Goal: Complete application form

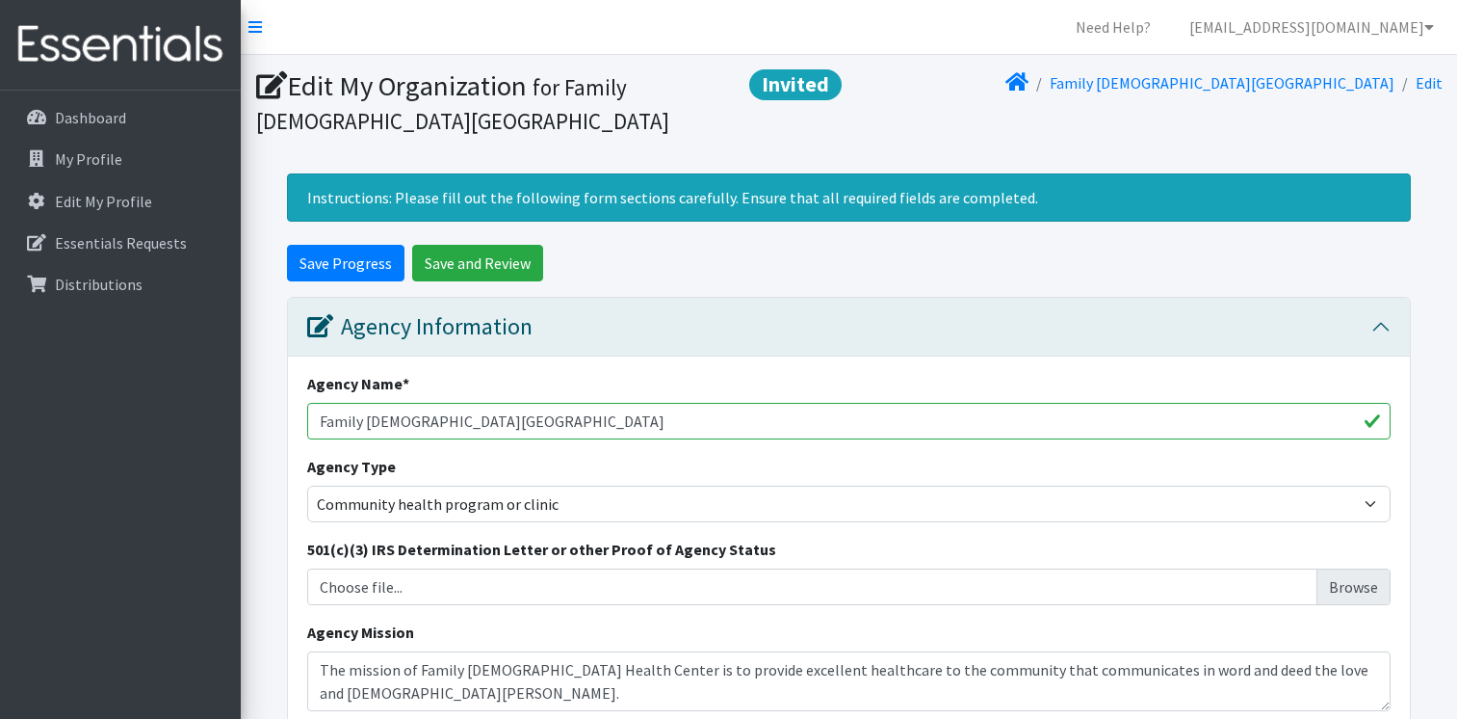
select select "health"
select select "646"
select select "90"
select select "3118"
select select "10"
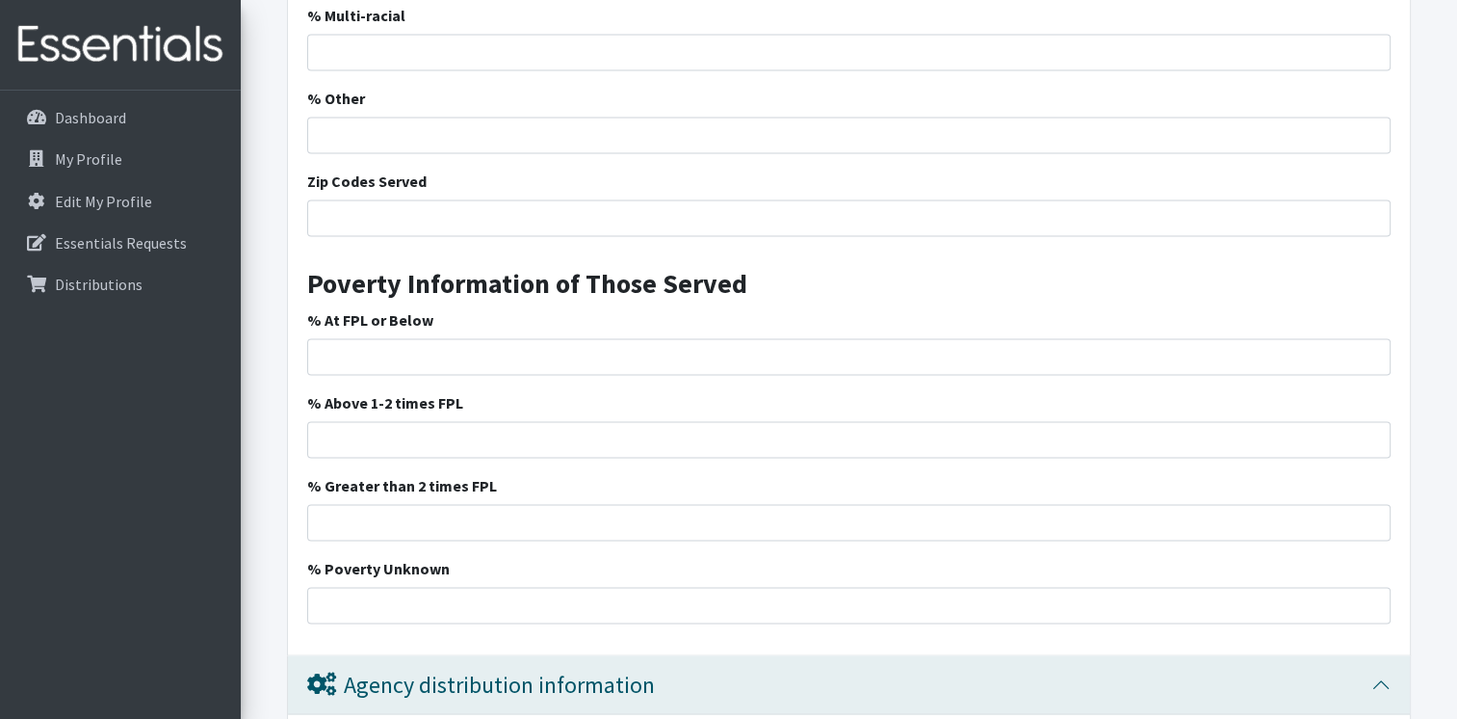
scroll to position [3972, 0]
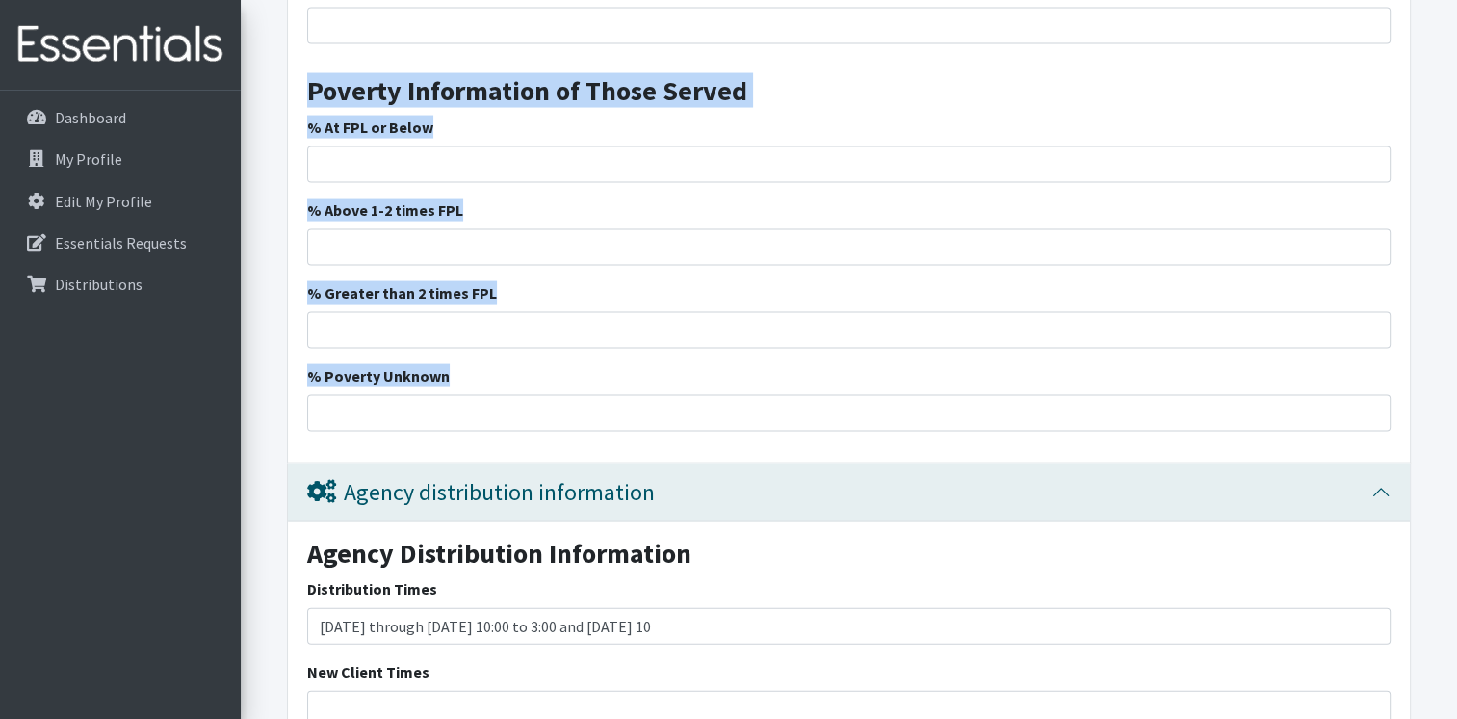
drag, startPoint x: 311, startPoint y: 87, endPoint x: 620, endPoint y: 365, distance: 416.0
drag, startPoint x: 620, startPoint y: 365, endPoint x: 470, endPoint y: 300, distance: 163.9
copy div "Poverty Information of Those Served % At FPL or Below % Above 1-2 times FPL % G…"
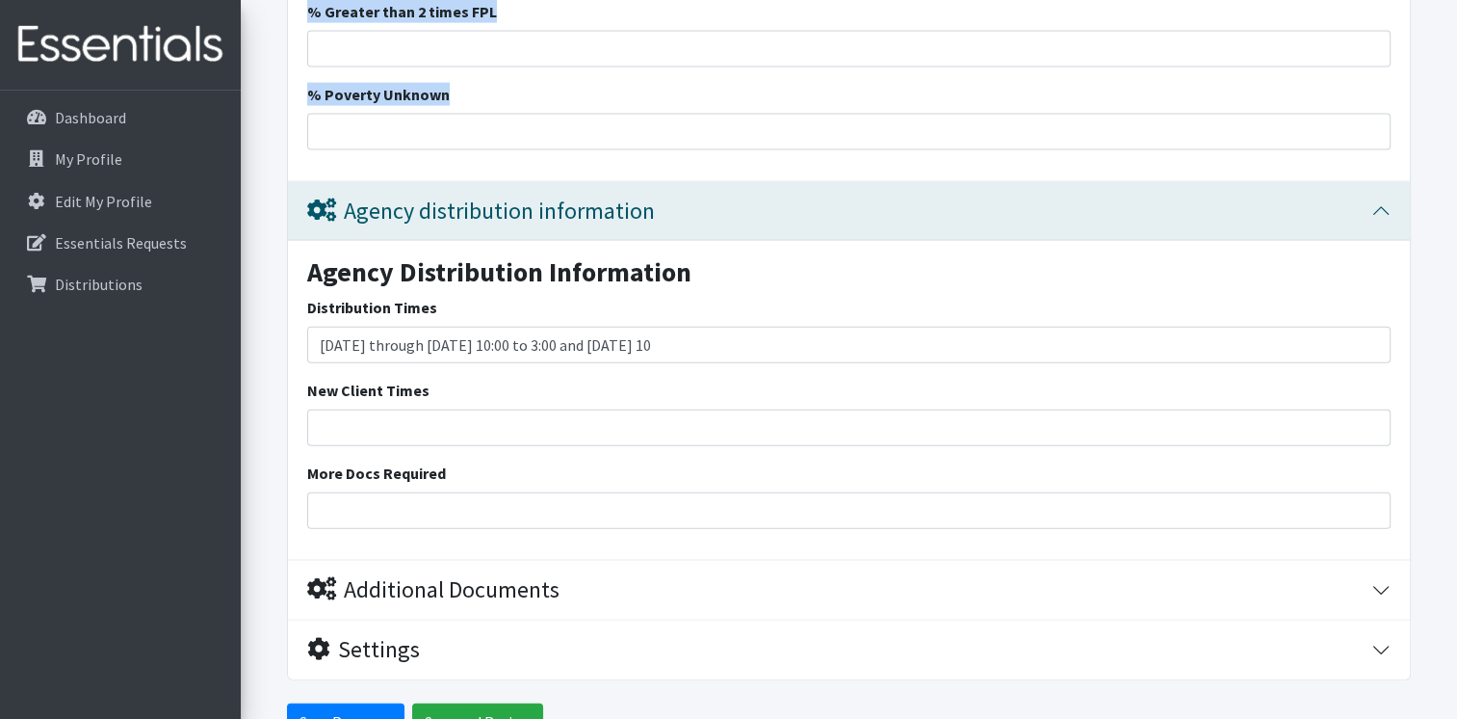
scroll to position [4261, 0]
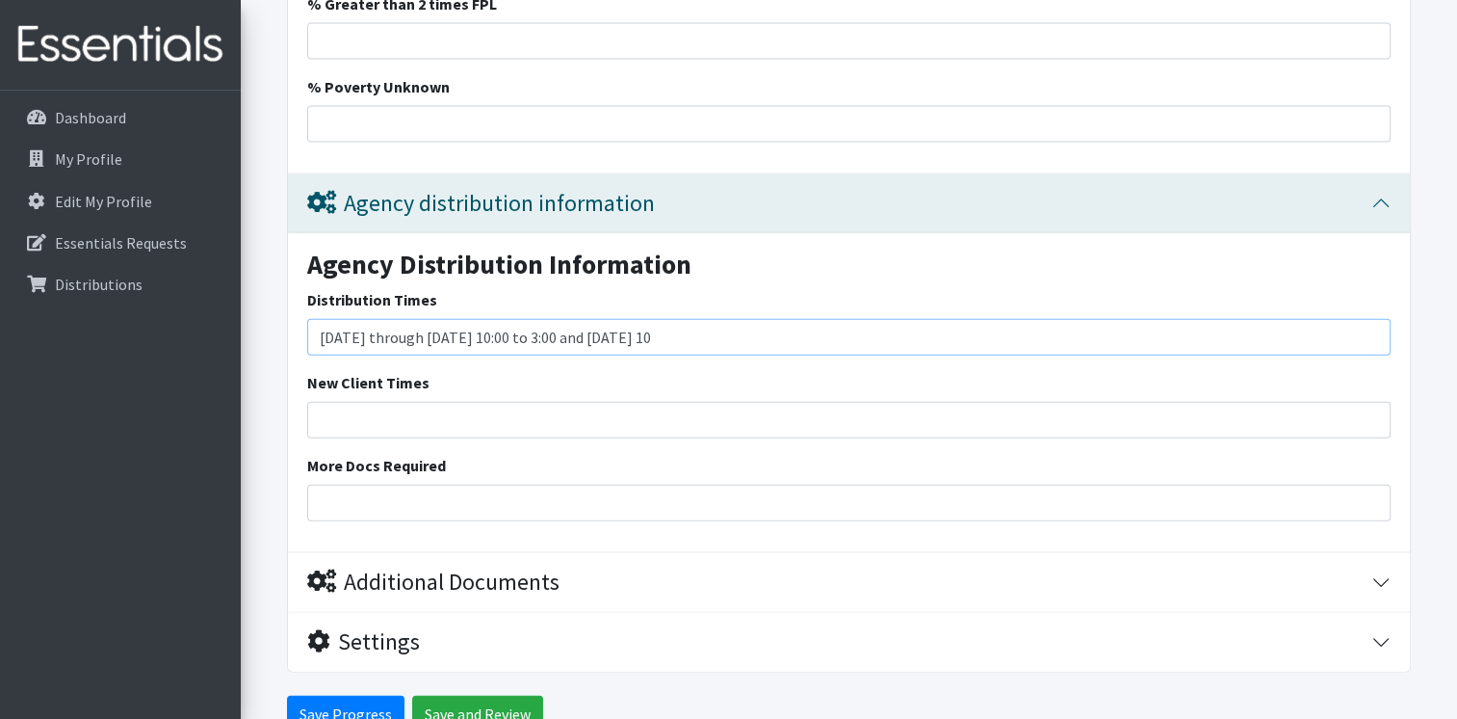
click at [495, 332] on input "Monday through Thursday 10:00 to 3:00 and Friday 10" at bounding box center [849, 337] width 1084 height 37
click at [728, 330] on input "Monday through Thursday 9:00 to 3:00 and Friday 10" at bounding box center [849, 337] width 1084 height 37
type input "[DATE] through [DATE] 9:00 to 3:00 and [DATE] 10-1:00"
click at [417, 413] on input "New Client Times" at bounding box center [849, 420] width 1084 height 37
type input "same"
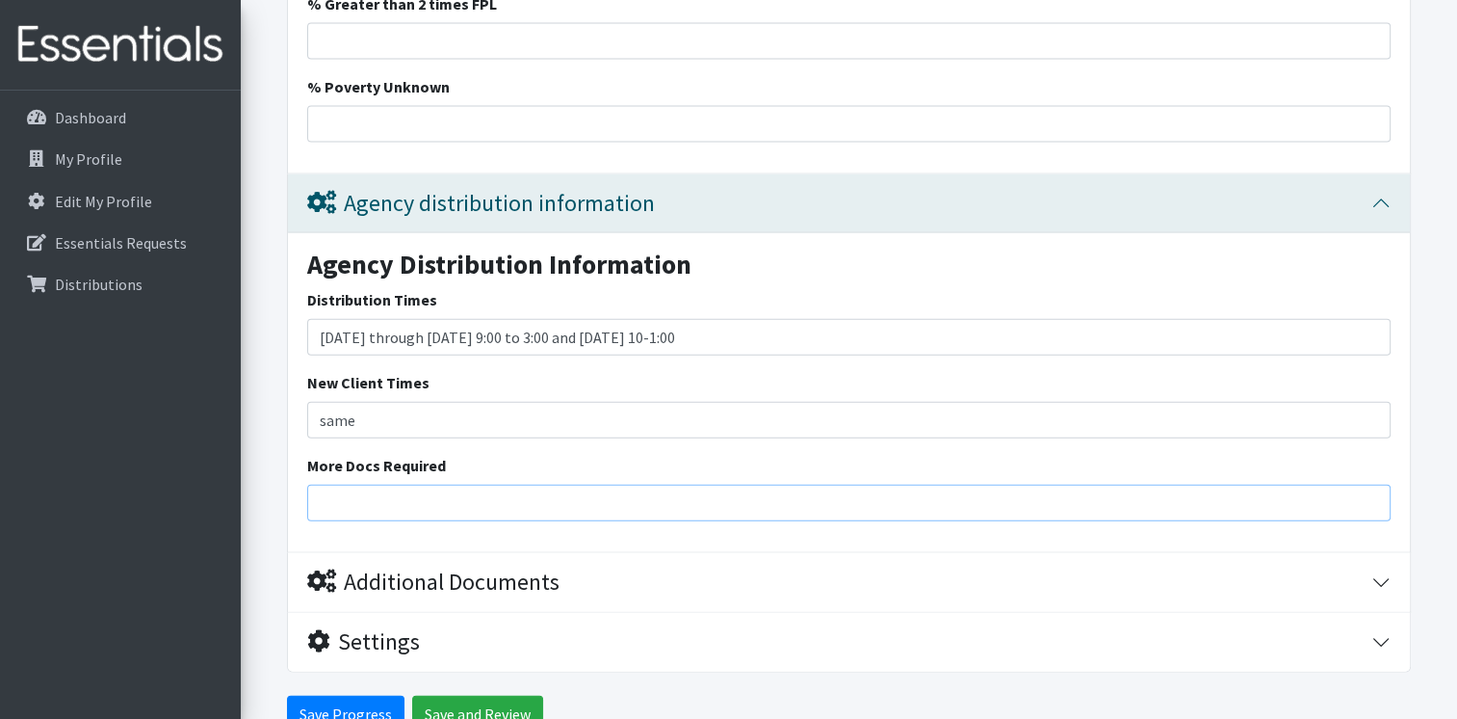
click at [398, 499] on input "More Docs Required" at bounding box center [849, 502] width 1084 height 37
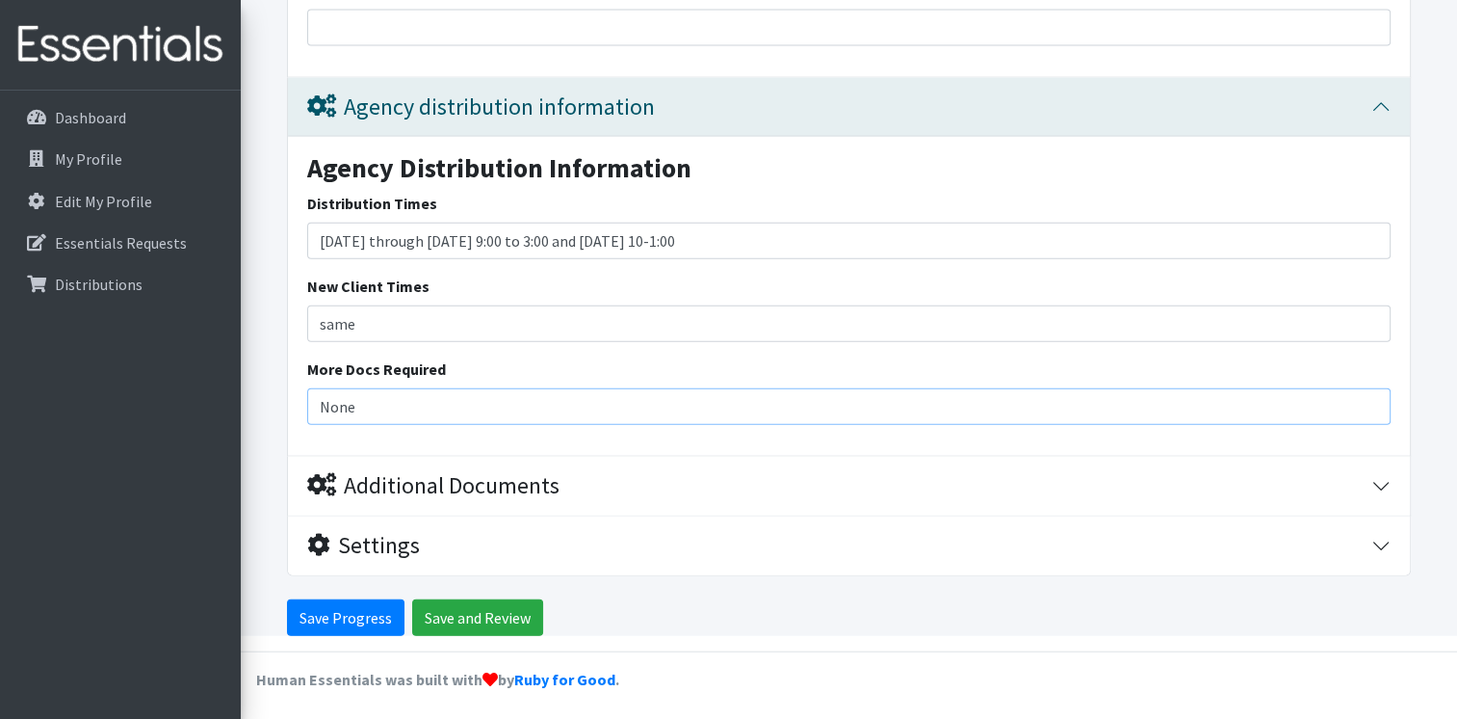
type input "None"
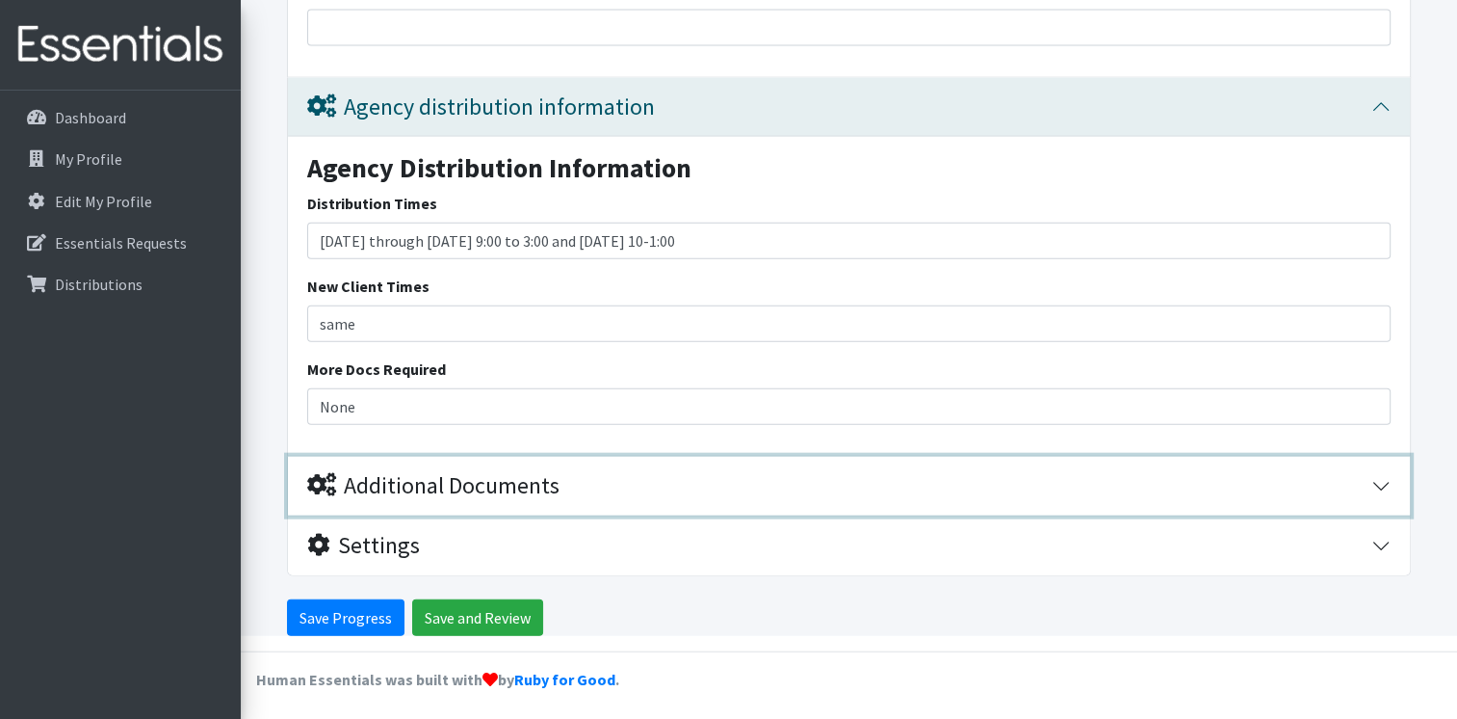
click at [321, 482] on icon "button" at bounding box center [321, 484] width 29 height 23
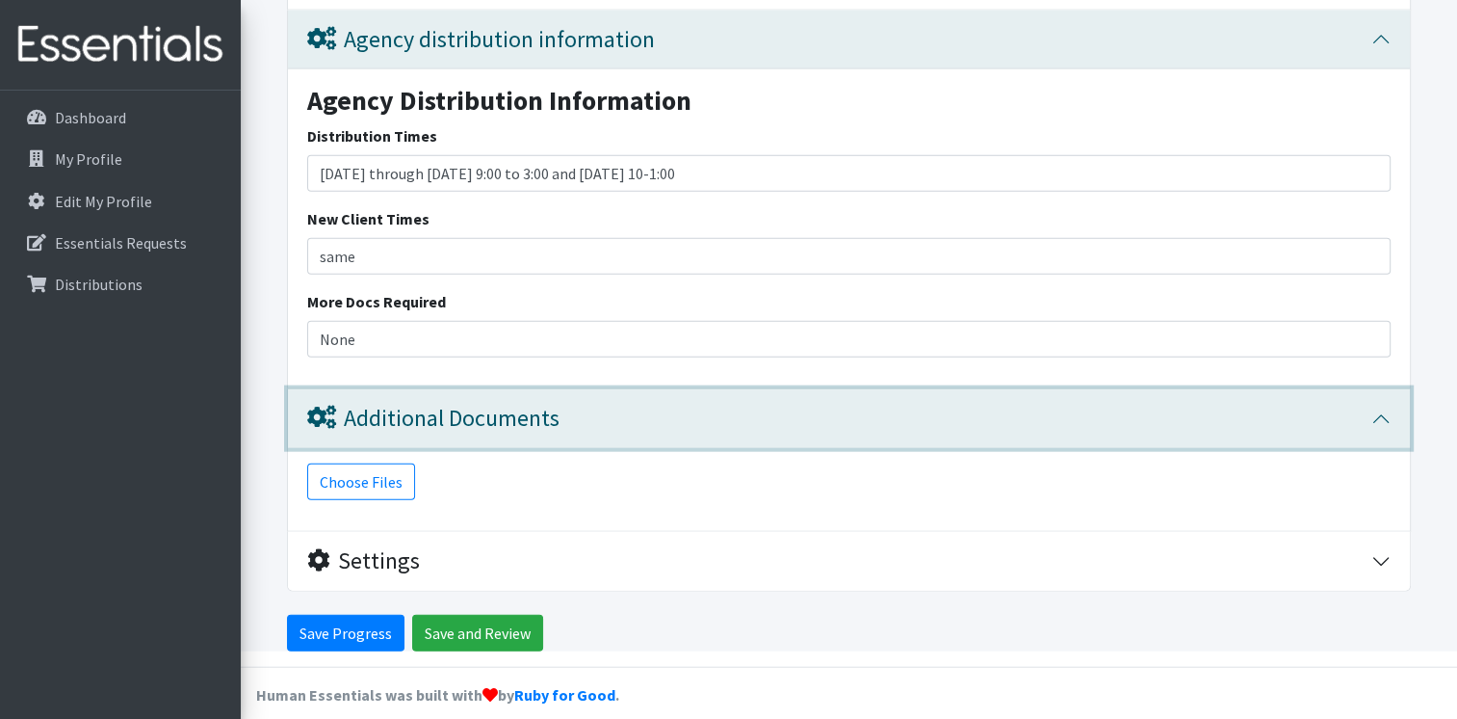
scroll to position [4439, 0]
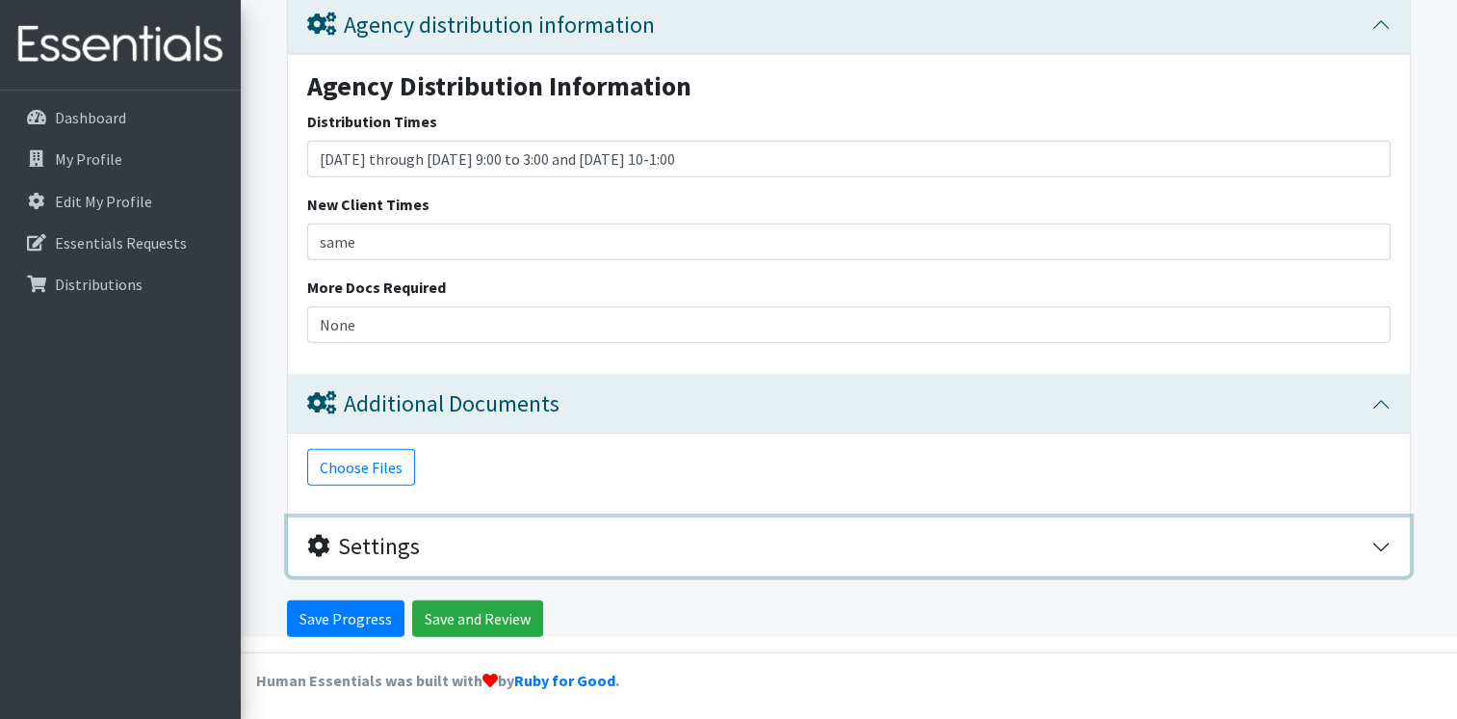
click at [324, 538] on icon "button" at bounding box center [318, 545] width 23 height 23
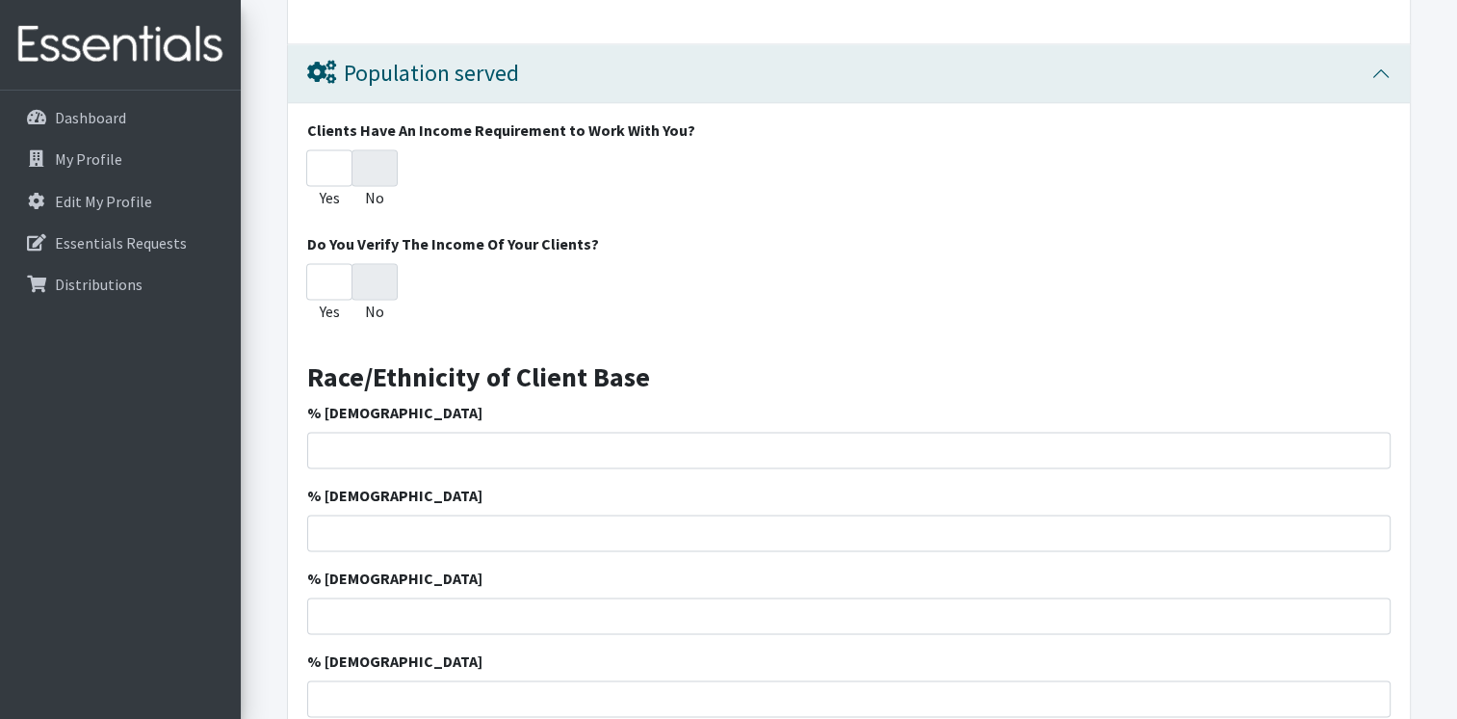
scroll to position [2686, 0]
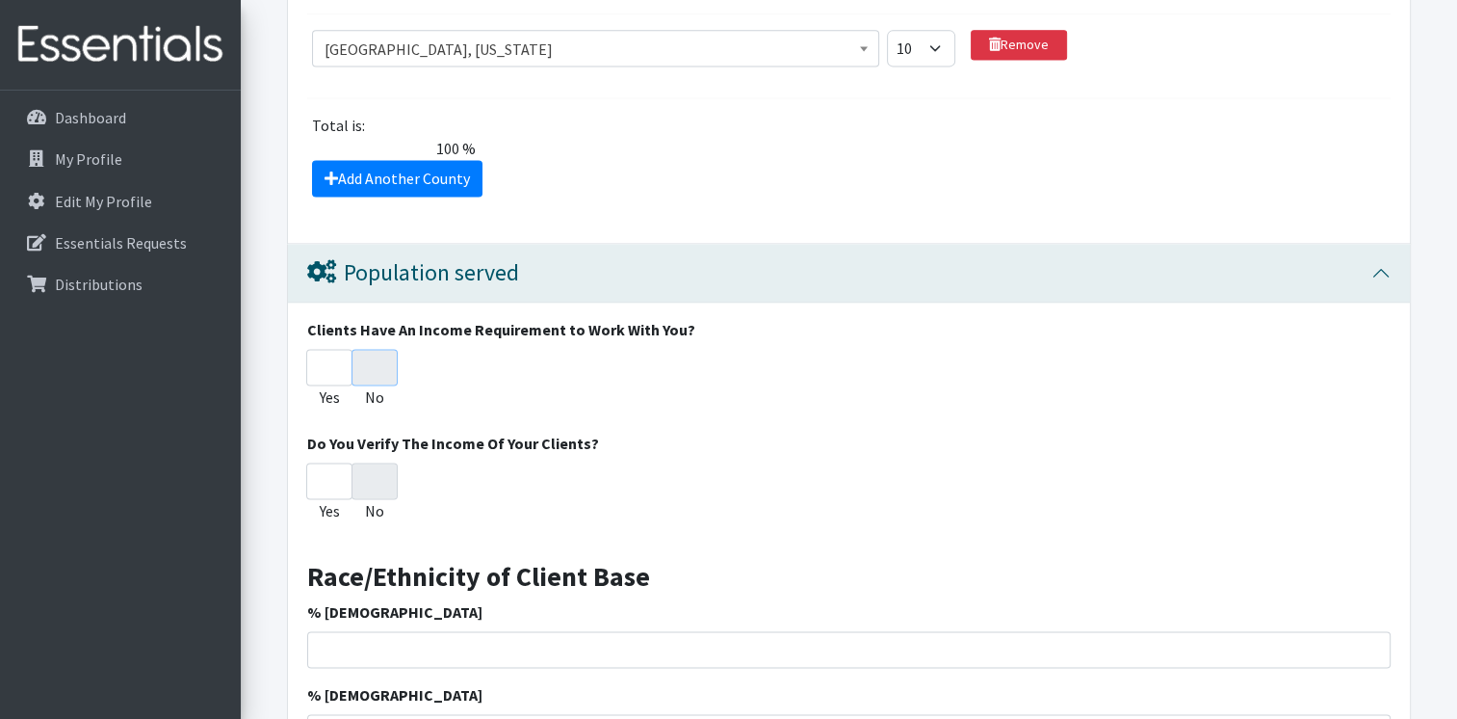
click at [381, 366] on input "No" at bounding box center [375, 367] width 46 height 37
radio input "true"
click at [374, 353] on input "No" at bounding box center [375, 367] width 46 height 37
click at [321, 372] on input "Yes" at bounding box center [329, 367] width 46 height 37
radio input "true"
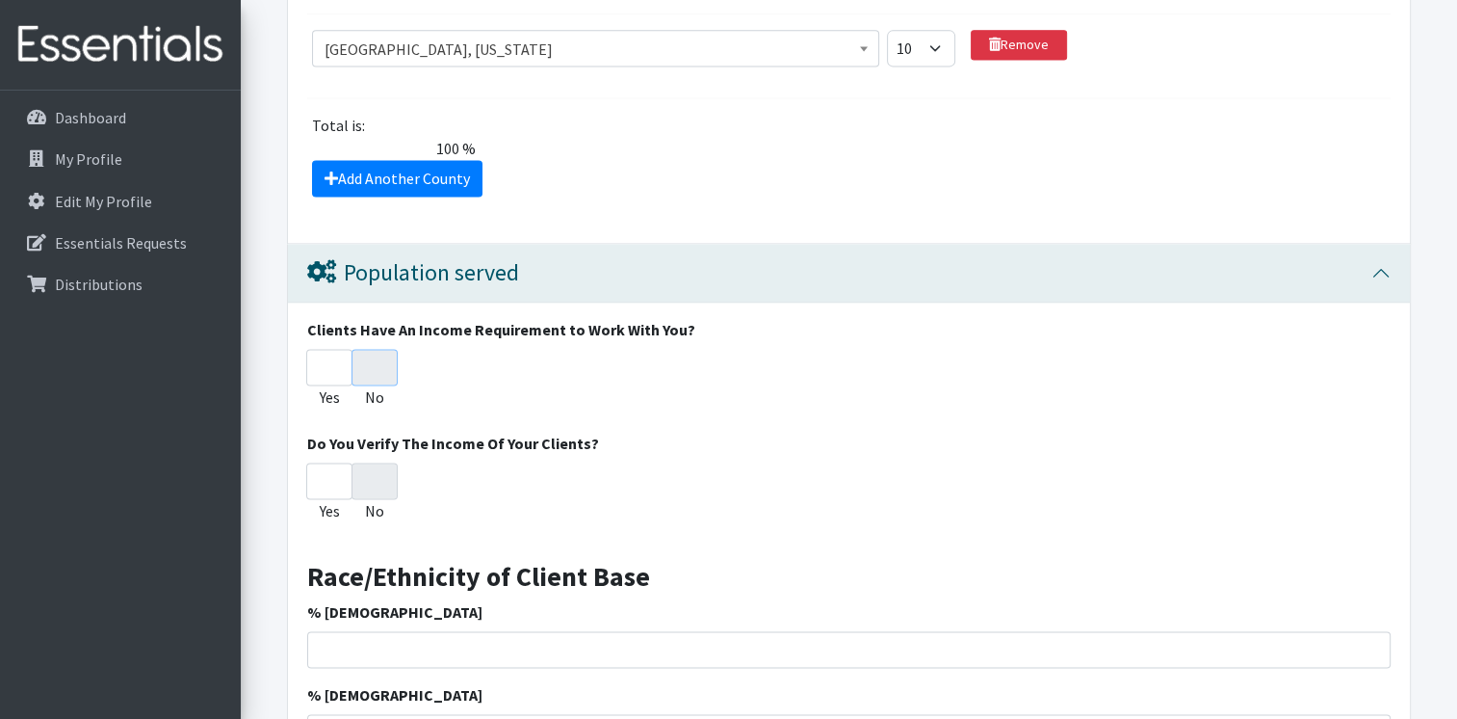
click at [360, 364] on input "No" at bounding box center [375, 367] width 46 height 37
radio input "true"
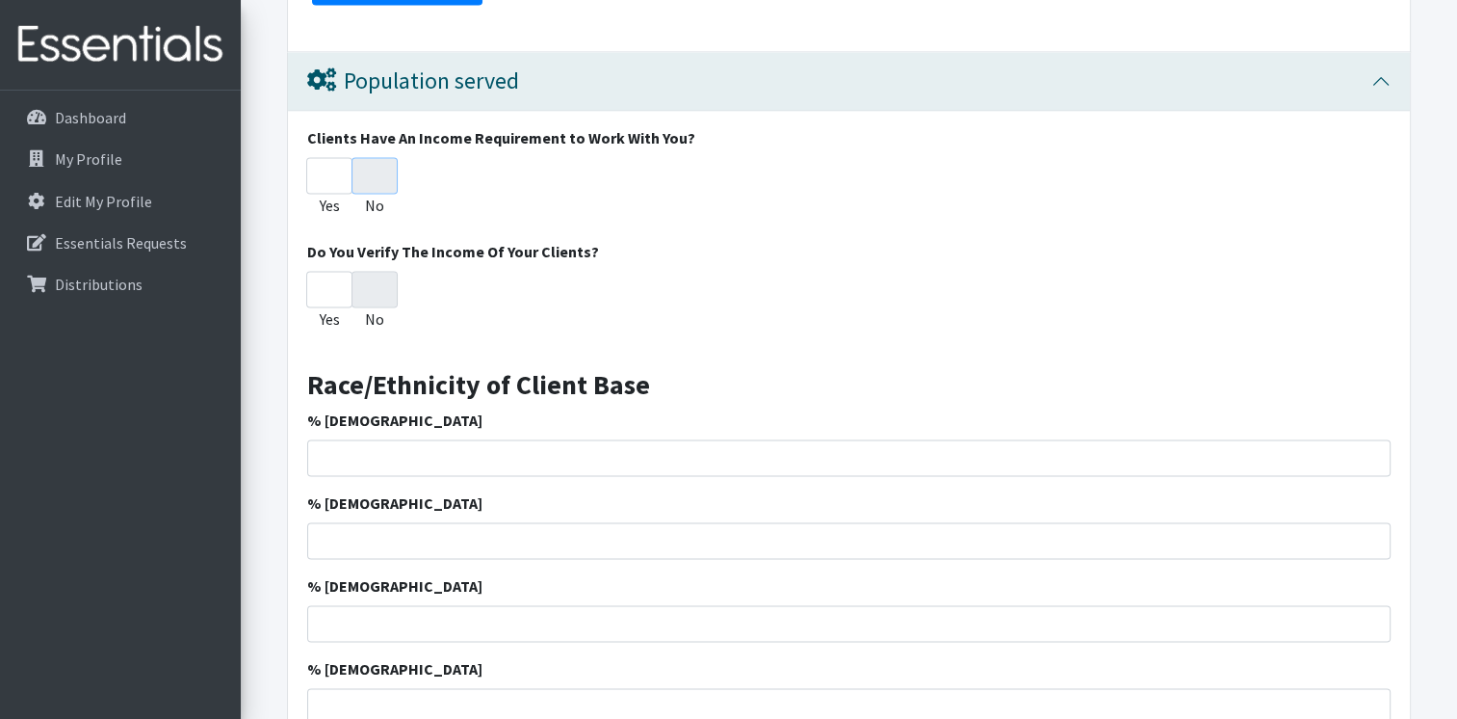
scroll to position [2879, 0]
click at [382, 280] on input "No" at bounding box center [375, 288] width 46 height 37
radio input "true"
drag, startPoint x: 382, startPoint y: 280, endPoint x: 393, endPoint y: 282, distance: 10.8
click at [382, 281] on input "No" at bounding box center [375, 288] width 46 height 37
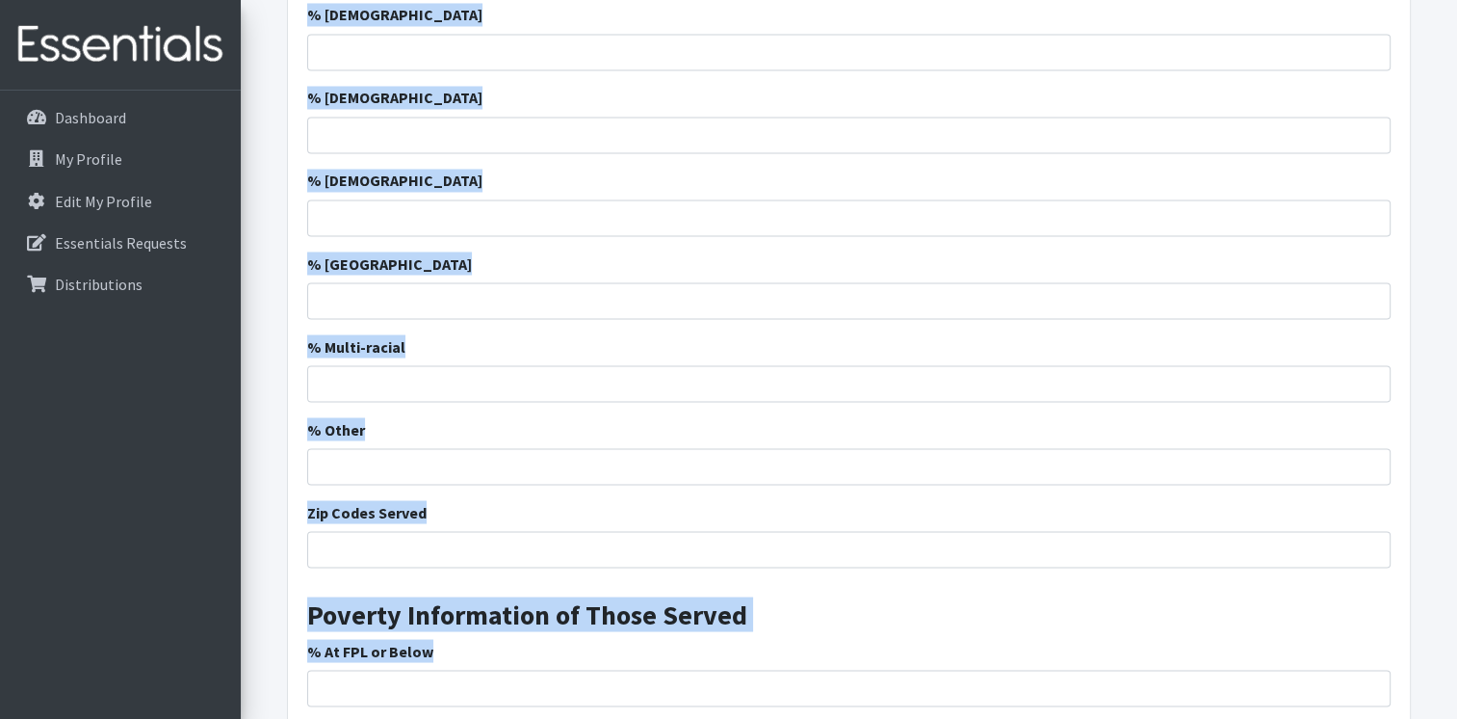
scroll to position [3473, 0]
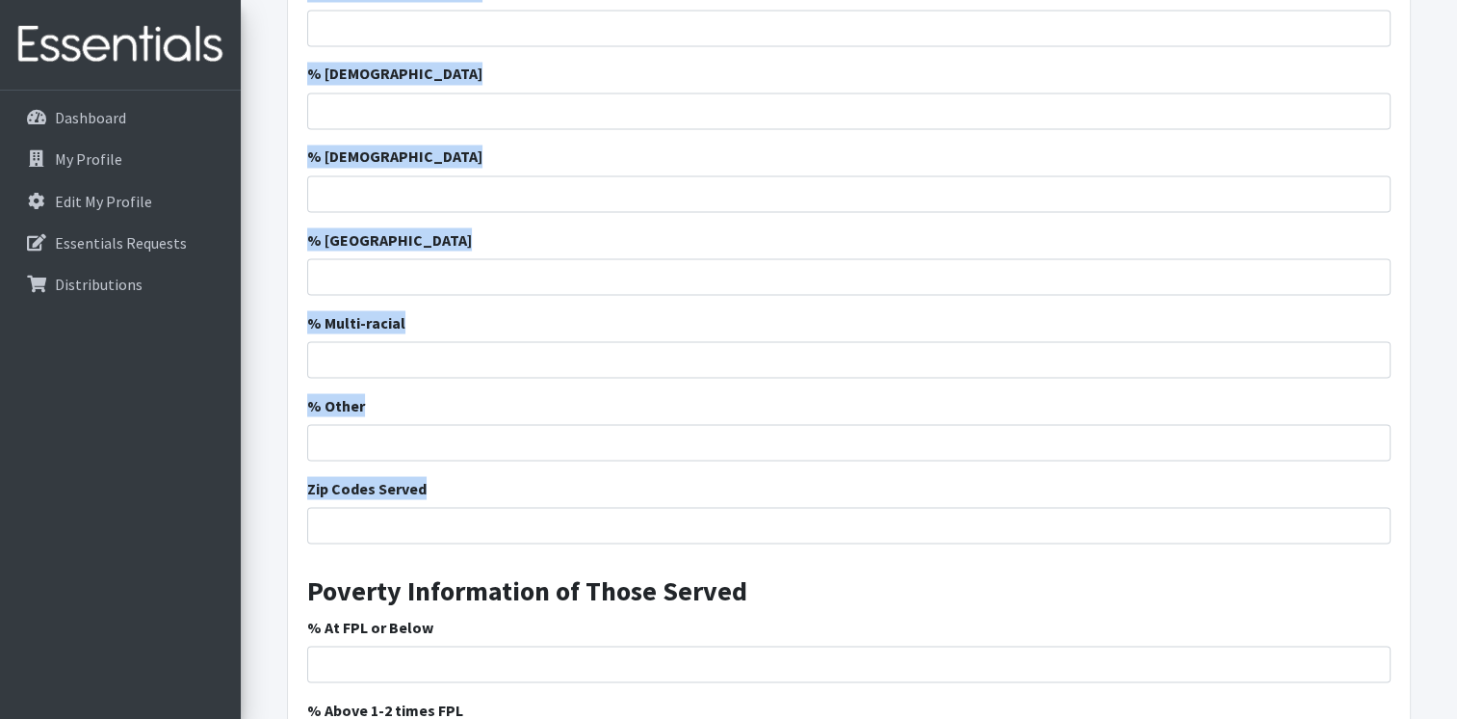
drag, startPoint x: 306, startPoint y: 281, endPoint x: 607, endPoint y: 507, distance: 375.6
click at [607, 507] on div "Clients Have An Income Requirement to Work With You? Yes No Do You Verify The I…" at bounding box center [849, 239] width 1122 height 1446
copy div "Race/Ethnicity of Client Base % African American % Caucasian % Hispanic % Asian…"
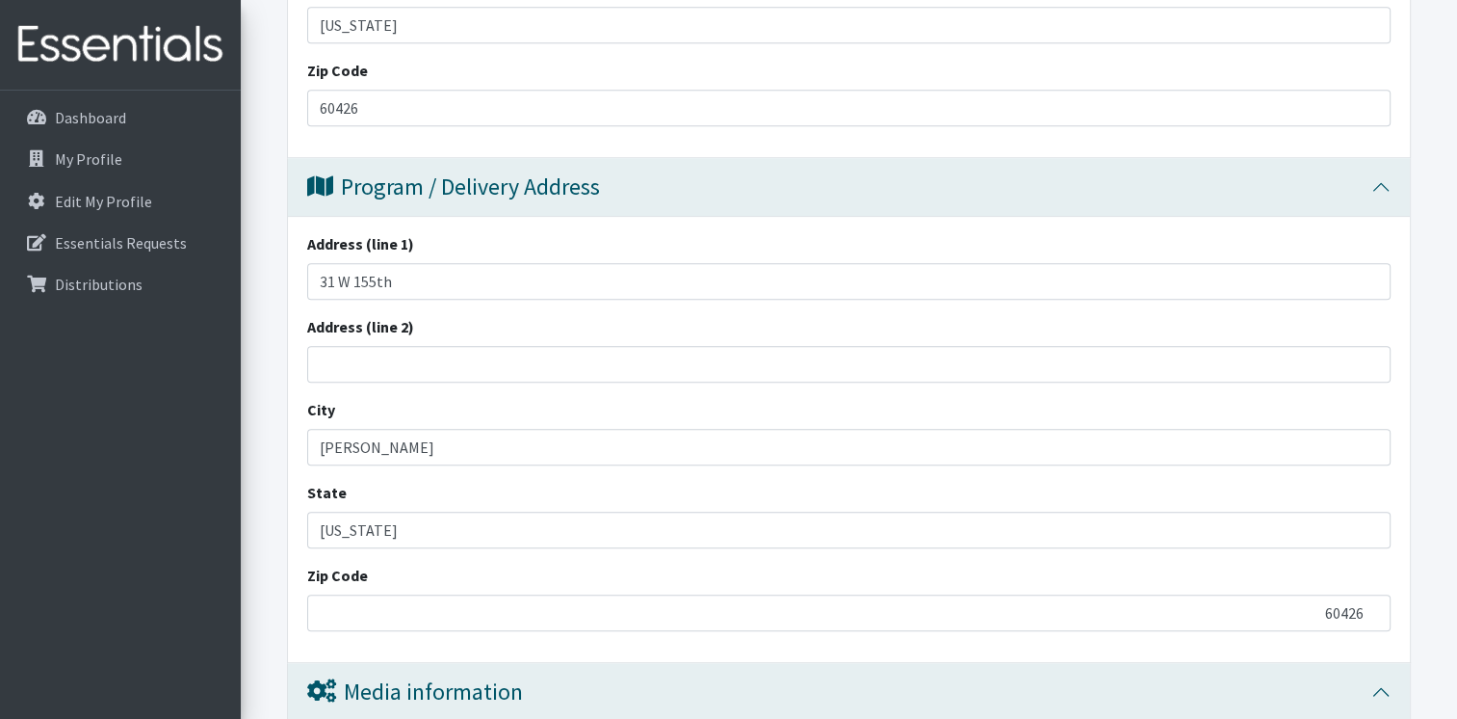
scroll to position [1156, 0]
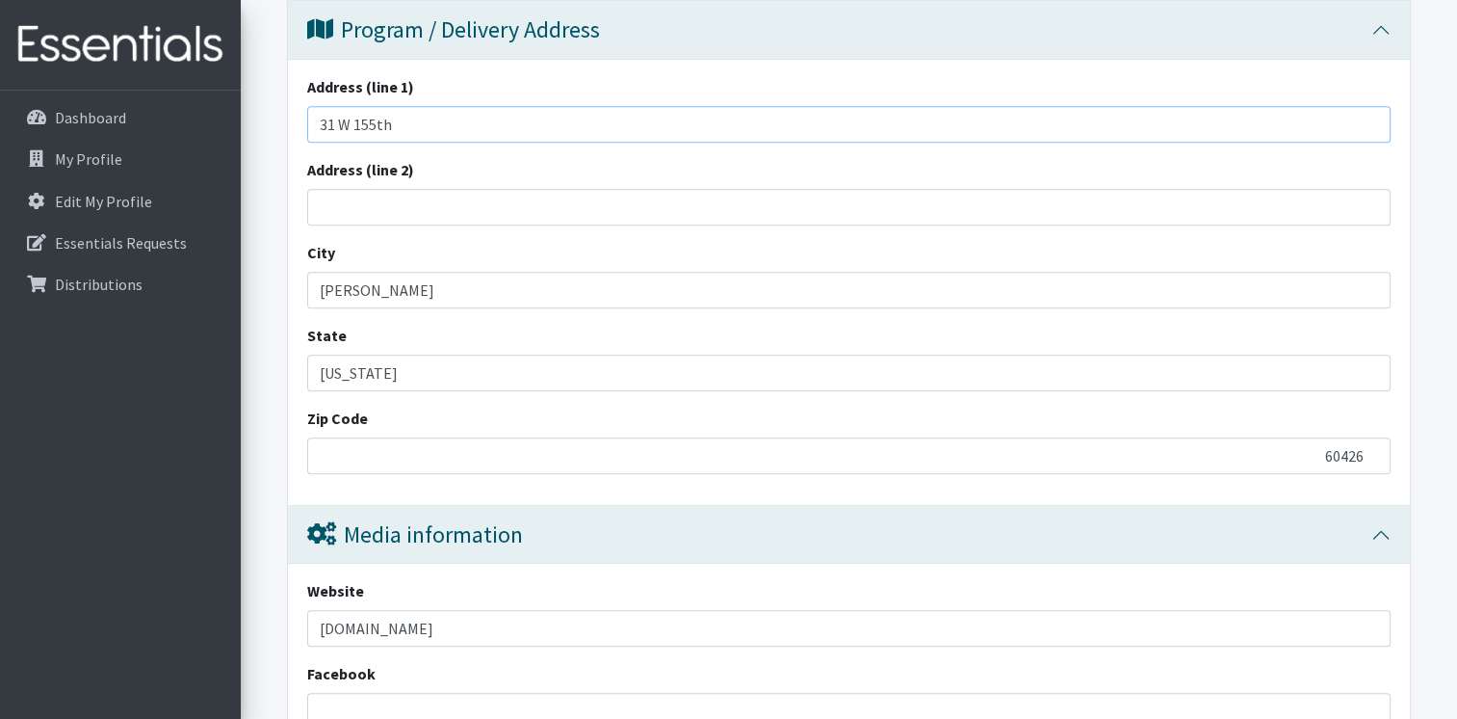
click at [435, 125] on input "31 W 155th" at bounding box center [849, 124] width 1084 height 37
type input "[STREET_ADDRESS]"
drag, startPoint x: 958, startPoint y: 187, endPoint x: 975, endPoint y: 190, distance: 16.6
click at [958, 189] on input "Address (line 2)" at bounding box center [849, 207] width 1084 height 37
click at [886, 224] on div "Address (line 1) 31 W 155th Street Address (line 2) City Harvey State Illinois …" at bounding box center [849, 282] width 1122 height 445
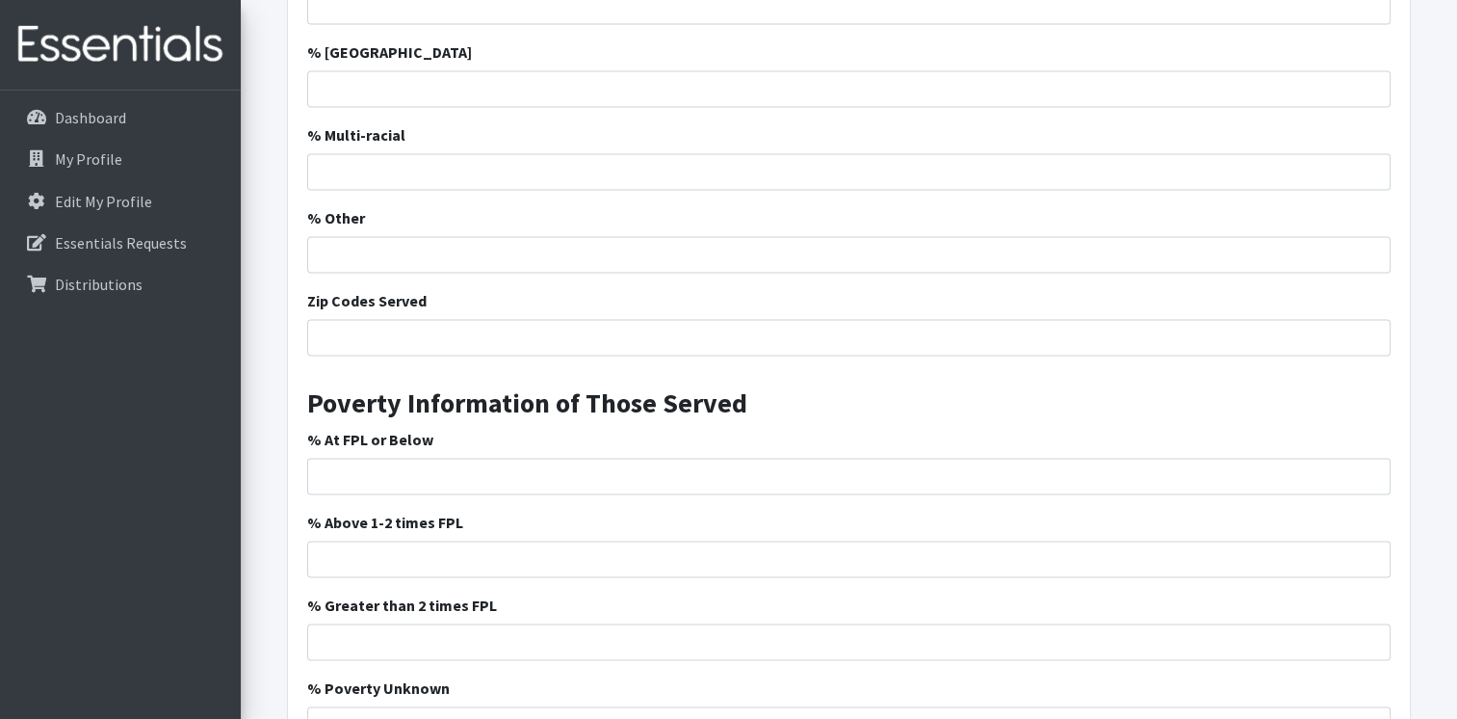
scroll to position [4045, 0]
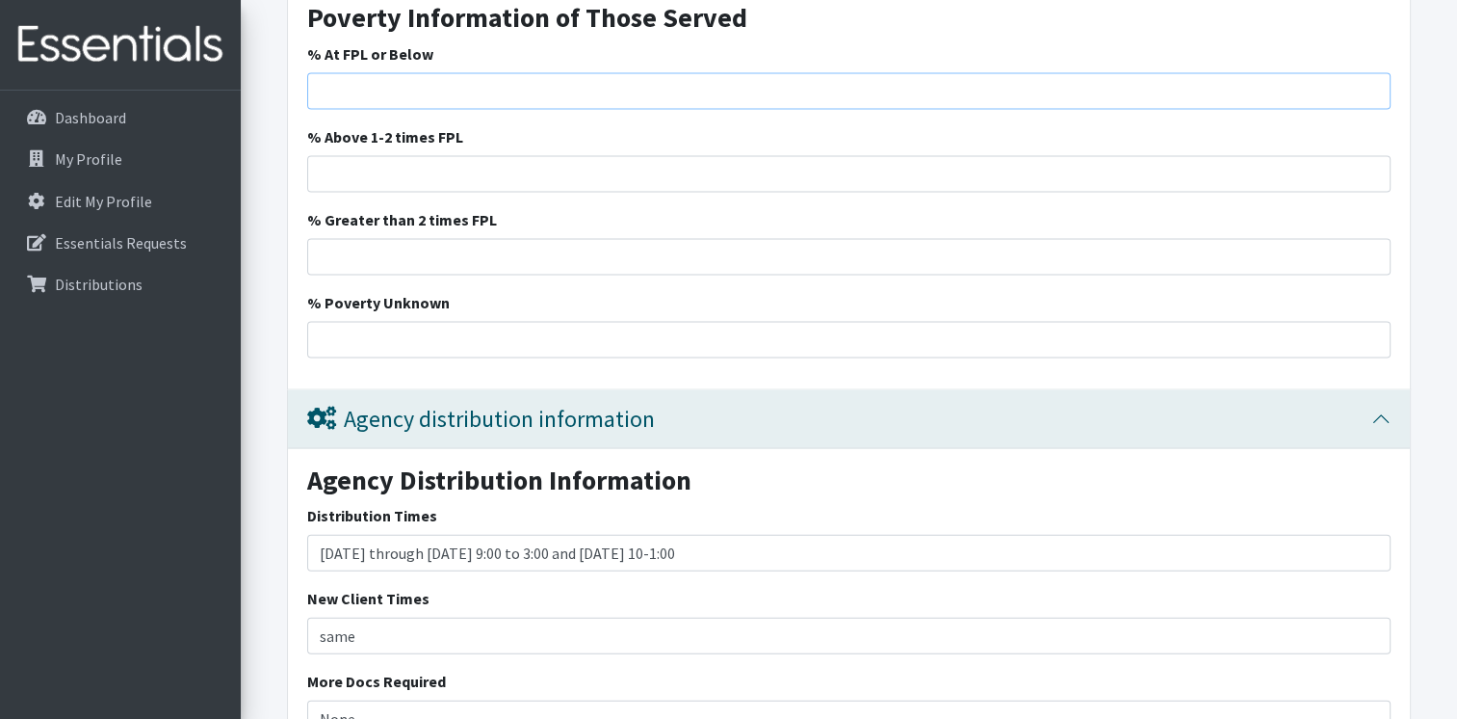
click at [478, 82] on input "% At FPL or Below" at bounding box center [849, 91] width 1084 height 37
click at [547, 164] on input "% Above 1-2 times FPL" at bounding box center [849, 174] width 1084 height 37
click at [439, 168] on input "% Above 1-2 times FPL" at bounding box center [849, 174] width 1084 height 37
click at [426, 244] on input "% Greater than 2 times FPL" at bounding box center [849, 257] width 1084 height 37
click at [400, 256] on input "% Greater than 2 times FPL" at bounding box center [849, 257] width 1084 height 37
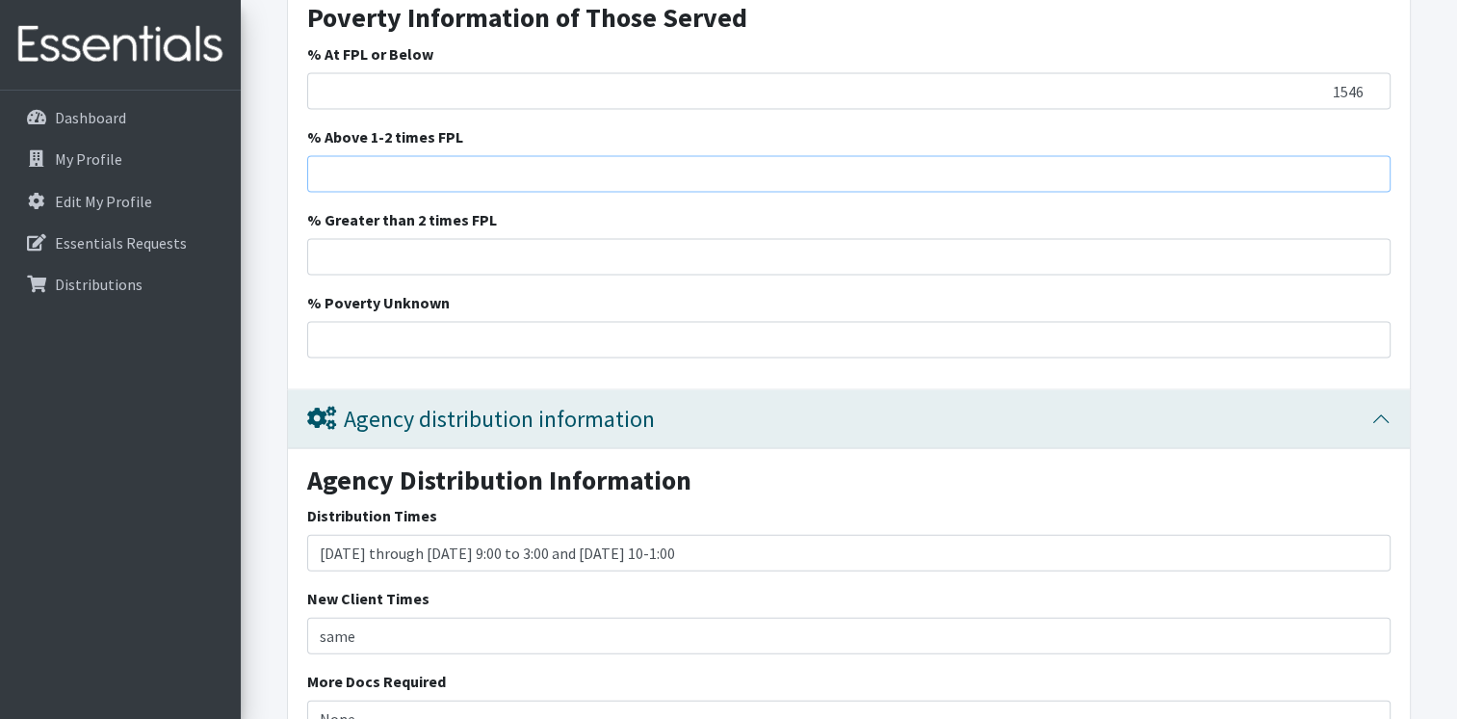
click at [413, 173] on input "% Above 1-2 times FPL" at bounding box center [849, 174] width 1084 height 37
drag, startPoint x: 1326, startPoint y: 90, endPoint x: 1435, endPoint y: 79, distance: 109.4
type input "1090"
click at [1328, 179] on input "% Above 1-2 times FPL" at bounding box center [849, 174] width 1084 height 37
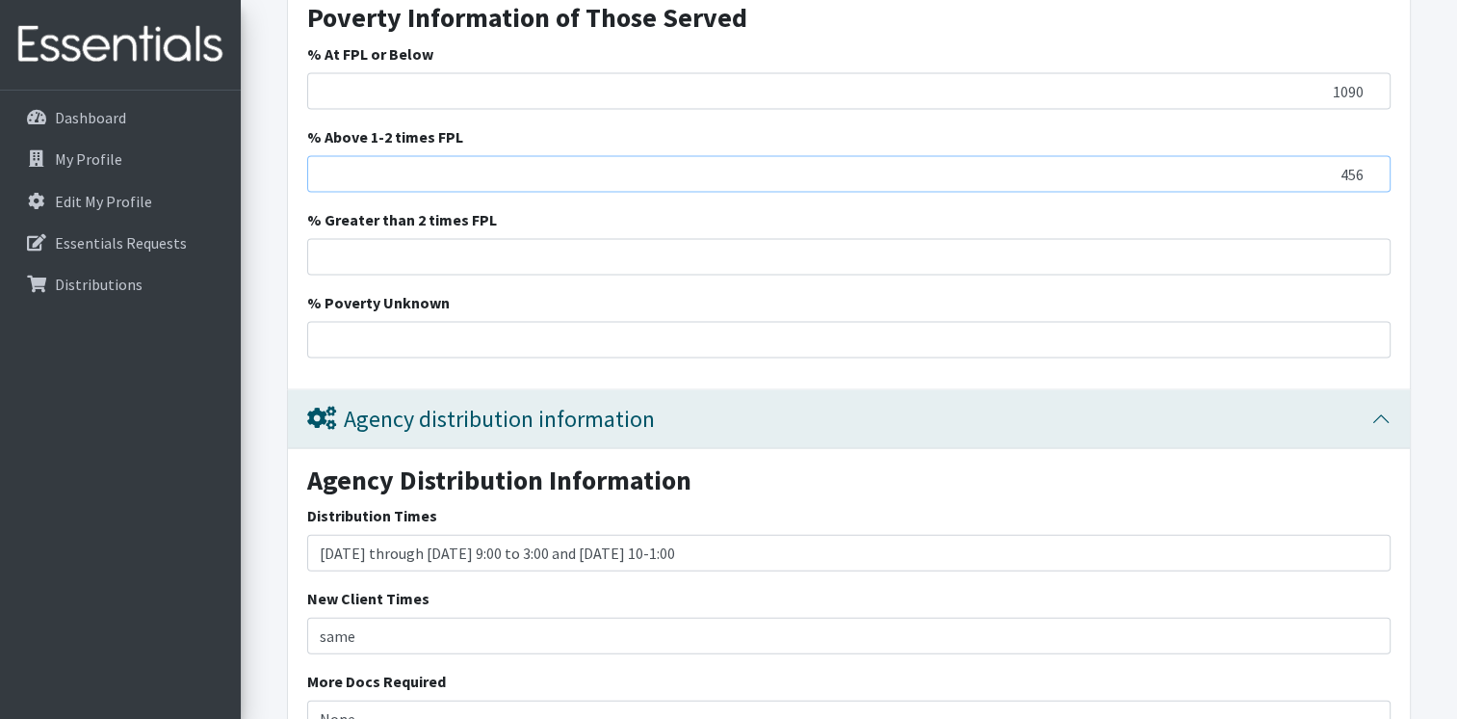
type input "456"
click at [919, 252] on input "% Greater than 2 times FPL" at bounding box center [849, 257] width 1084 height 37
click at [905, 255] on input "% Greater than 2 times FPL" at bounding box center [849, 257] width 1084 height 37
click at [1341, 256] on input "% Greater than 2 times FPL" at bounding box center [849, 257] width 1084 height 37
type input "205"
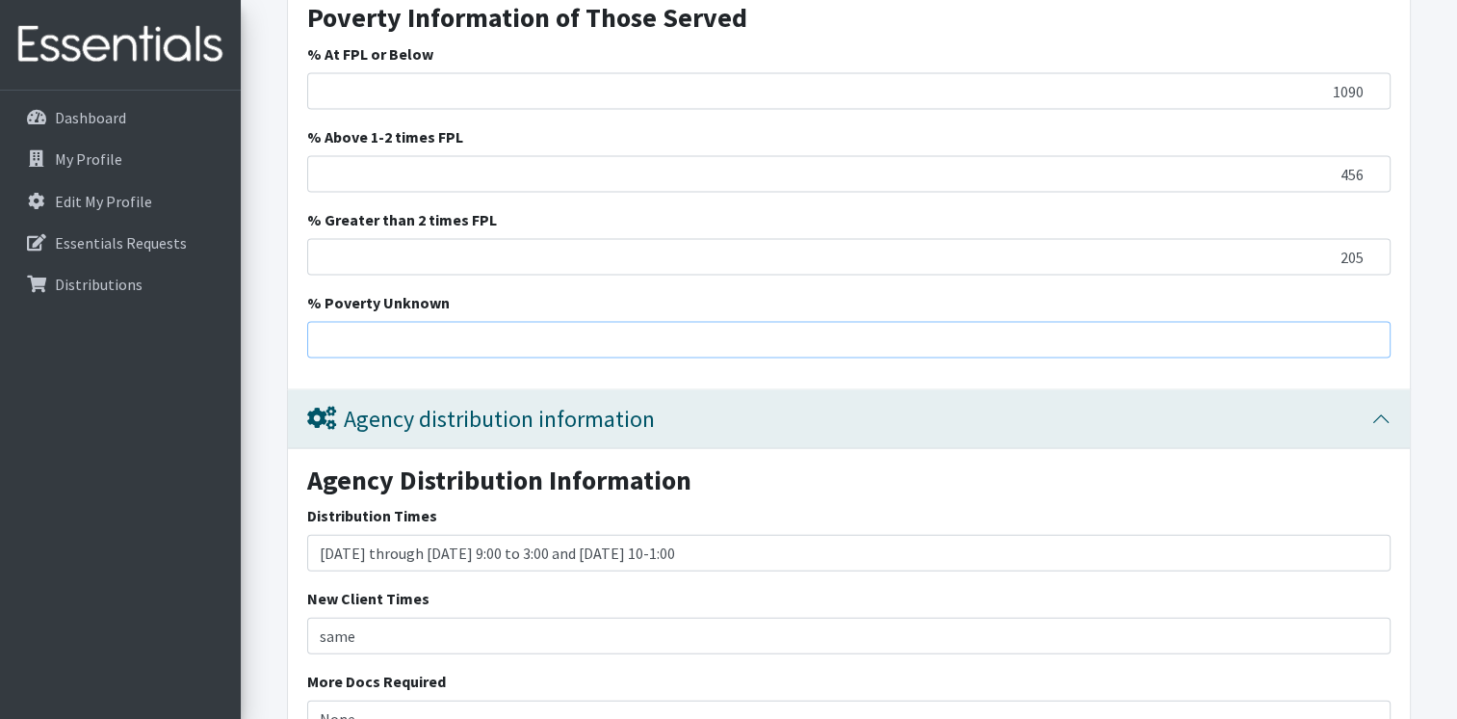
click at [555, 340] on input "% Poverty Unknown" at bounding box center [849, 340] width 1084 height 37
click at [1303, 335] on input "% Poverty Unknown" at bounding box center [849, 340] width 1084 height 37
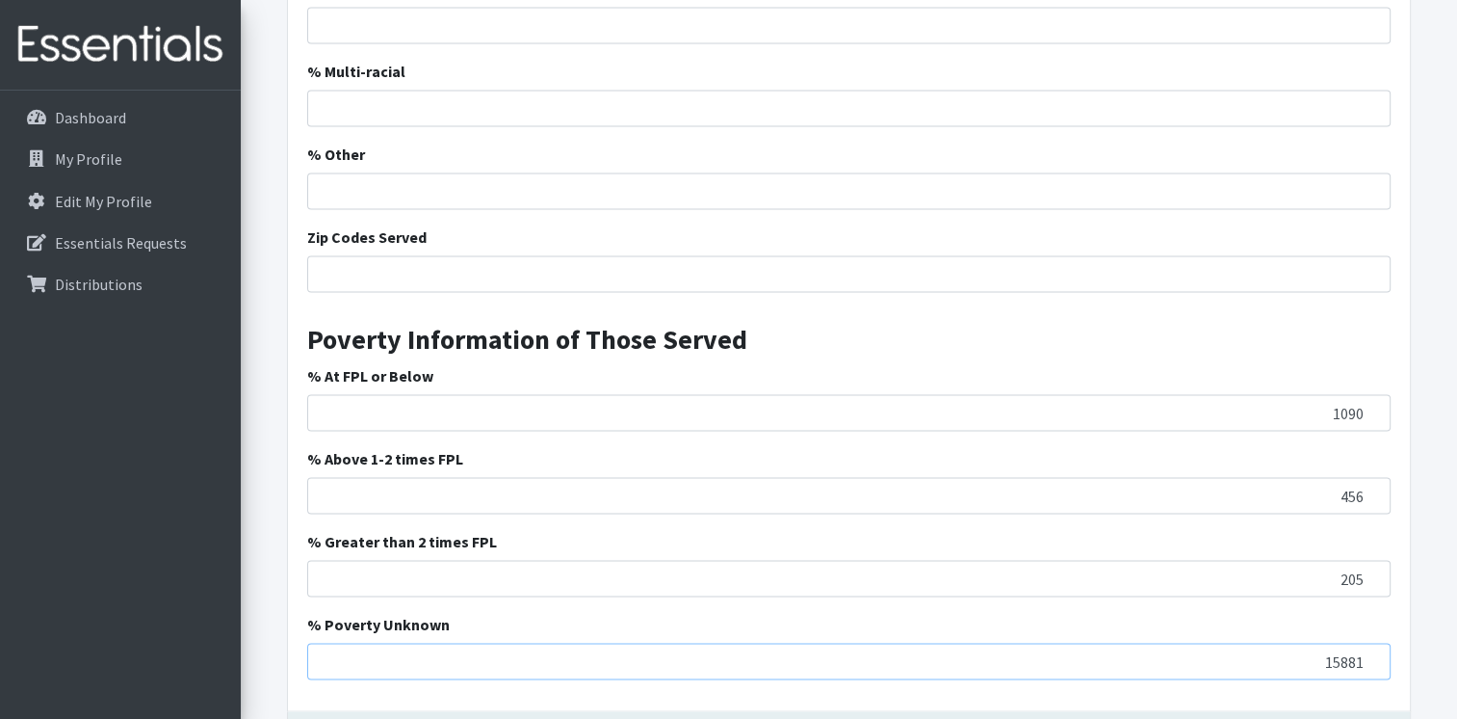
scroll to position [3660, 0]
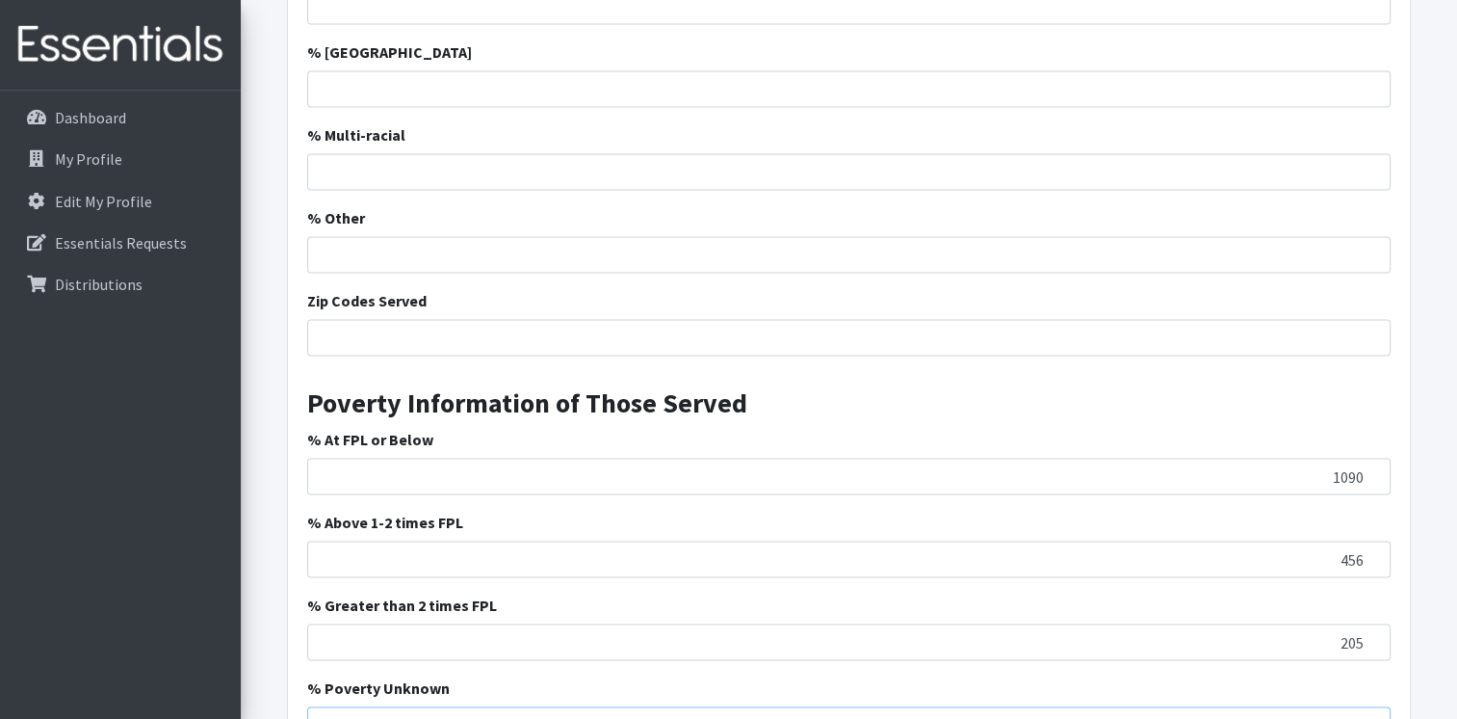
type input "15881"
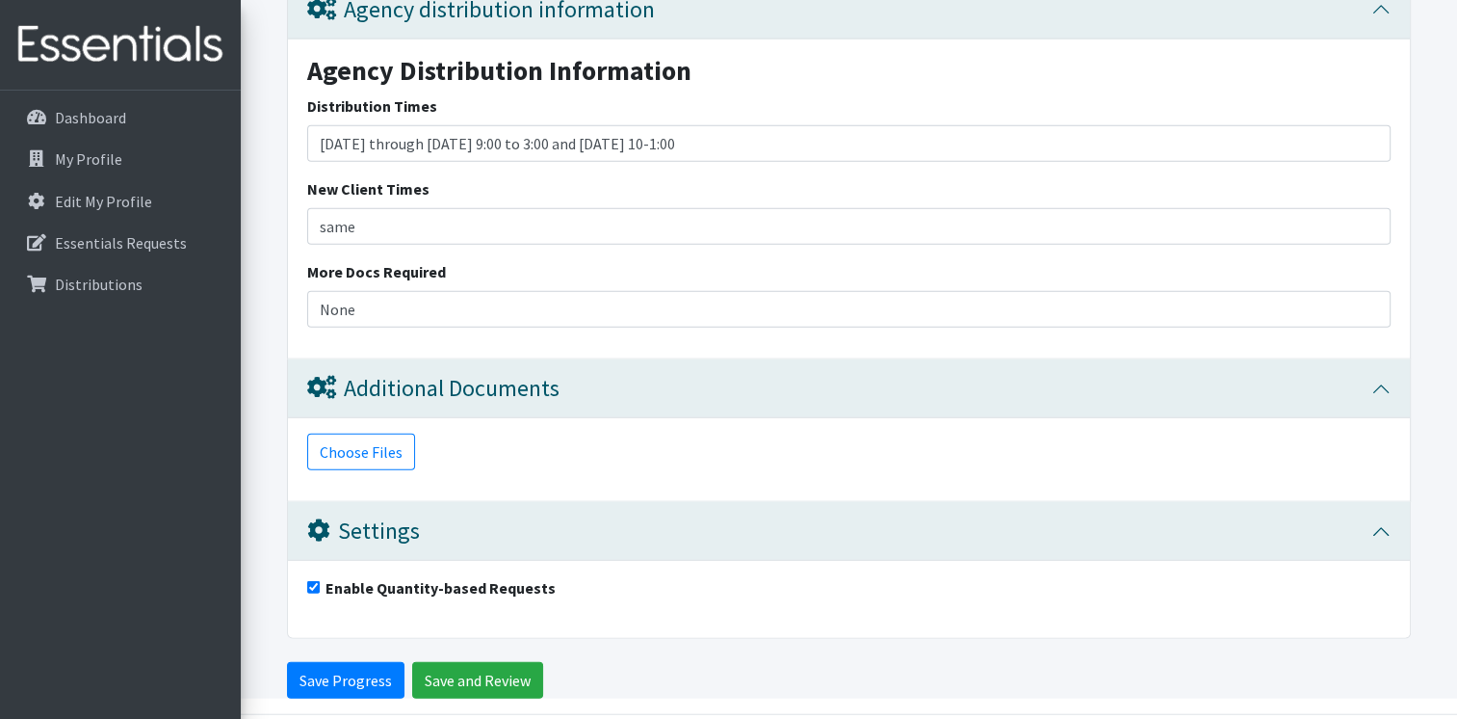
scroll to position [4516, 0]
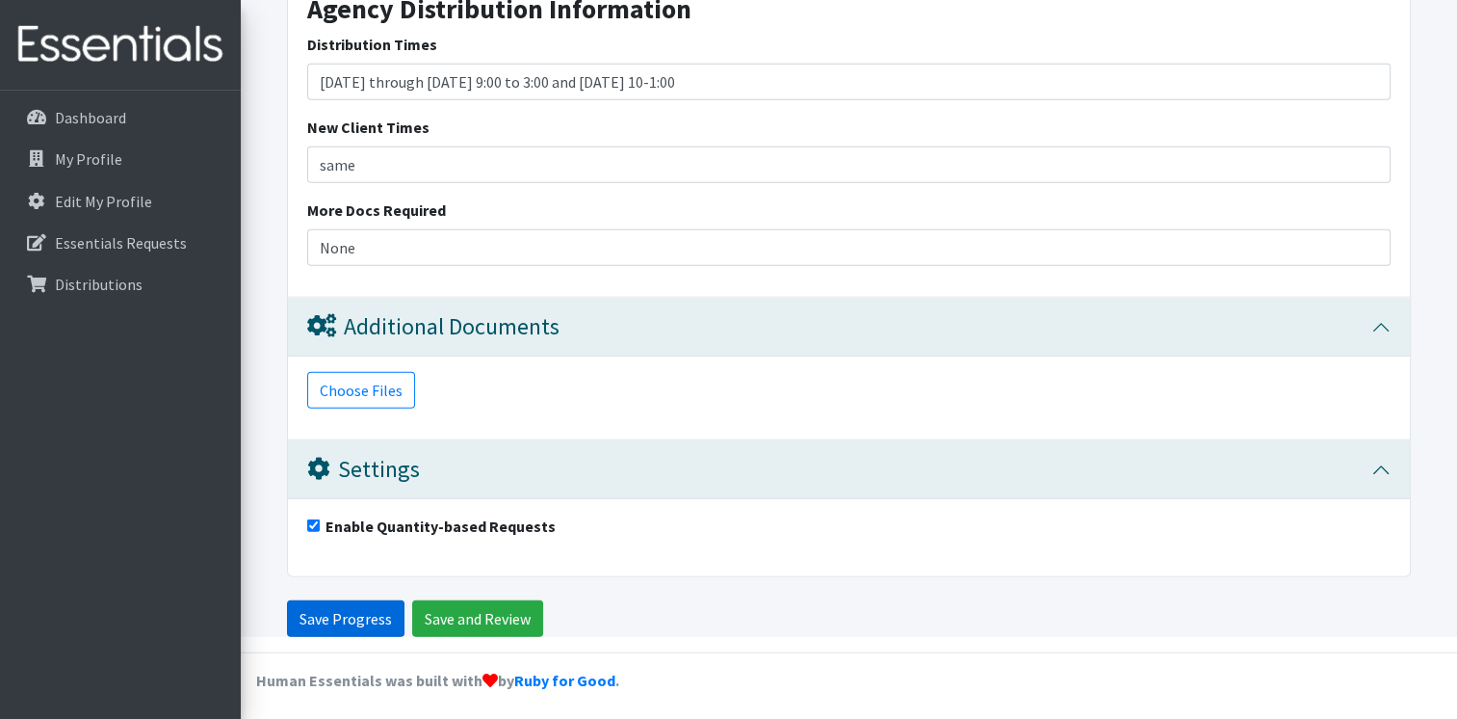
click at [334, 608] on input "Save Progress" at bounding box center [346, 618] width 118 height 37
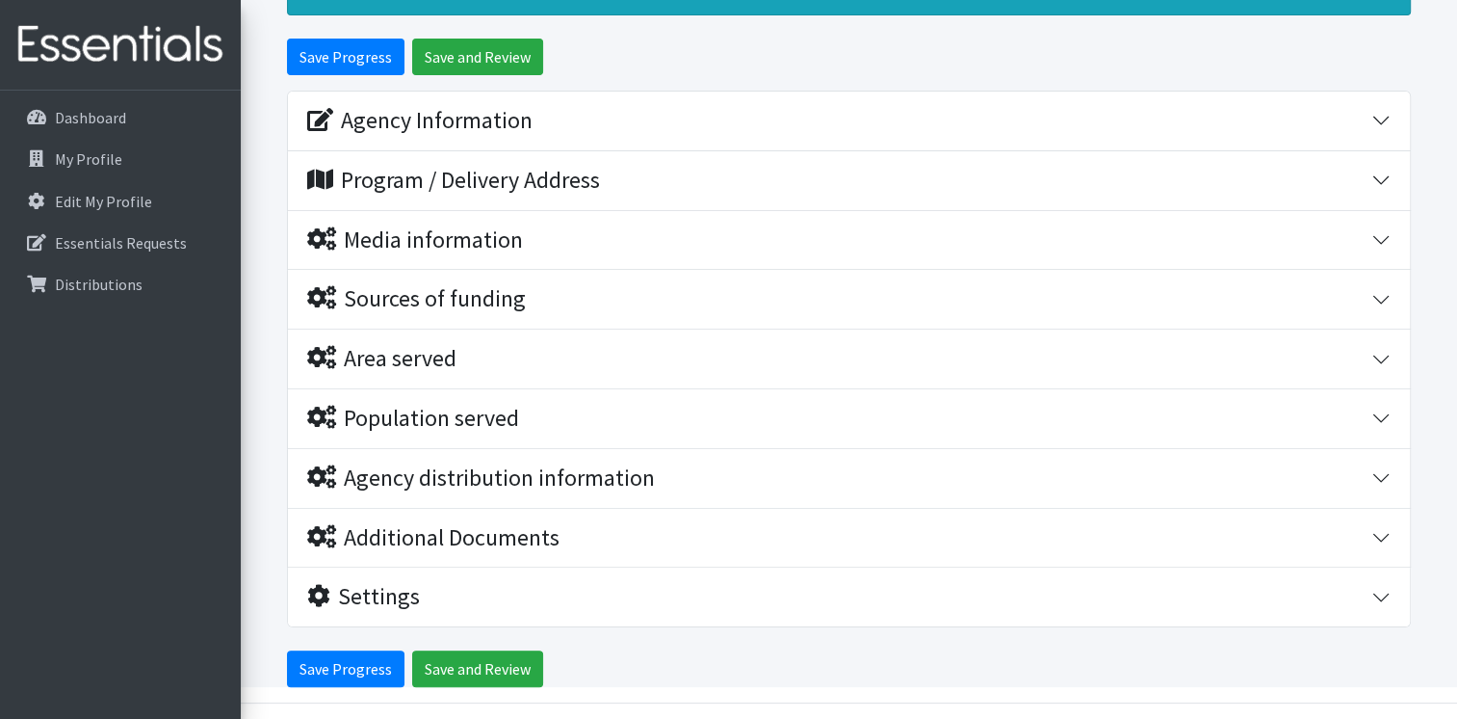
scroll to position [322, 0]
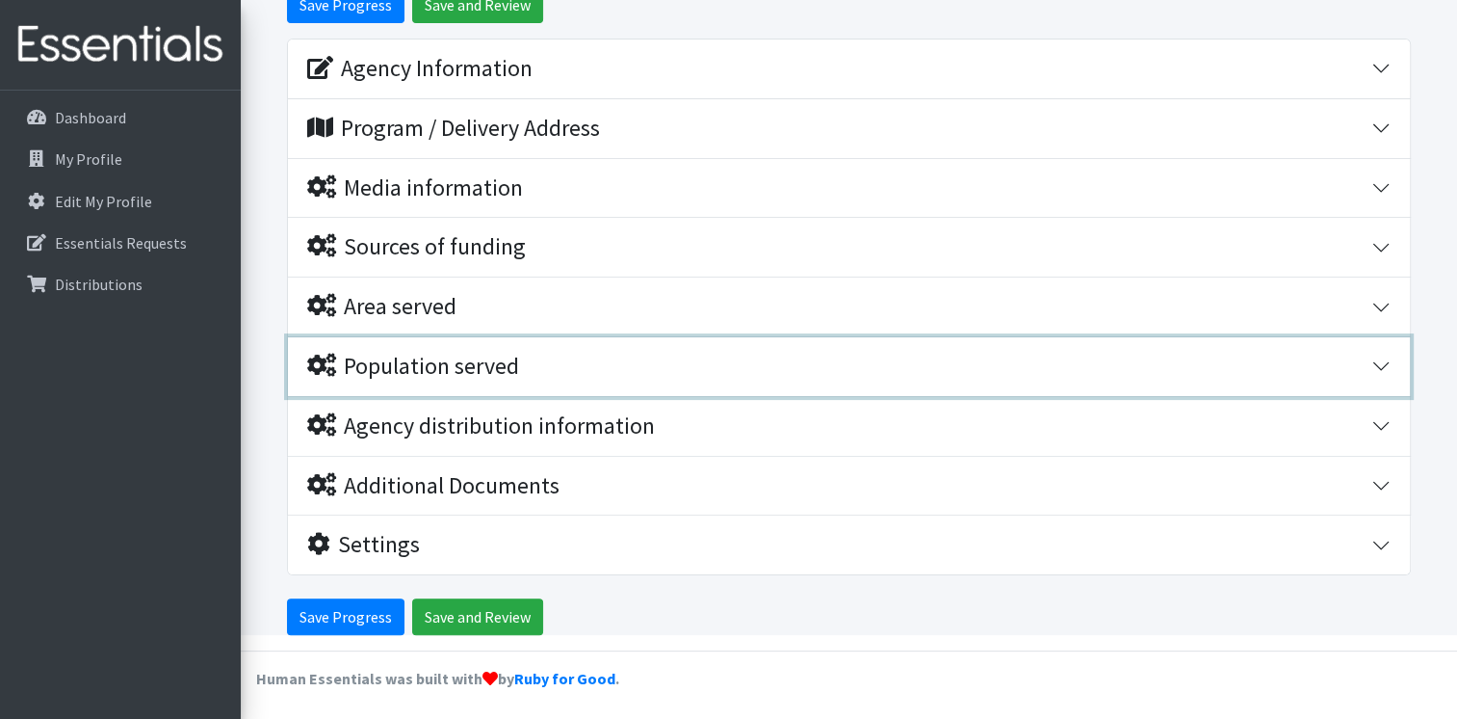
click at [316, 358] on icon "button" at bounding box center [321, 364] width 29 height 23
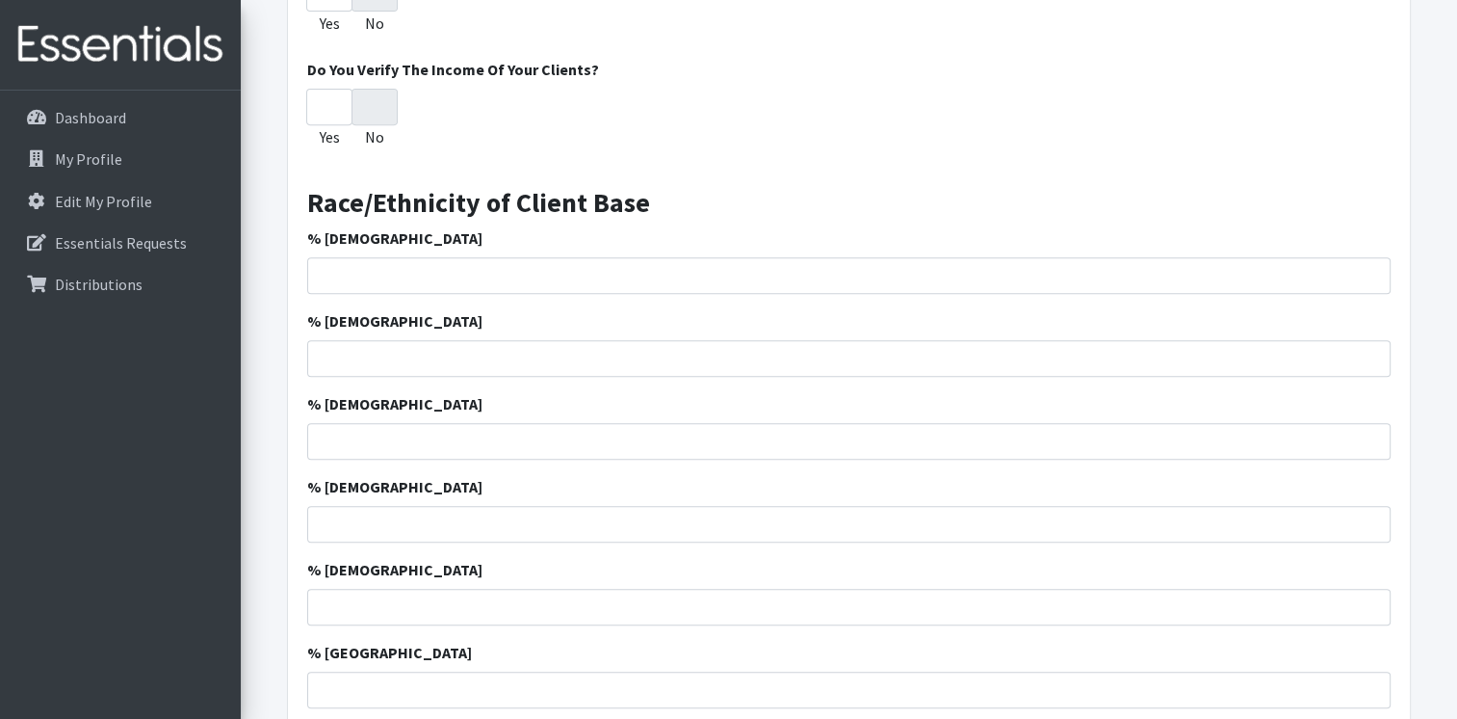
scroll to position [900, 0]
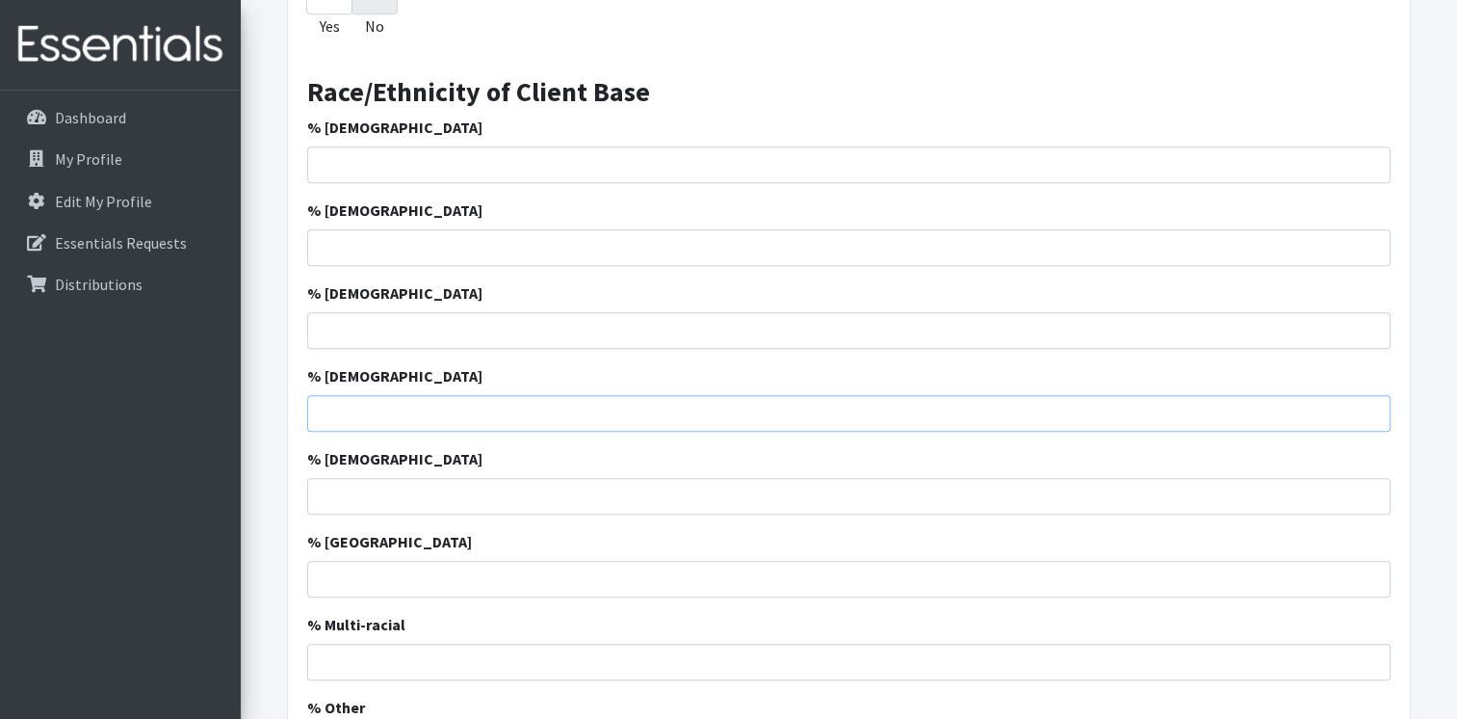
click at [424, 411] on input "% [DEMOGRAPHIC_DATA]" at bounding box center [849, 413] width 1084 height 37
type input "163"
click at [538, 168] on input "% [DEMOGRAPHIC_DATA]" at bounding box center [849, 164] width 1084 height 37
type input "14980"
click at [1342, 244] on input "% [DEMOGRAPHIC_DATA]" at bounding box center [849, 247] width 1084 height 37
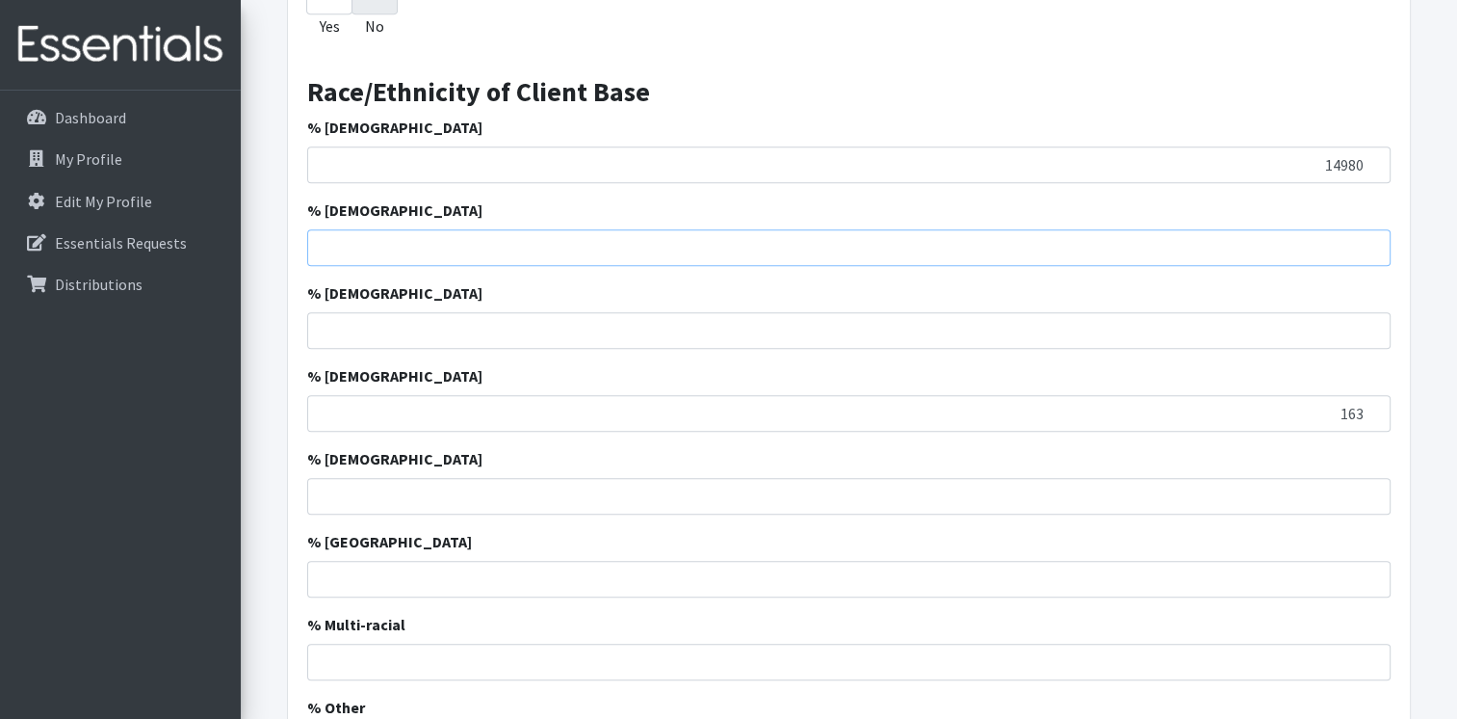
click at [1362, 248] on input "% [DEMOGRAPHIC_DATA]" at bounding box center [849, 247] width 1084 height 37
type input "1363"
click at [843, 410] on input "163" at bounding box center [849, 413] width 1084 height 37
click at [445, 327] on input "% [DEMOGRAPHIC_DATA]" at bounding box center [849, 330] width 1084 height 37
type input "1763"
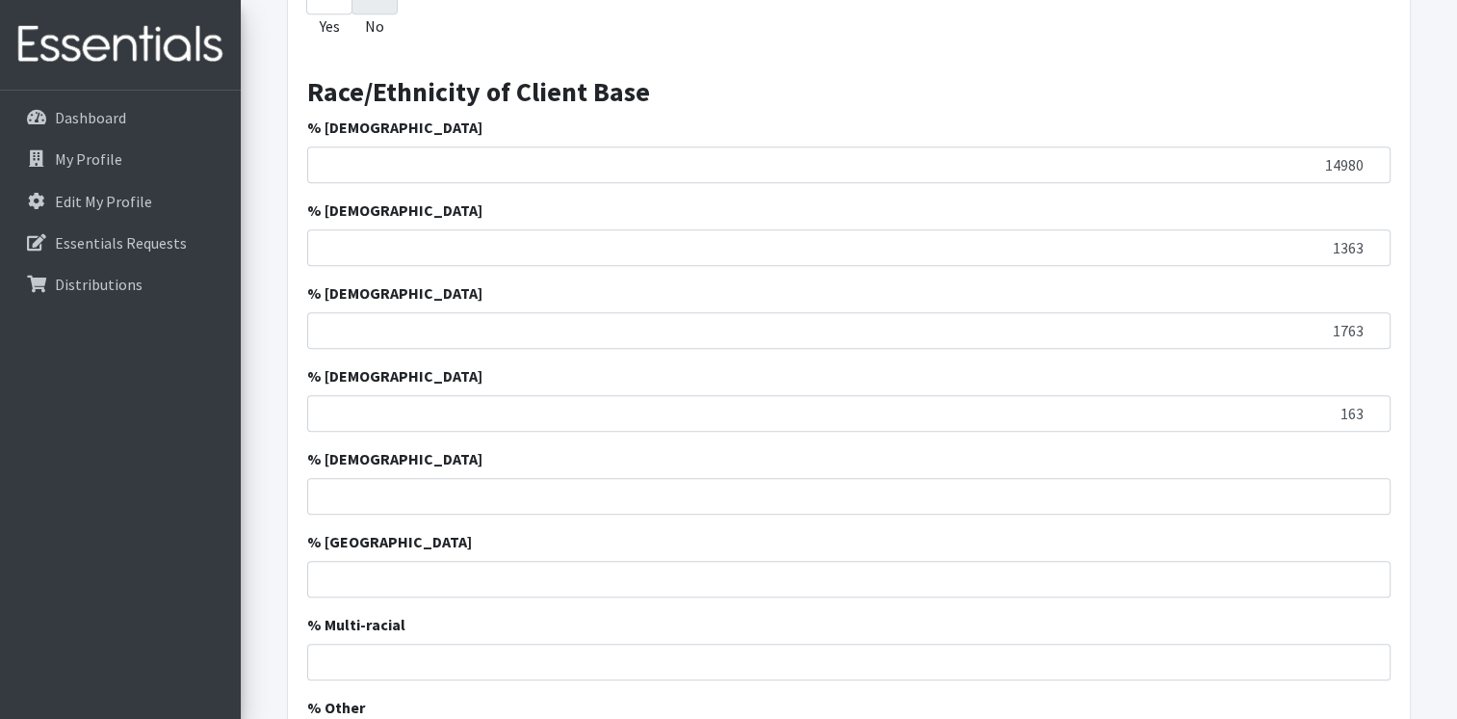
scroll to position [1285, 0]
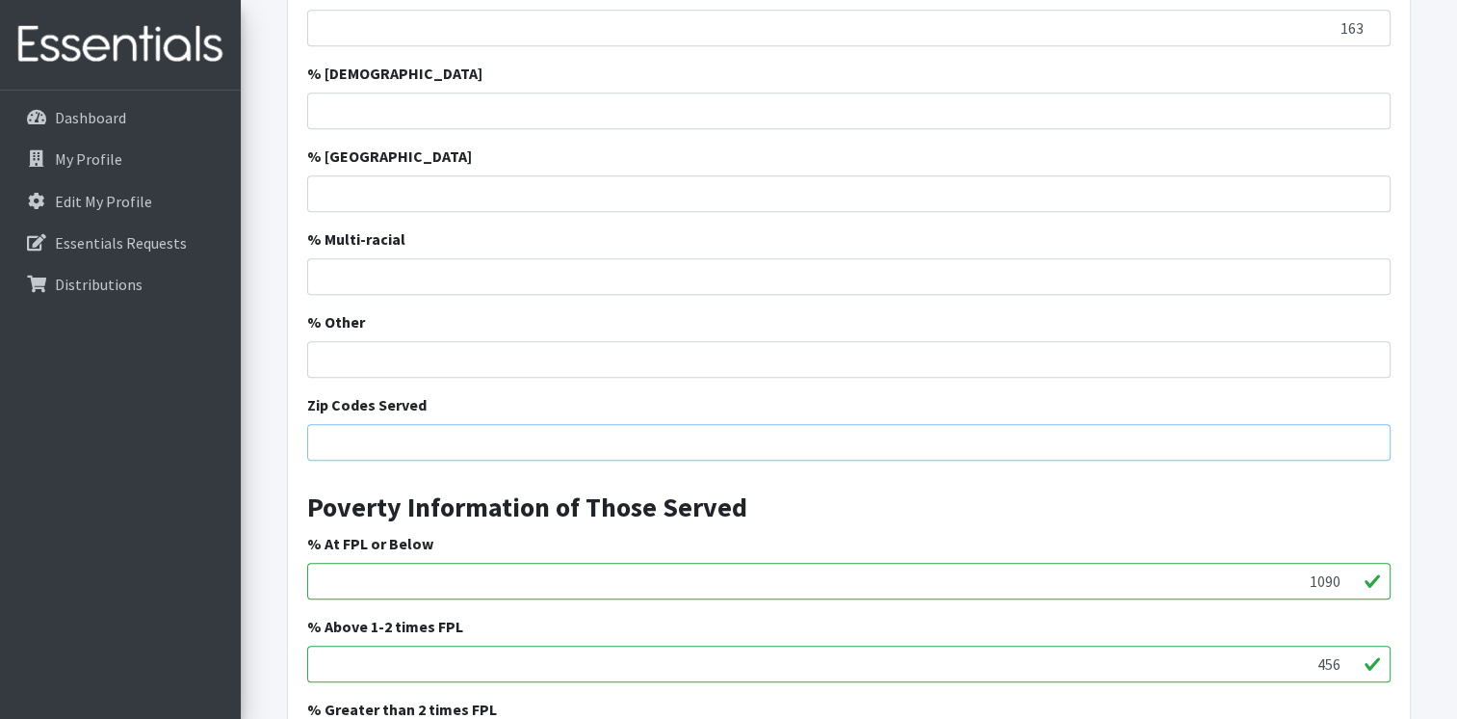
drag, startPoint x: 521, startPoint y: 433, endPoint x: 537, endPoint y: 437, distance: 16.8
click at [522, 433] on input "Zip Codes Served" at bounding box center [849, 442] width 1084 height 37
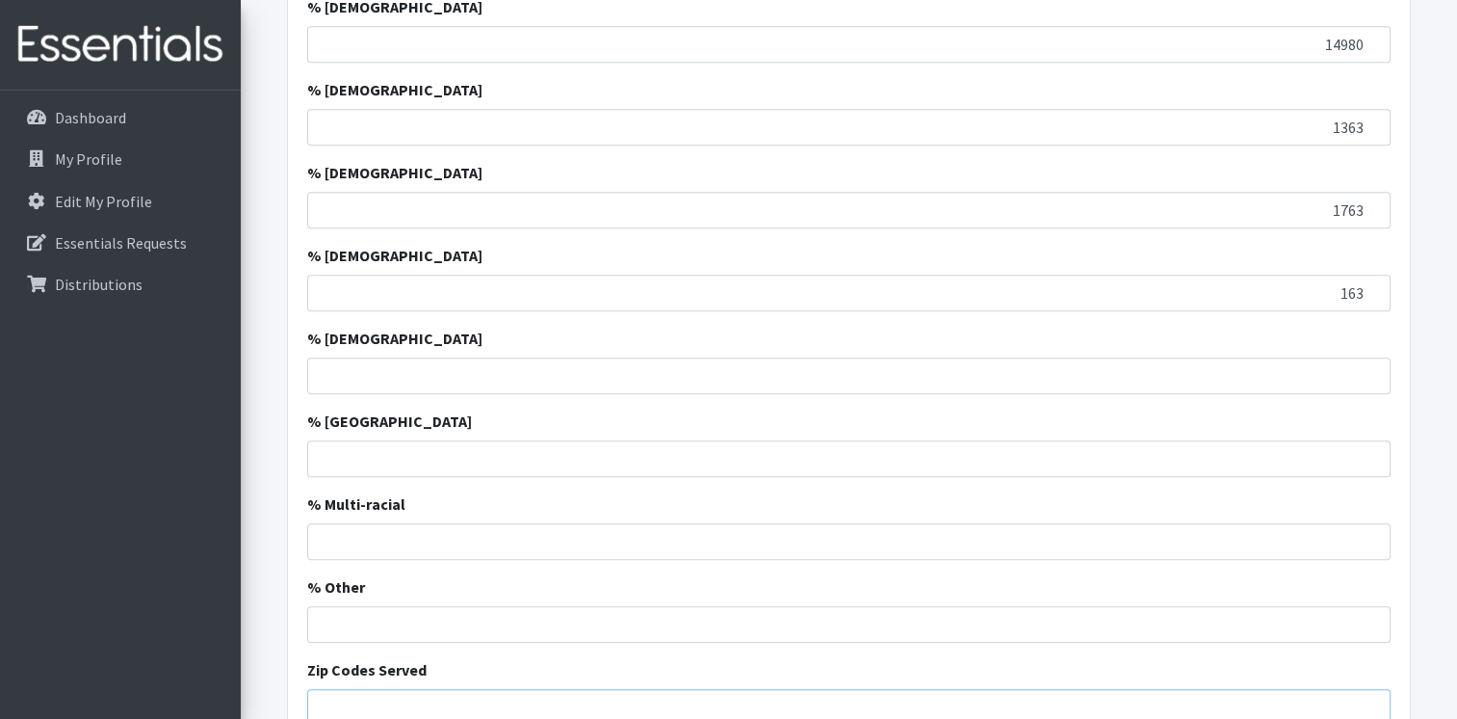
scroll to position [996, 0]
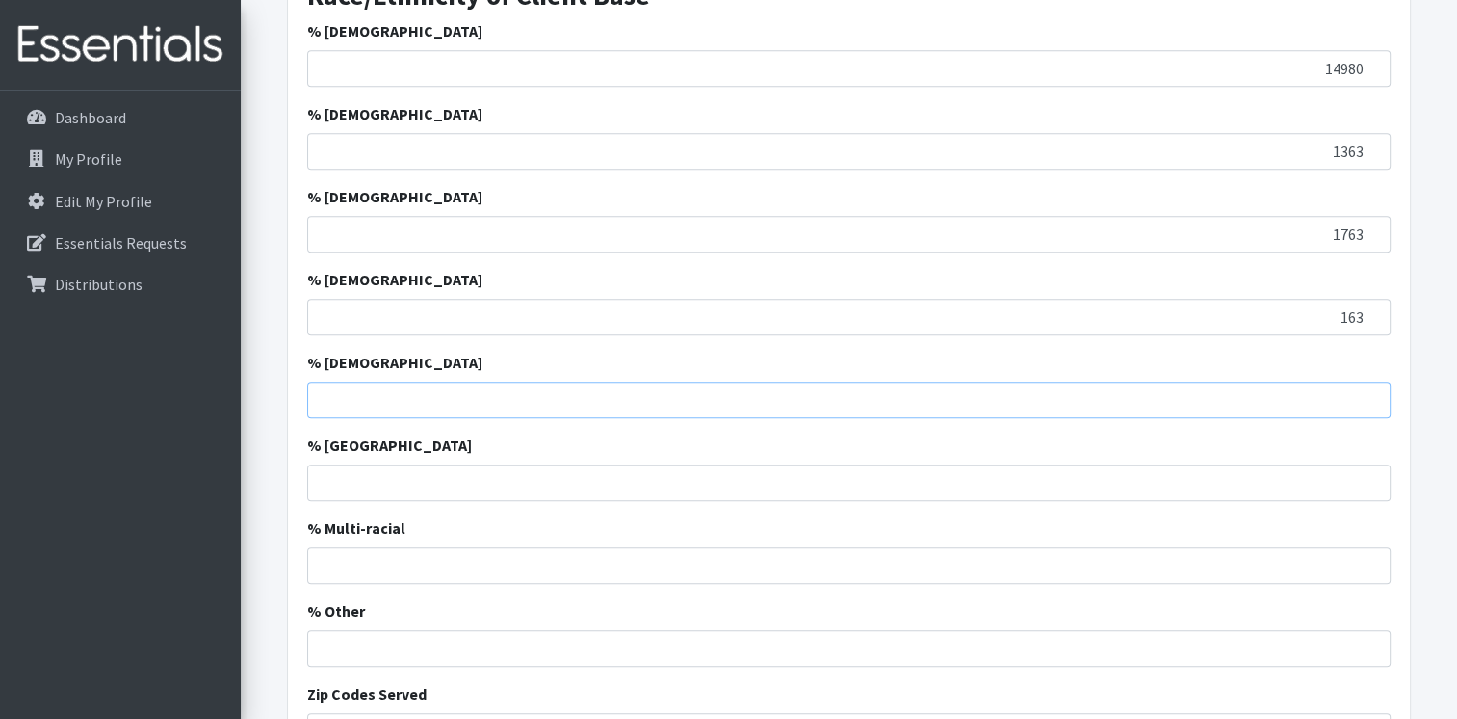
click at [652, 398] on input "% [DEMOGRAPHIC_DATA]" at bounding box center [849, 399] width 1084 height 37
type input "63"
click at [1375, 478] on input "1" at bounding box center [849, 482] width 1084 height 37
drag, startPoint x: 1347, startPoint y: 486, endPoint x: 1391, endPoint y: 481, distance: 44.7
click at [1391, 481] on div "Clients Have An Income Requirement to Work With You? Yes No Do You Verify The I…" at bounding box center [849, 445] width 1122 height 1446
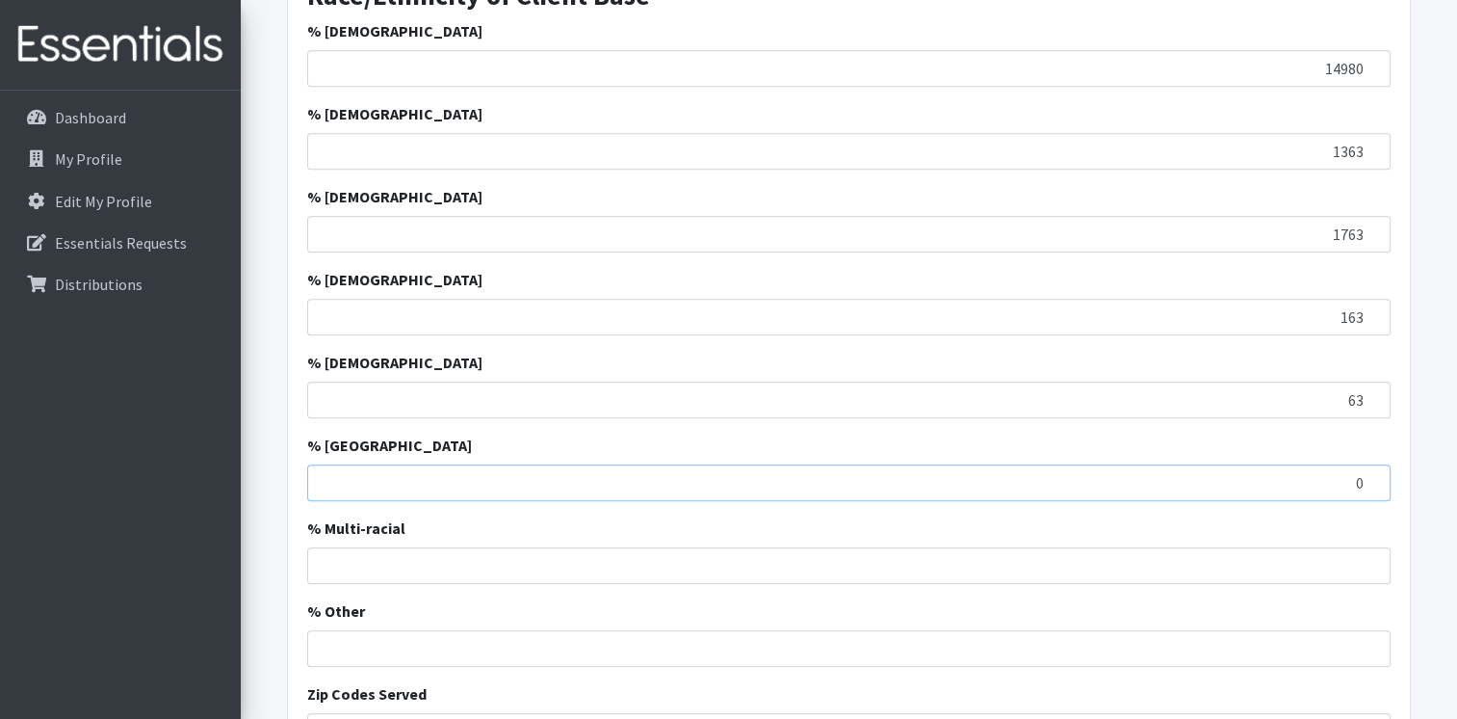
type input "0"
drag, startPoint x: 1333, startPoint y: 484, endPoint x: 1410, endPoint y: 475, distance: 77.7
click at [1410, 475] on div "Population served Clients Have An Income Requirement to Work With You? Yes No D…" at bounding box center [849, 415] width 1124 height 1505
type input "0"
click at [1360, 563] on input "% Multi-racial" at bounding box center [849, 565] width 1084 height 37
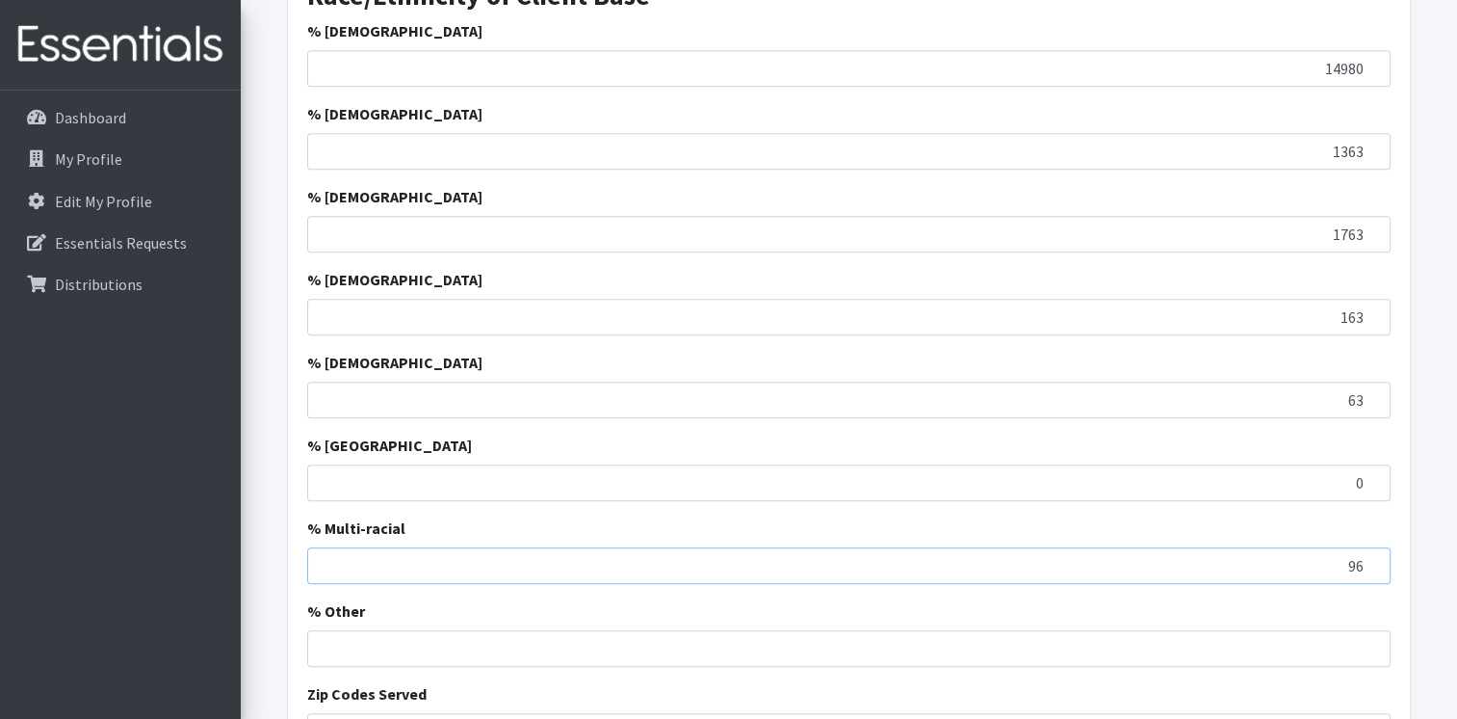
type input "96"
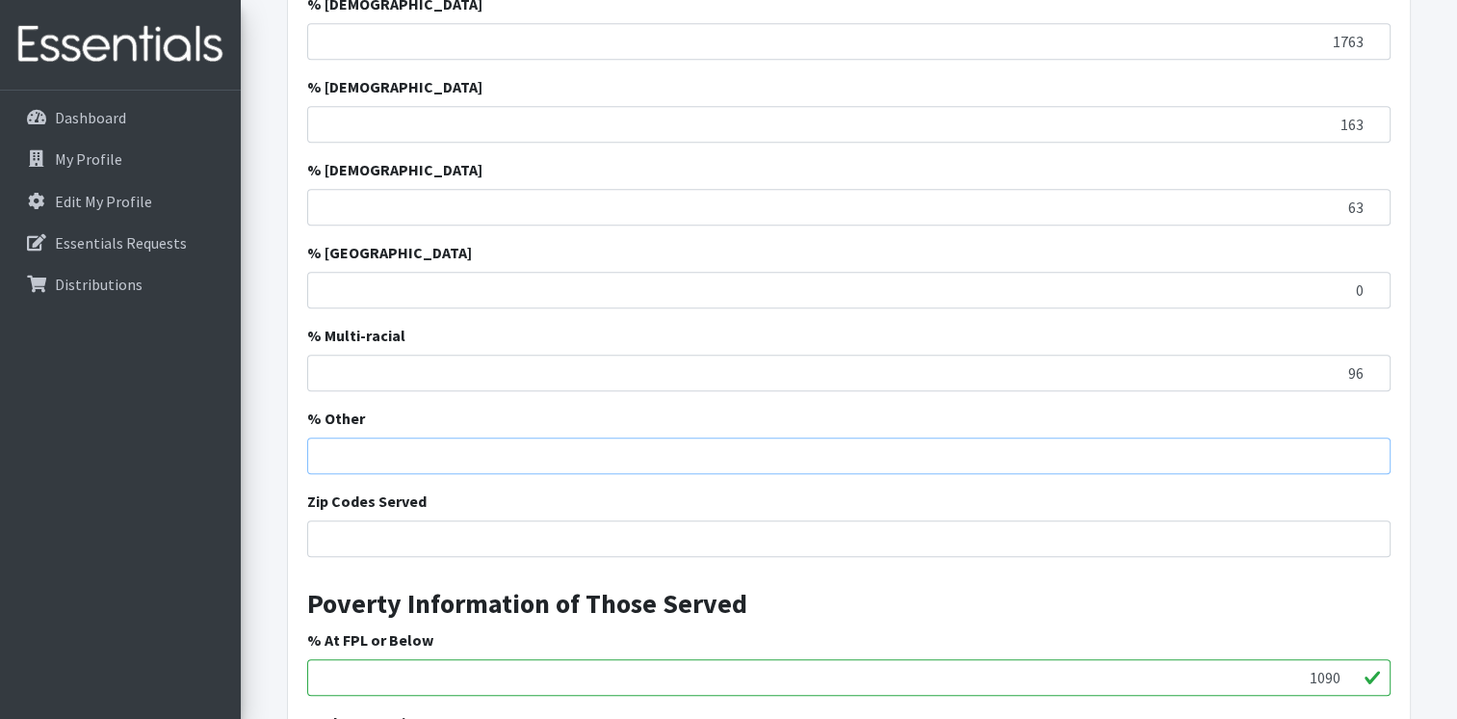
click at [1335, 453] on input "% Other" at bounding box center [849, 455] width 1084 height 37
type input "967"
drag, startPoint x: 1353, startPoint y: 537, endPoint x: 1467, endPoint y: 549, distance: 114.2
click at [1354, 537] on input "Zip Codes Served" at bounding box center [849, 538] width 1084 height 37
click at [555, 676] on input "1090" at bounding box center [849, 677] width 1084 height 37
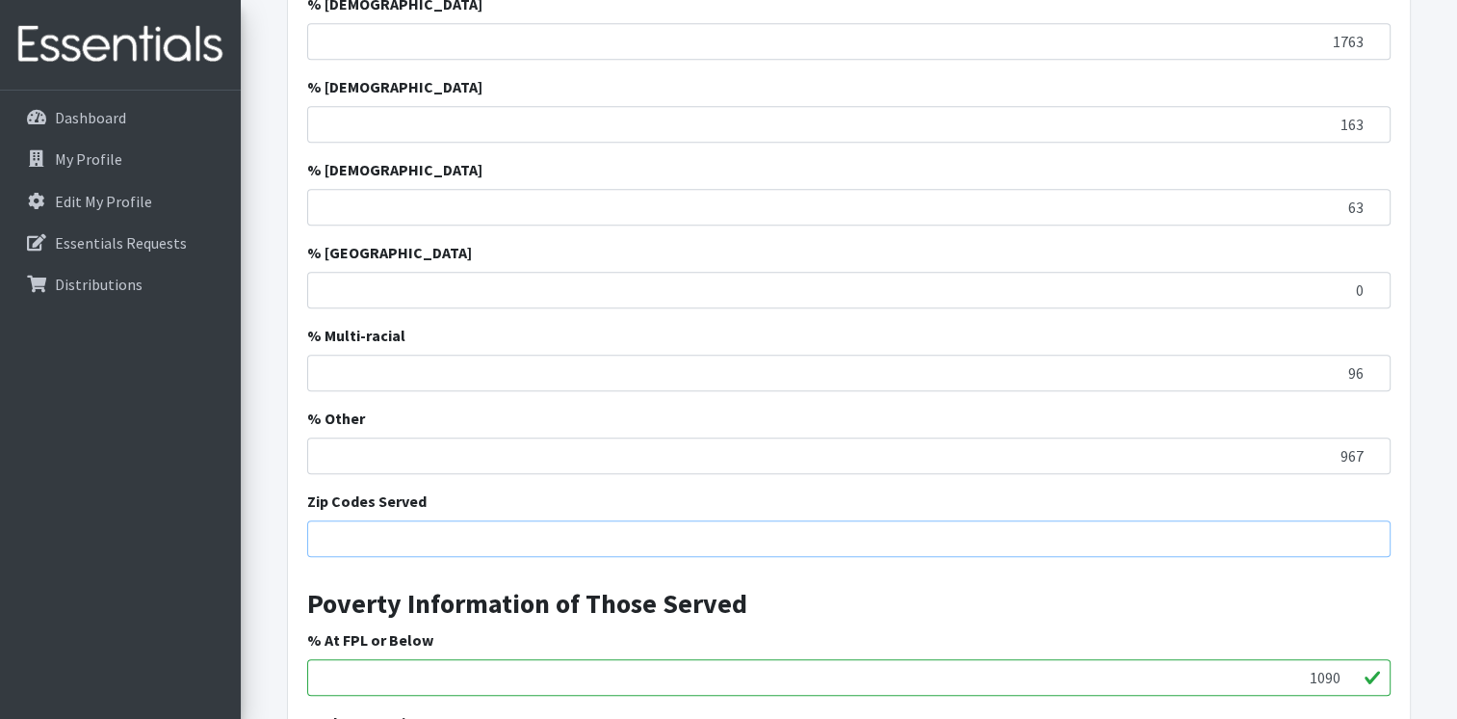
drag, startPoint x: 411, startPoint y: 535, endPoint x: 465, endPoint y: 535, distance: 53.9
click at [413, 535] on input "Zip Codes Served" at bounding box center [849, 538] width 1084 height 37
type input "63"
click at [683, 235] on div "Clients Have An Income Requirement to Work With You? Yes No Do You Verify The I…" at bounding box center [849, 252] width 1122 height 1446
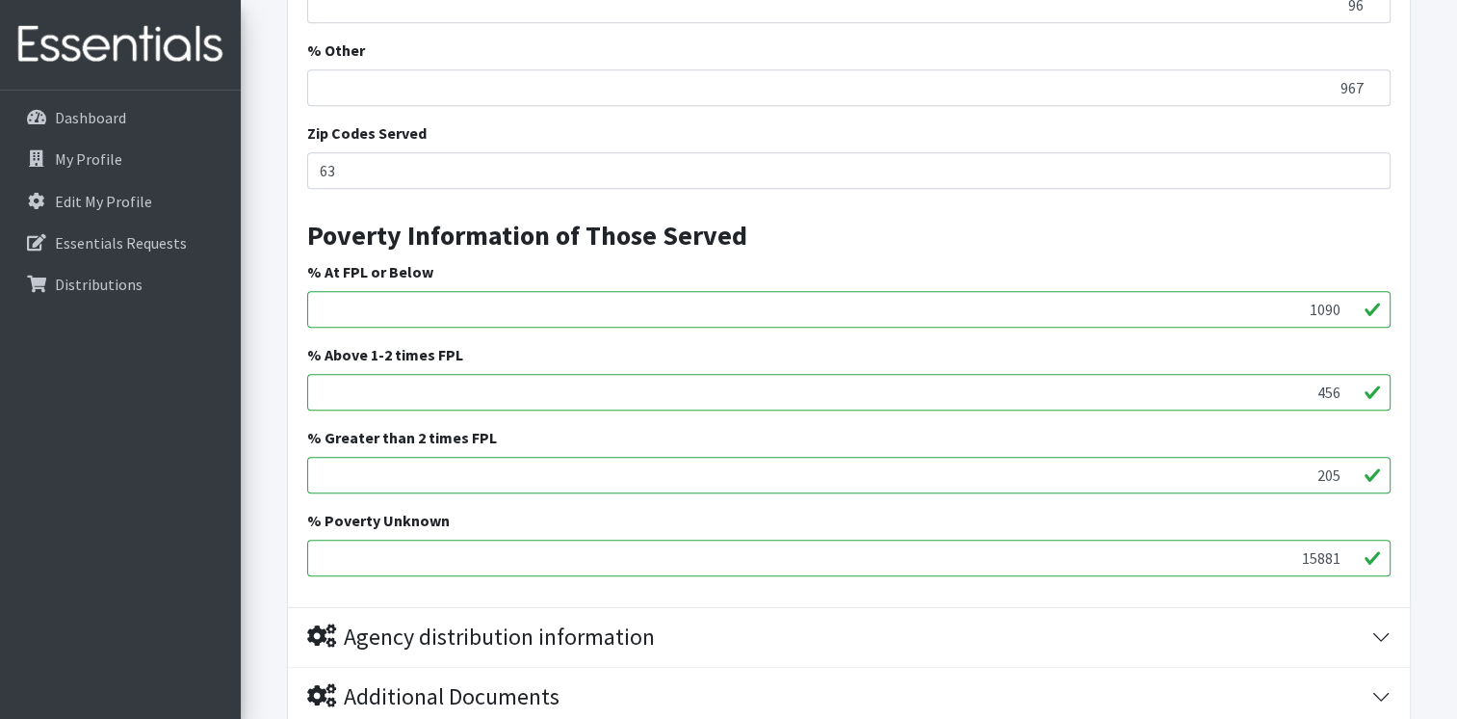
scroll to position [1766, 0]
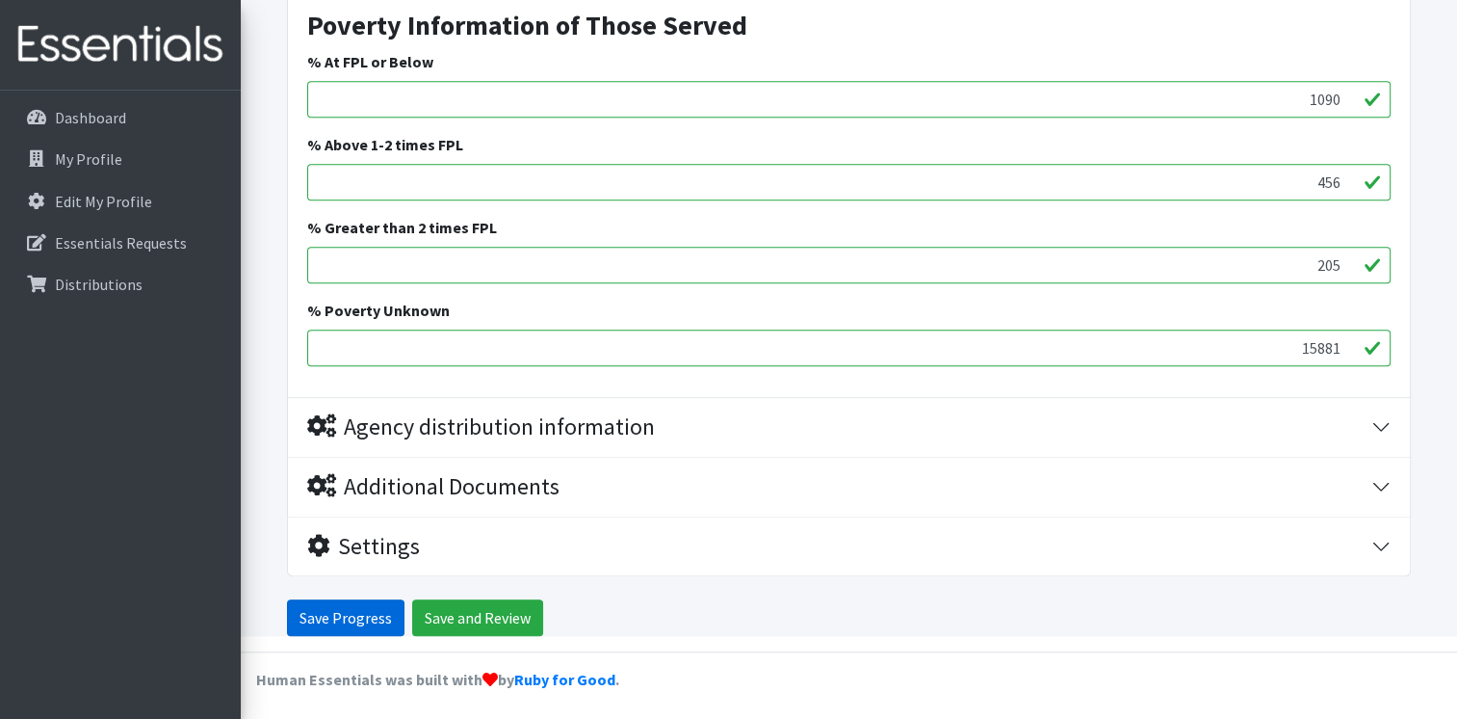
click at [349, 616] on input "Save Progress" at bounding box center [346, 617] width 118 height 37
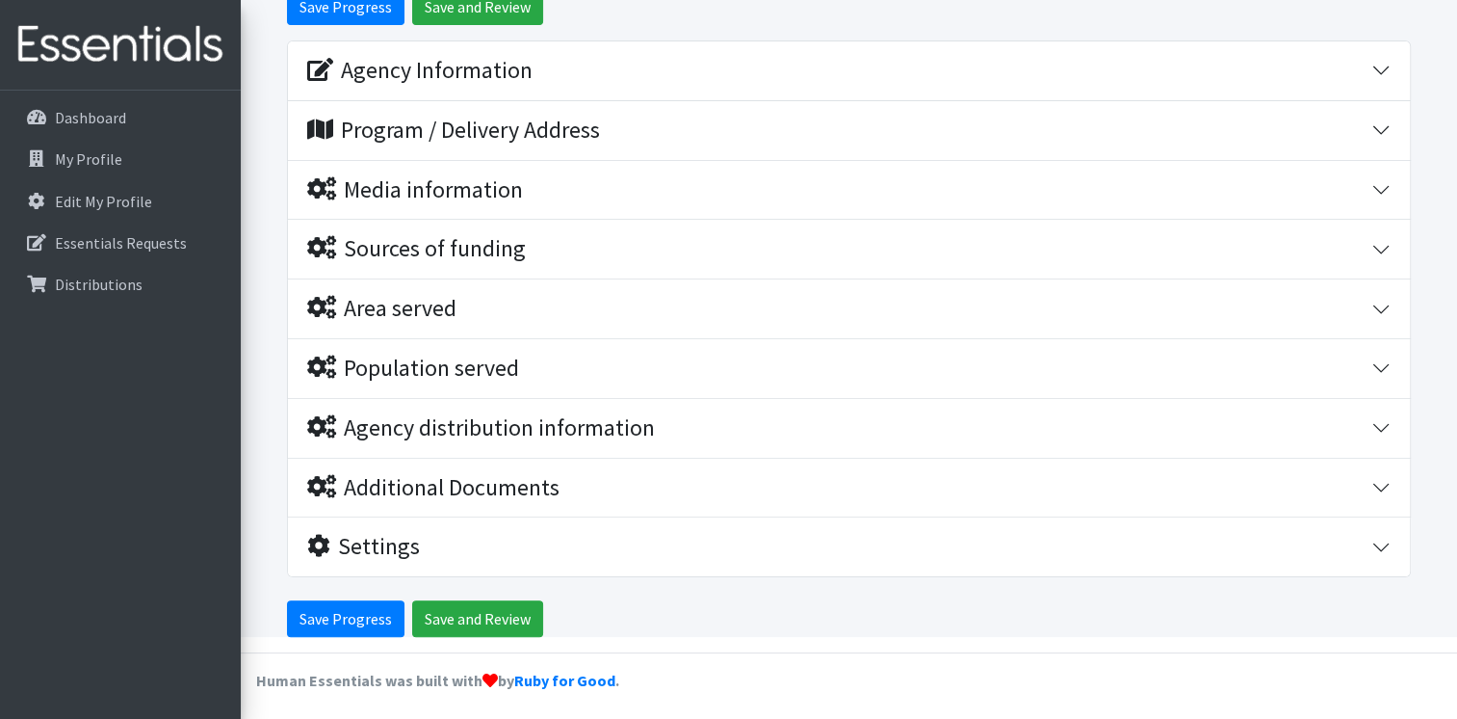
scroll to position [322, 0]
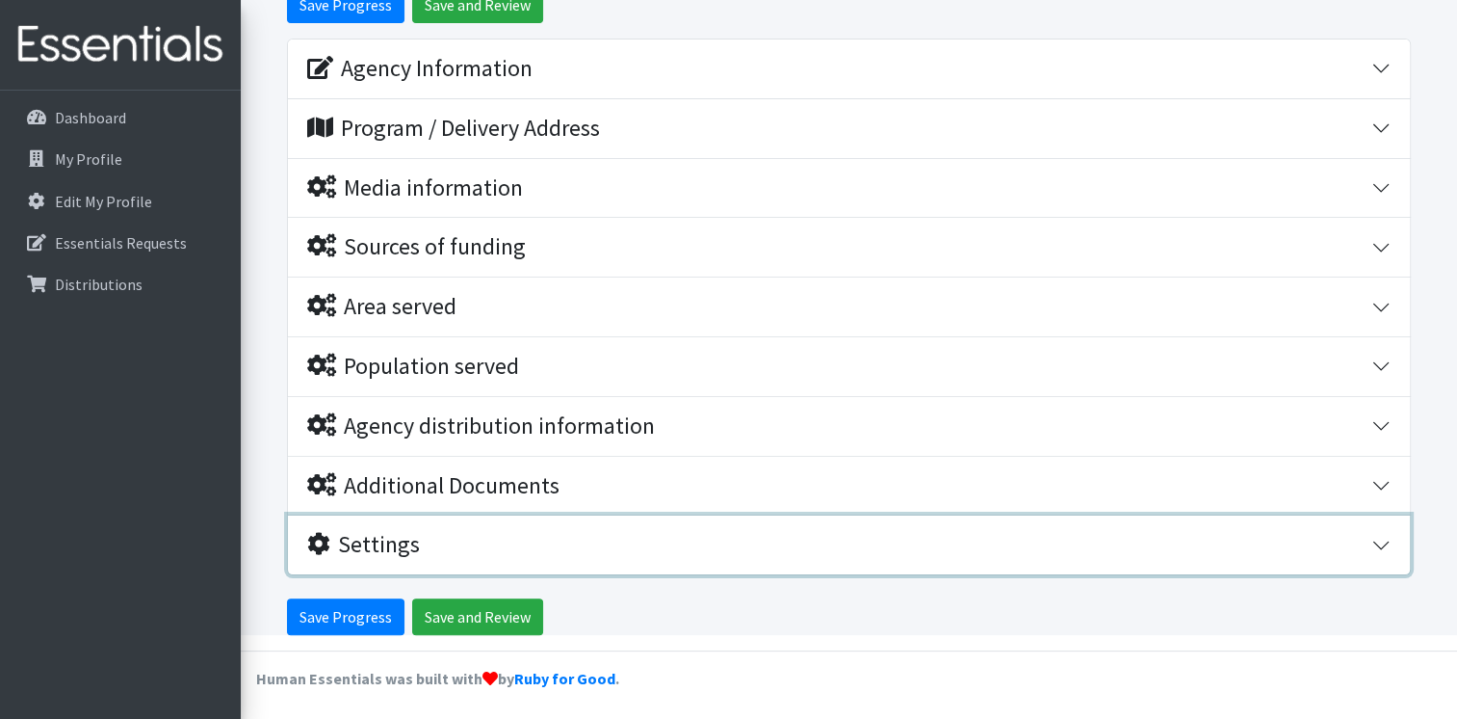
click at [314, 540] on icon "button" at bounding box center [318, 543] width 23 height 23
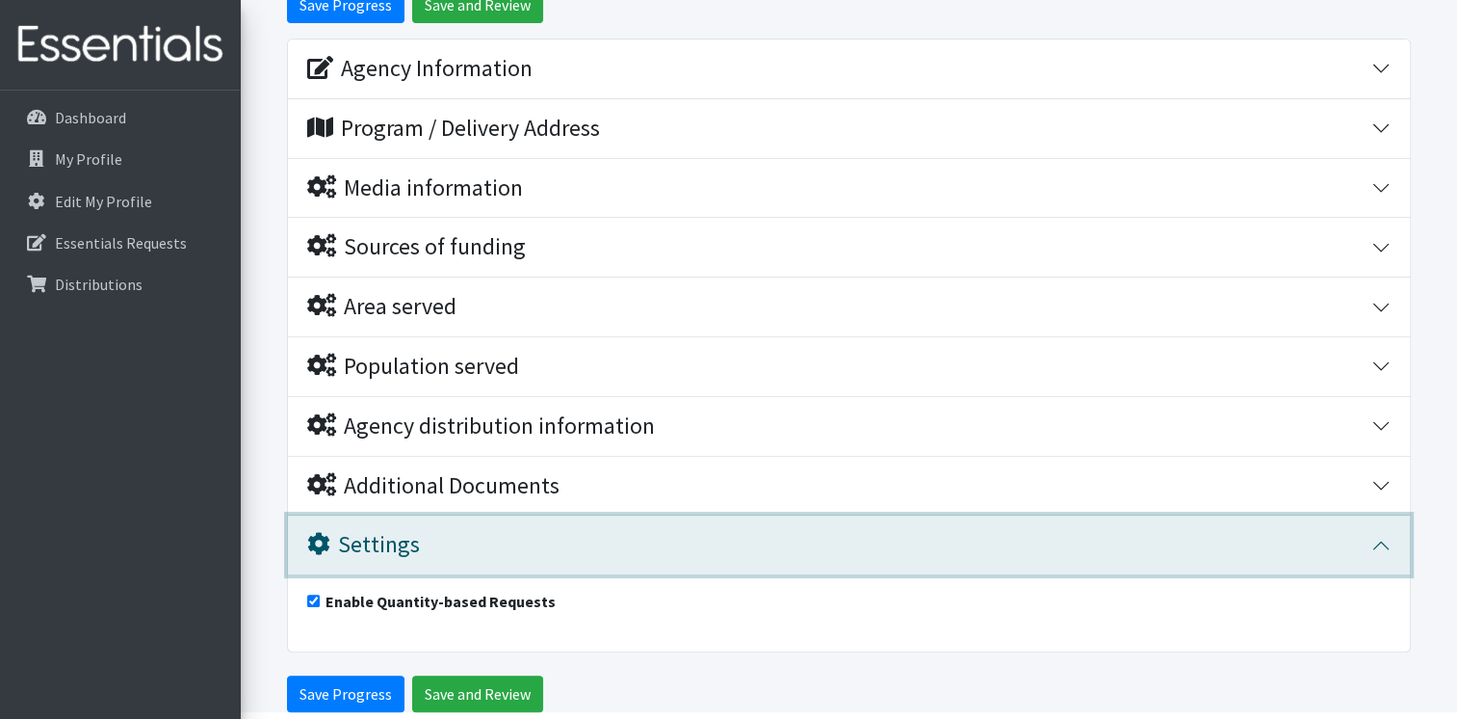
click at [325, 541] on icon "button" at bounding box center [318, 543] width 23 height 23
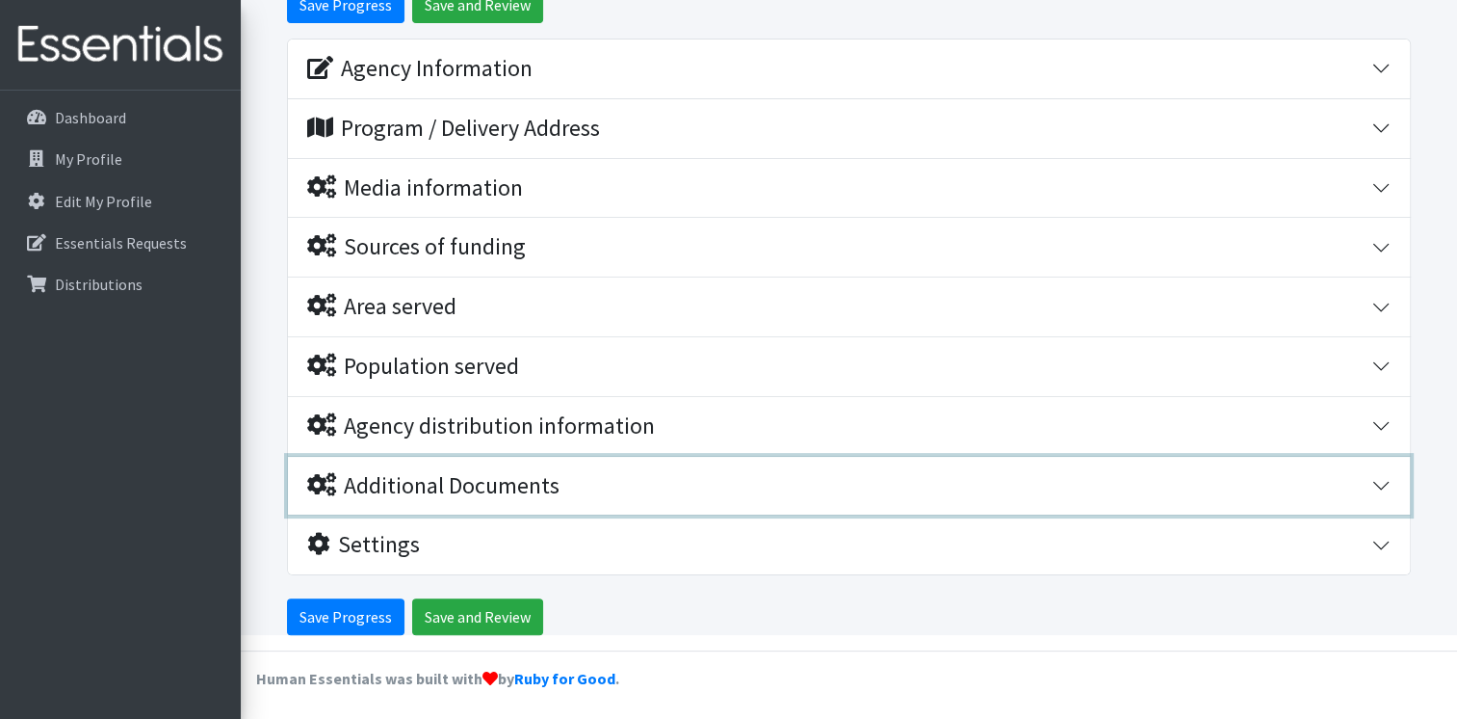
click at [322, 479] on icon "button" at bounding box center [321, 484] width 29 height 23
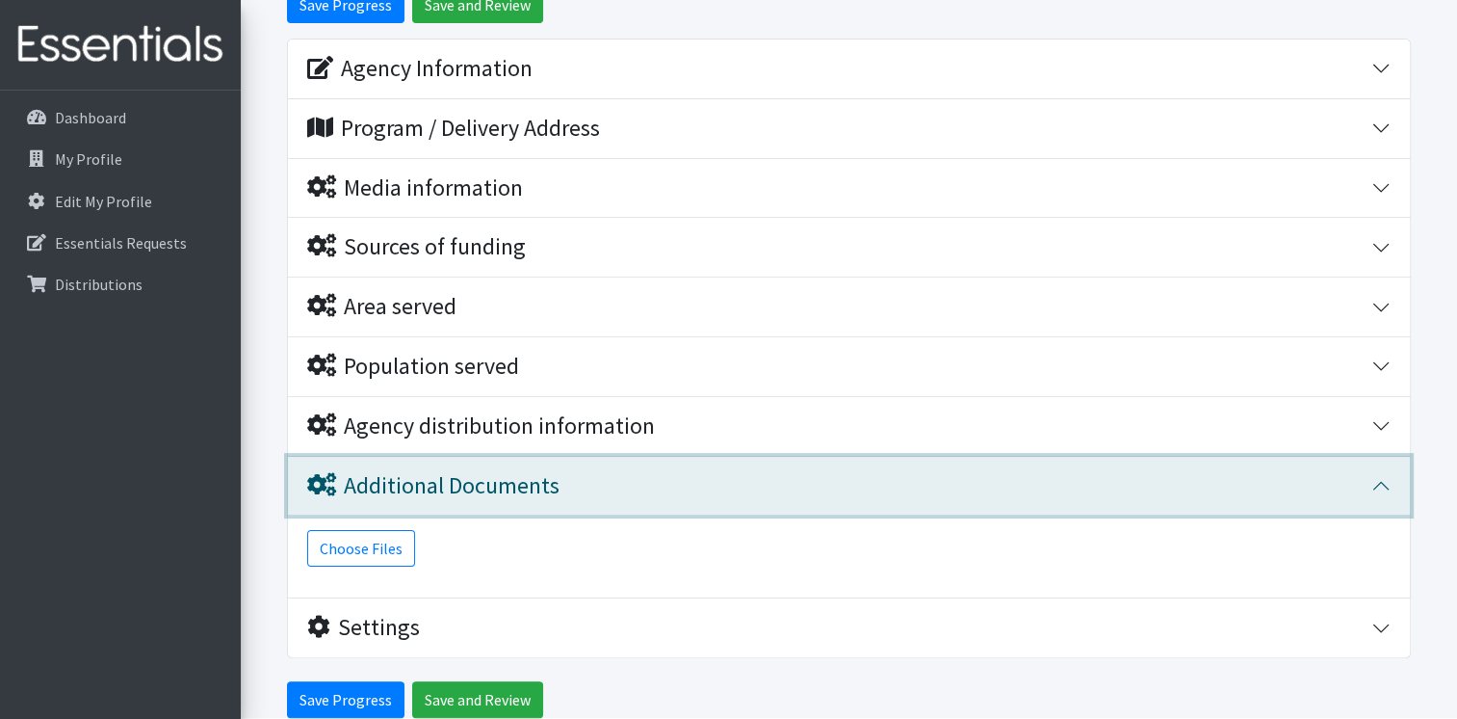
click at [322, 479] on icon "button" at bounding box center [321, 484] width 29 height 23
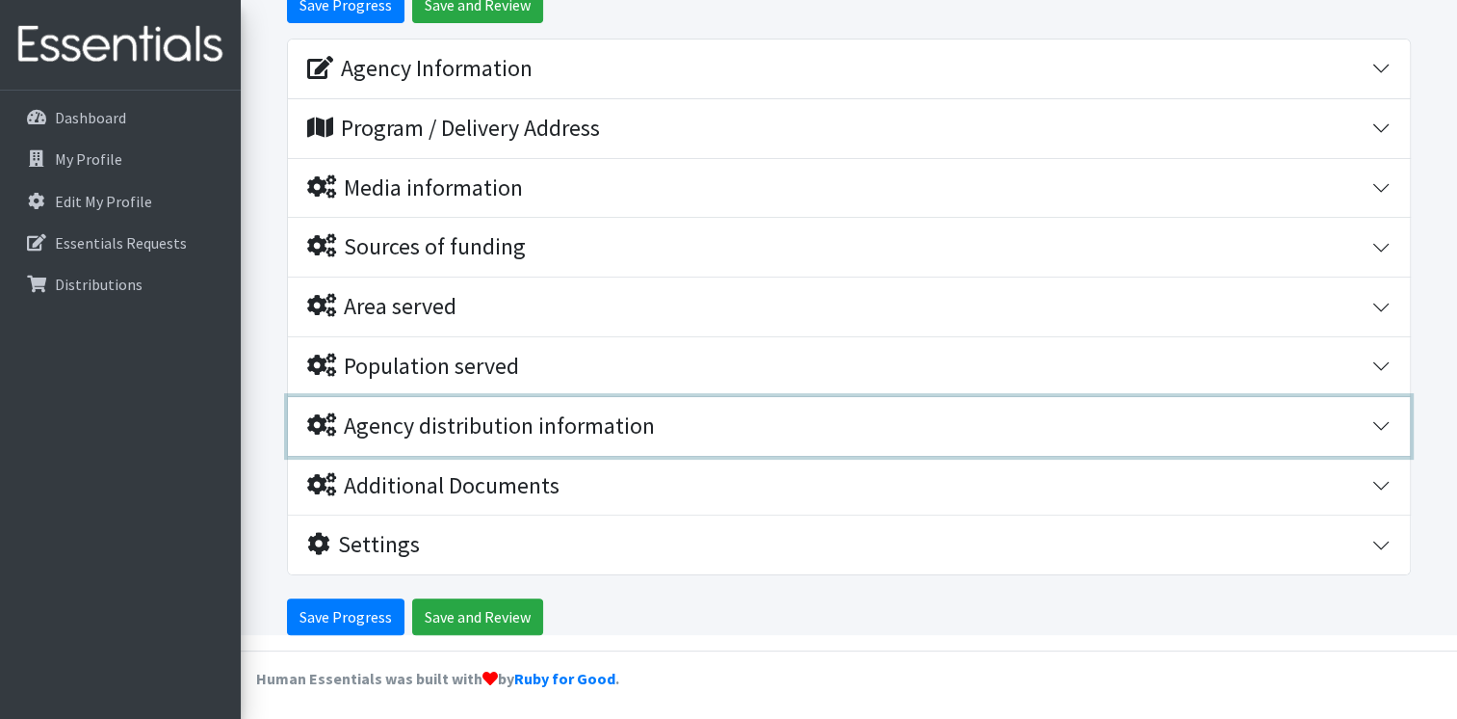
click at [329, 433] on icon "button" at bounding box center [321, 424] width 29 height 23
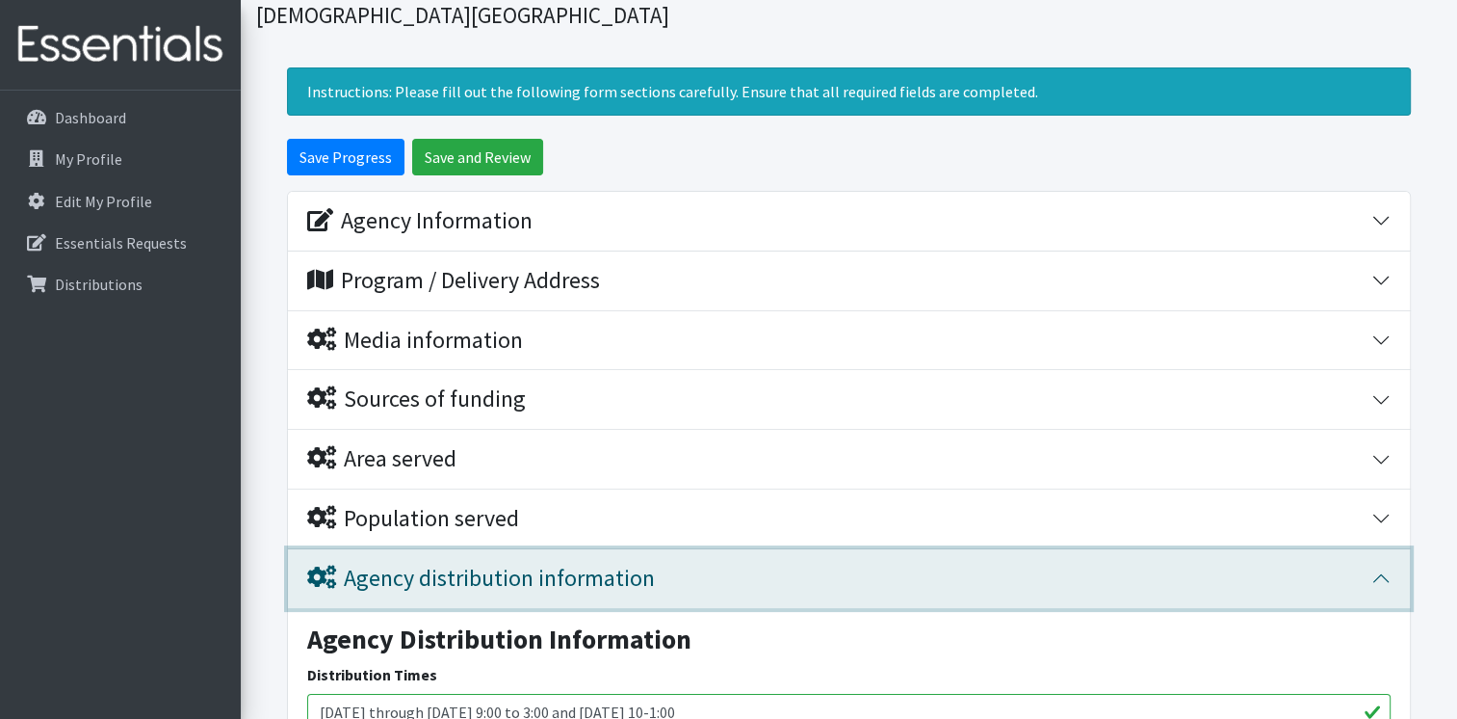
scroll to position [159, 0]
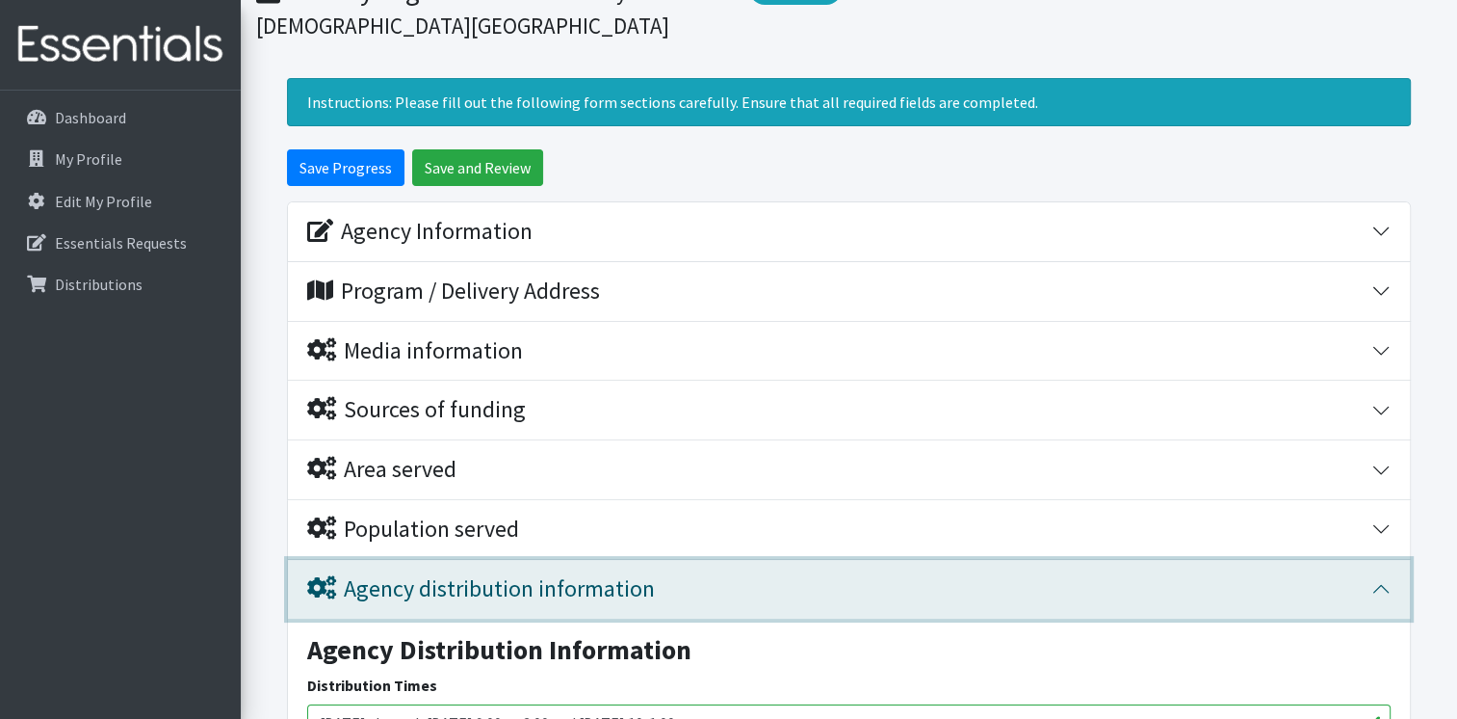
click at [316, 582] on icon "button" at bounding box center [321, 587] width 29 height 23
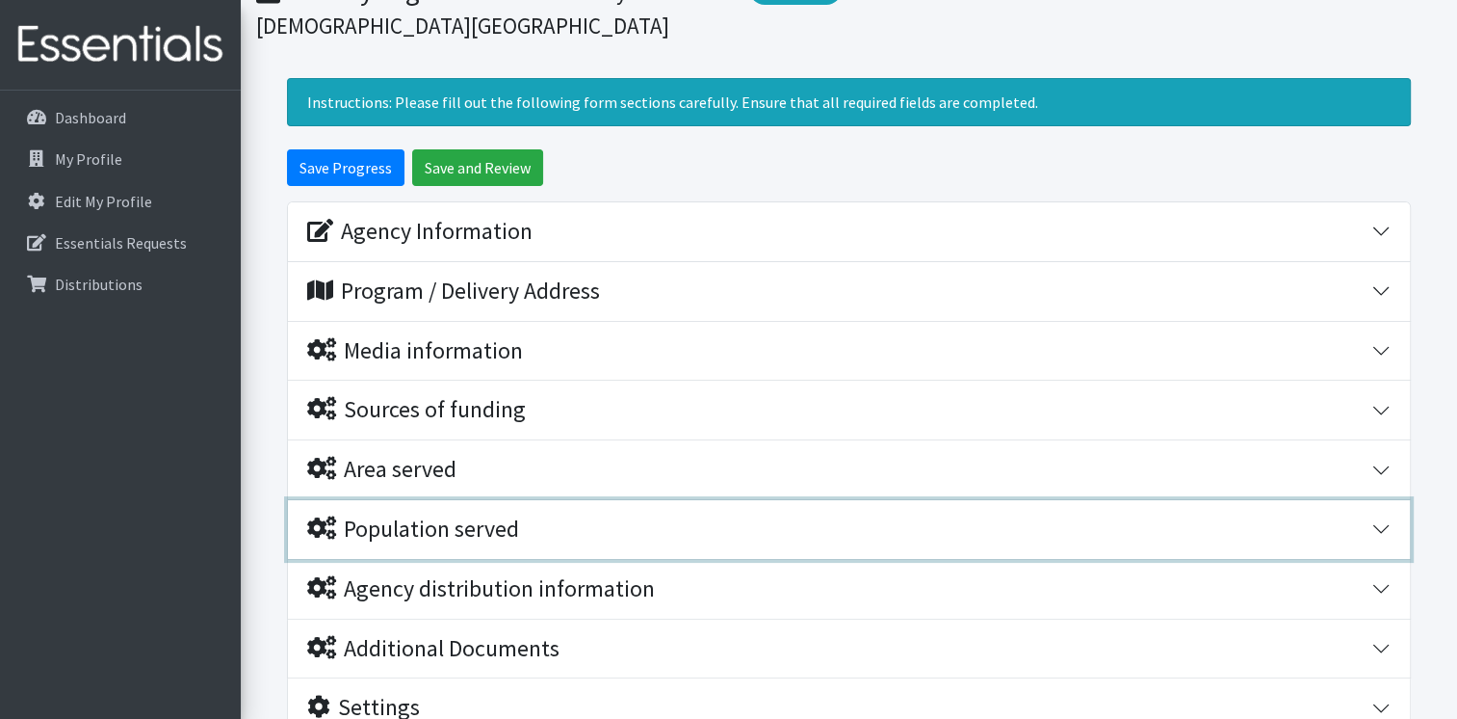
click at [324, 524] on icon "button" at bounding box center [321, 527] width 29 height 23
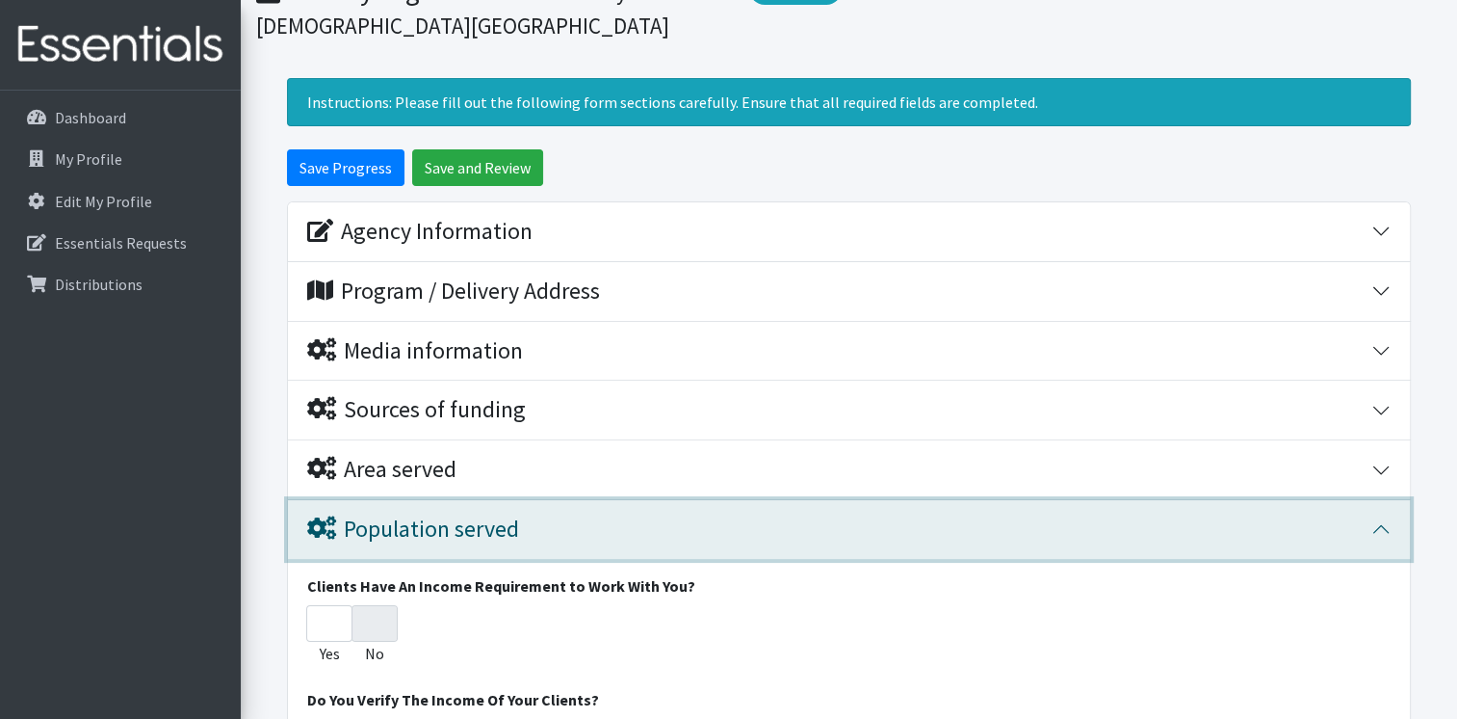
scroll to position [544, 0]
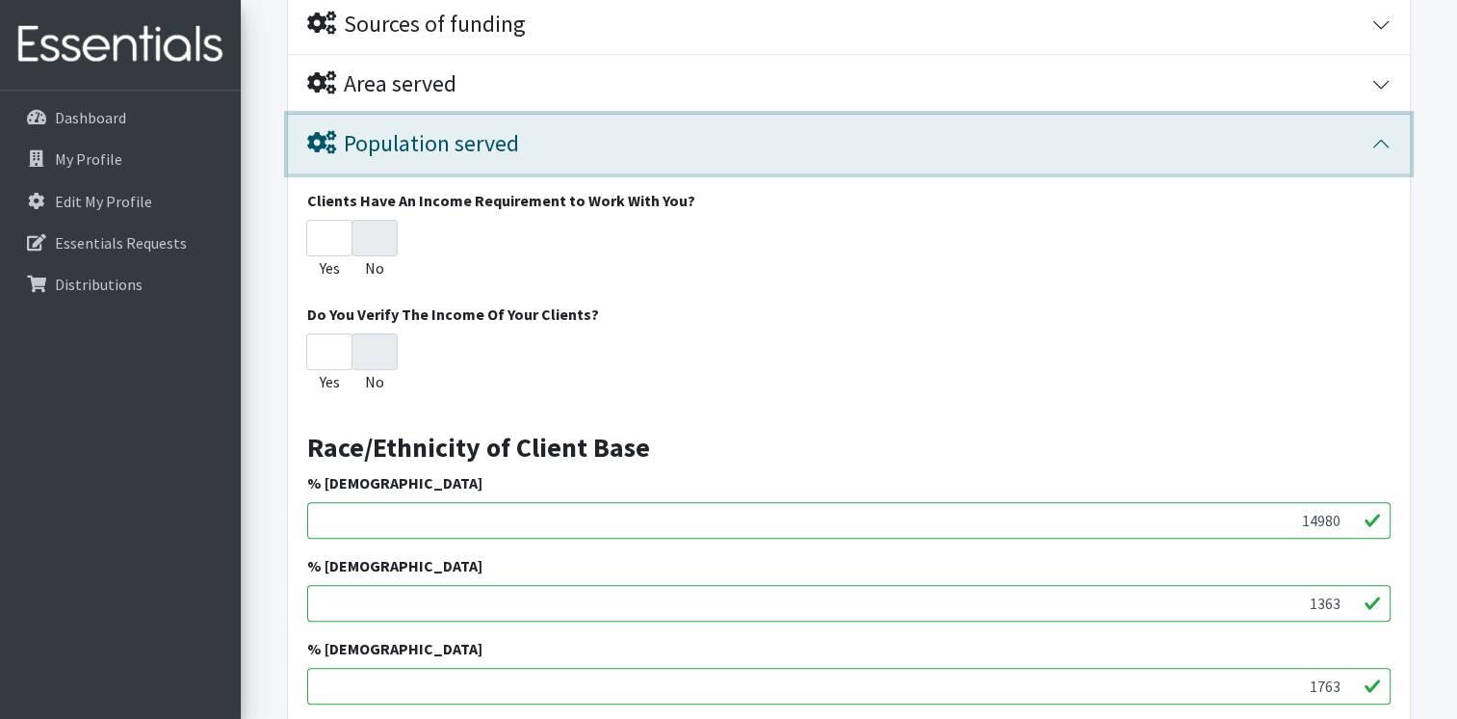
click at [327, 140] on icon "button" at bounding box center [321, 142] width 29 height 23
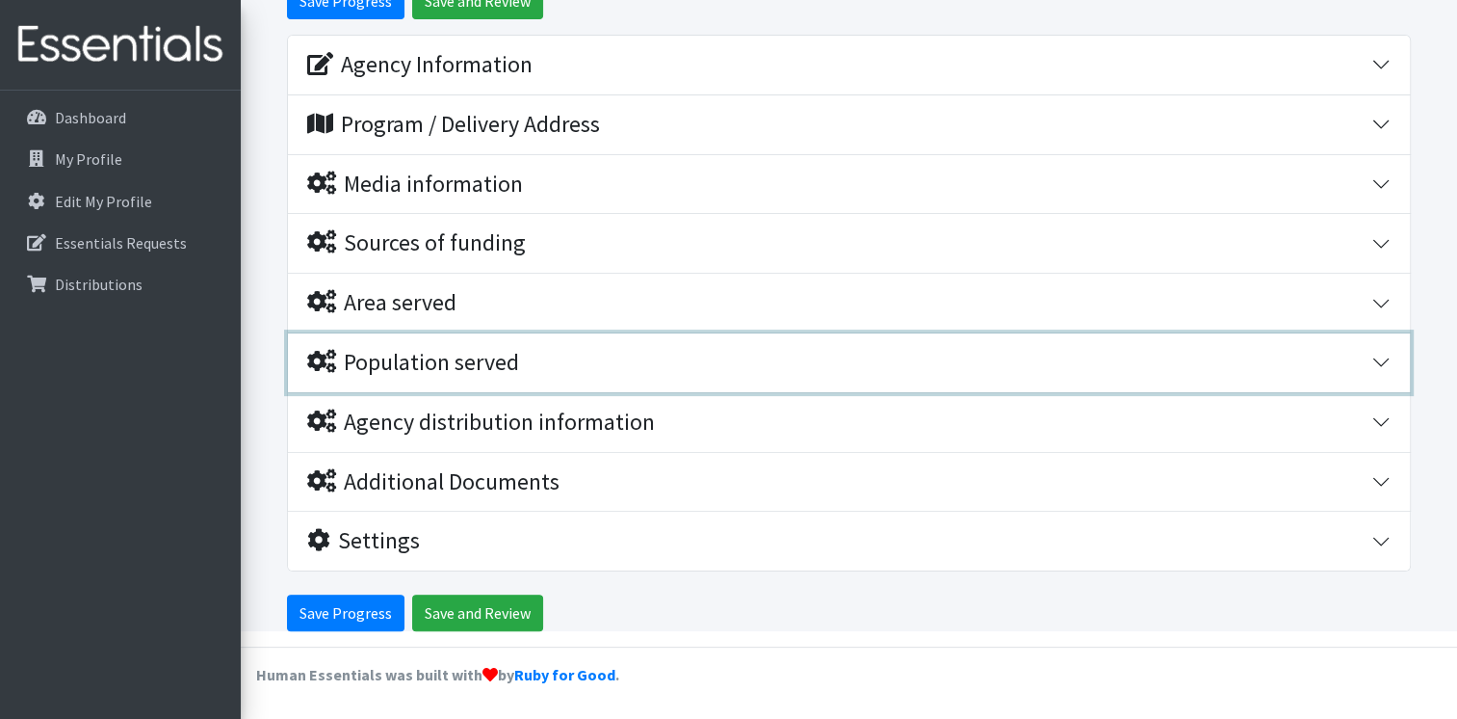
scroll to position [322, 0]
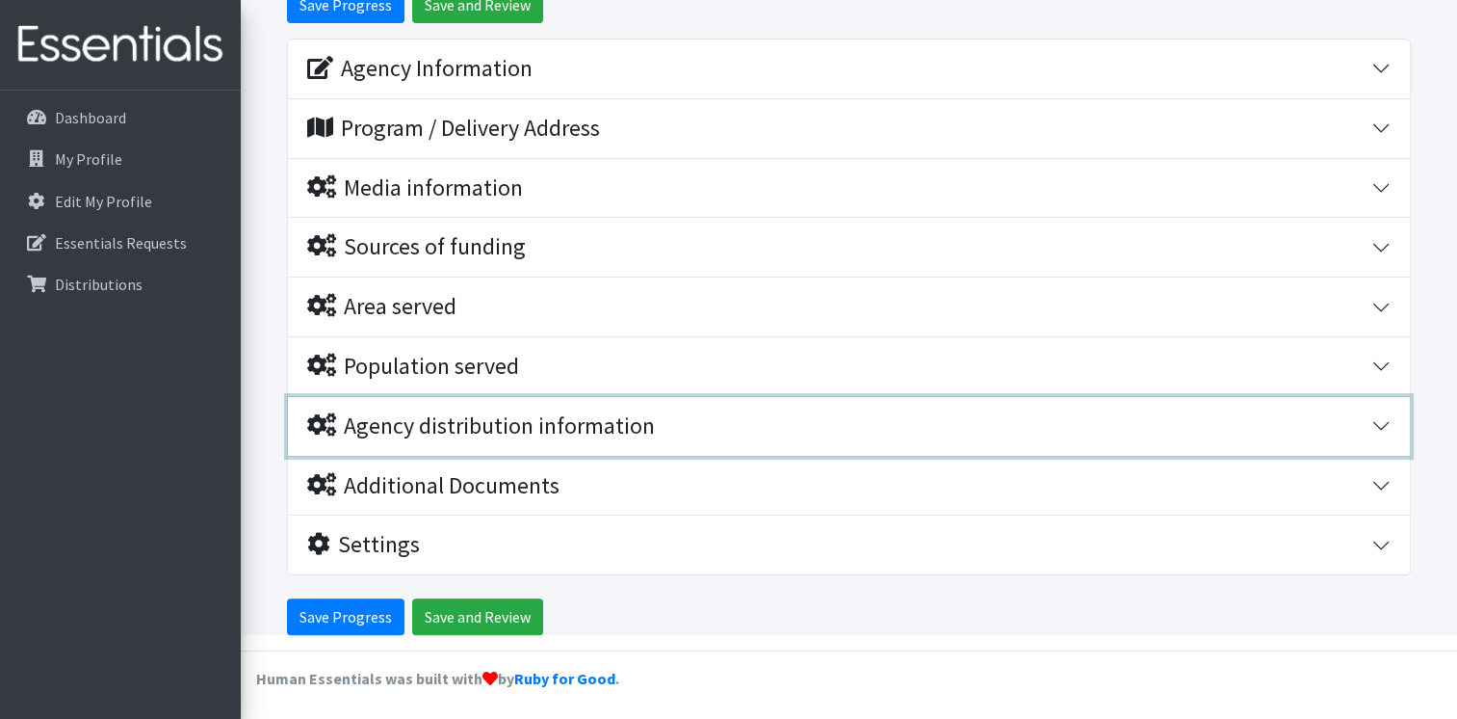
click at [318, 422] on icon "button" at bounding box center [321, 424] width 29 height 23
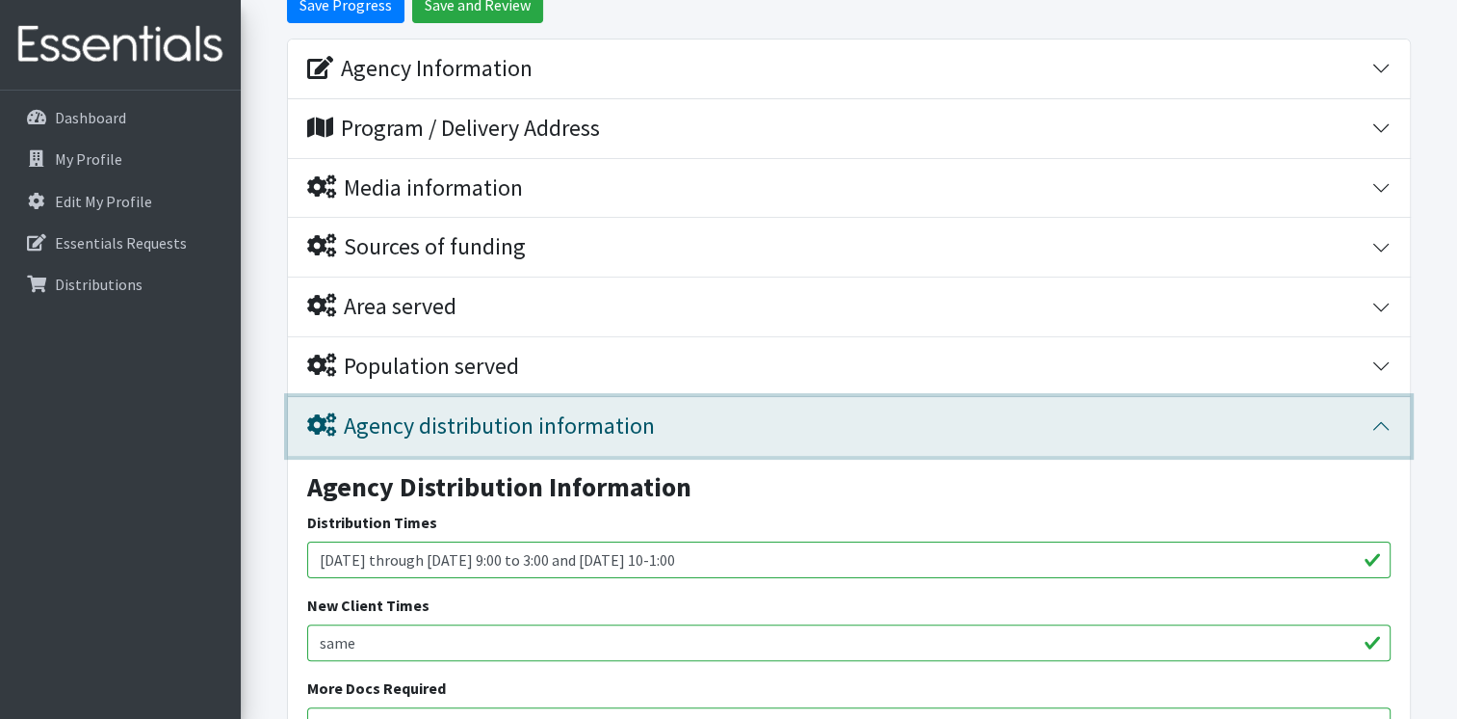
click at [318, 422] on icon "button" at bounding box center [321, 424] width 29 height 23
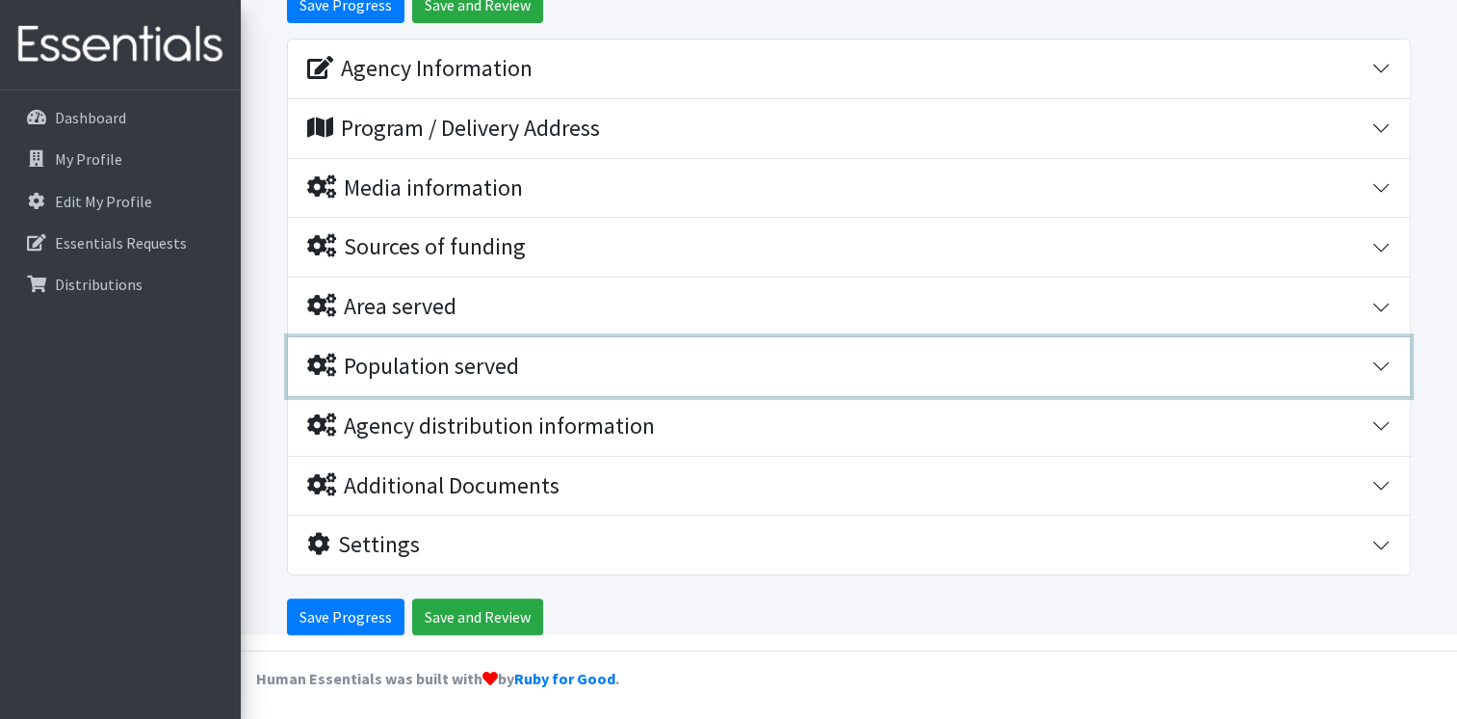
click at [323, 365] on icon "button" at bounding box center [321, 364] width 29 height 23
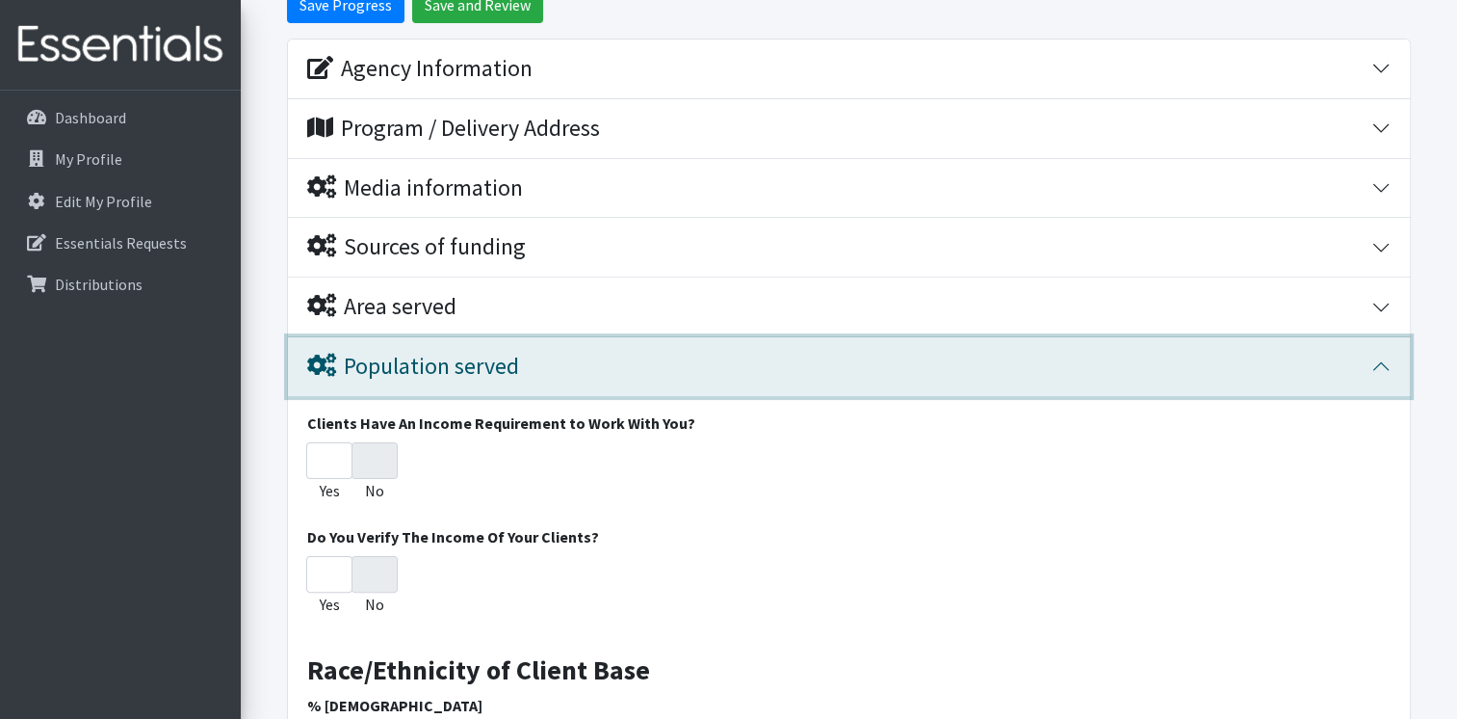
click at [308, 360] on icon "button" at bounding box center [321, 364] width 29 height 23
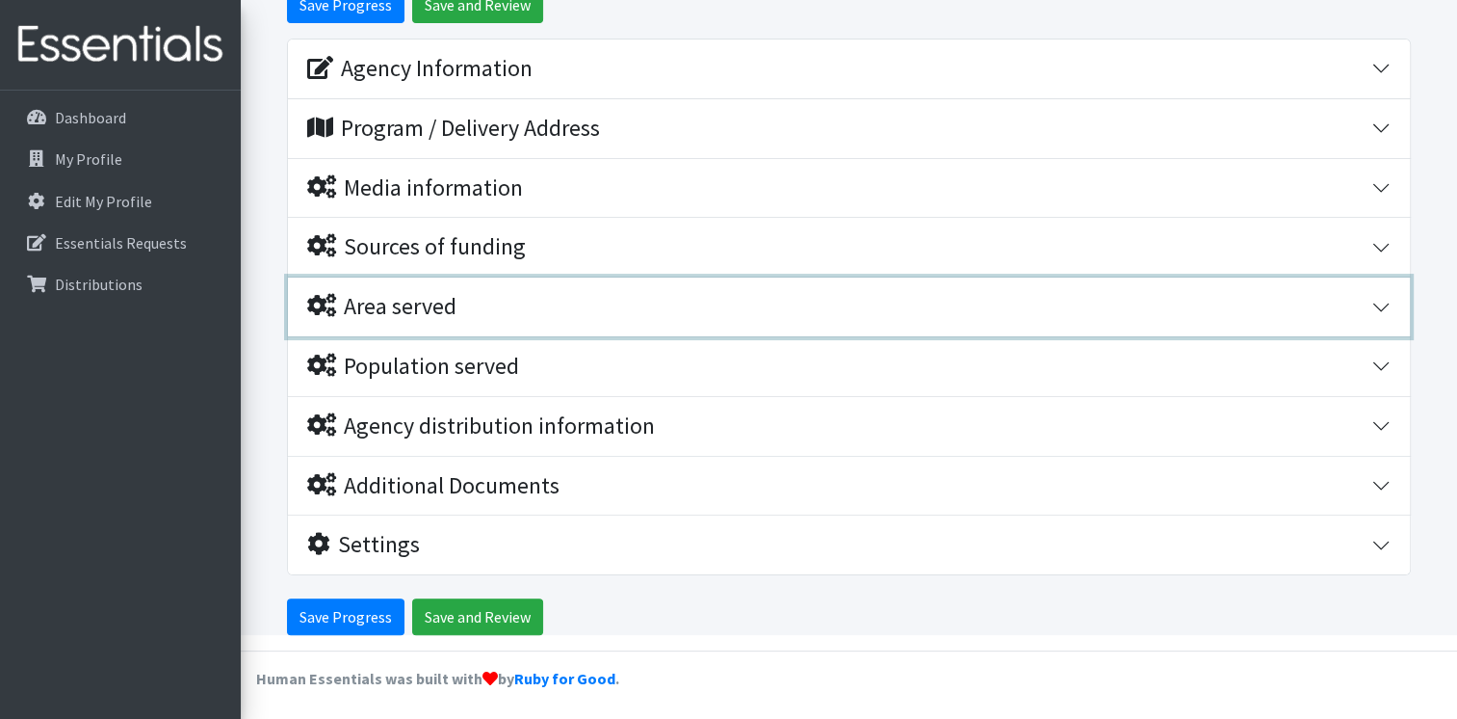
click at [317, 309] on icon "button" at bounding box center [321, 305] width 29 height 23
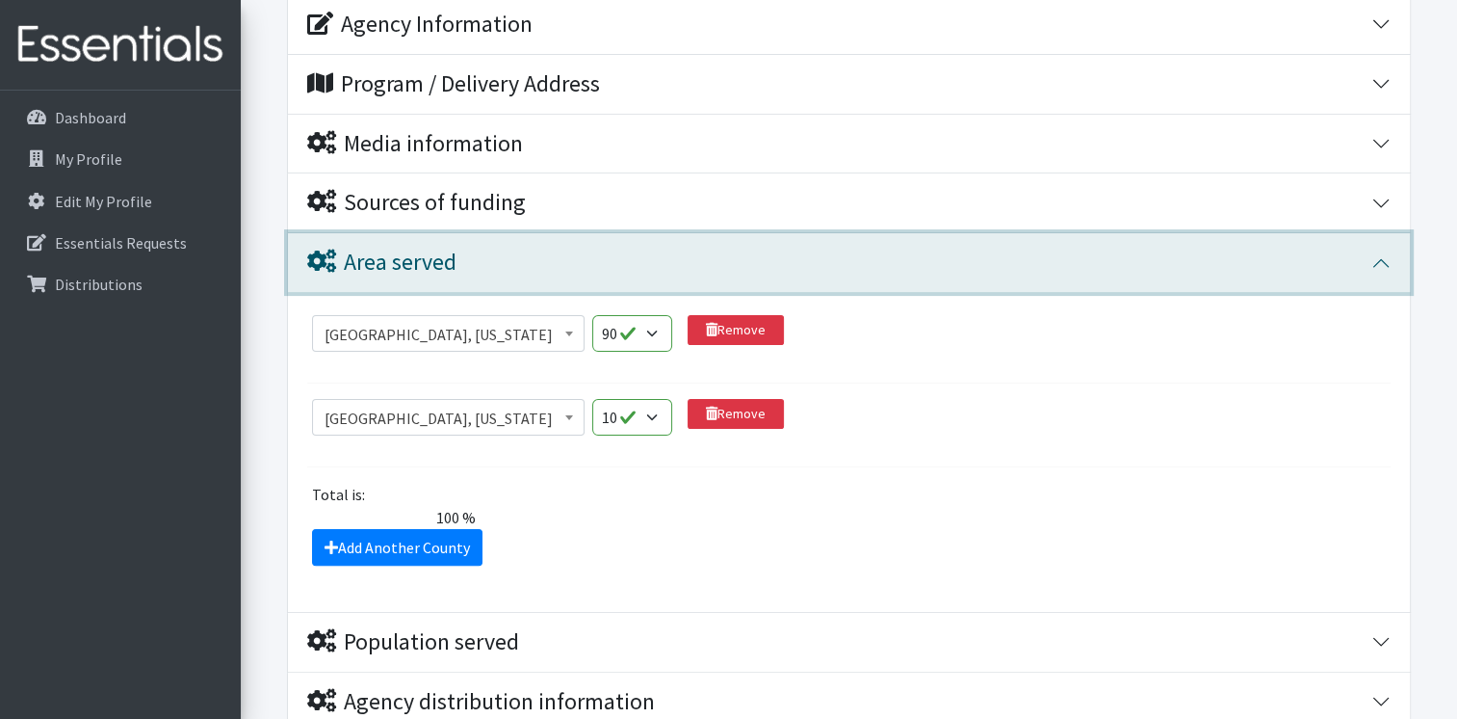
scroll to position [352, 0]
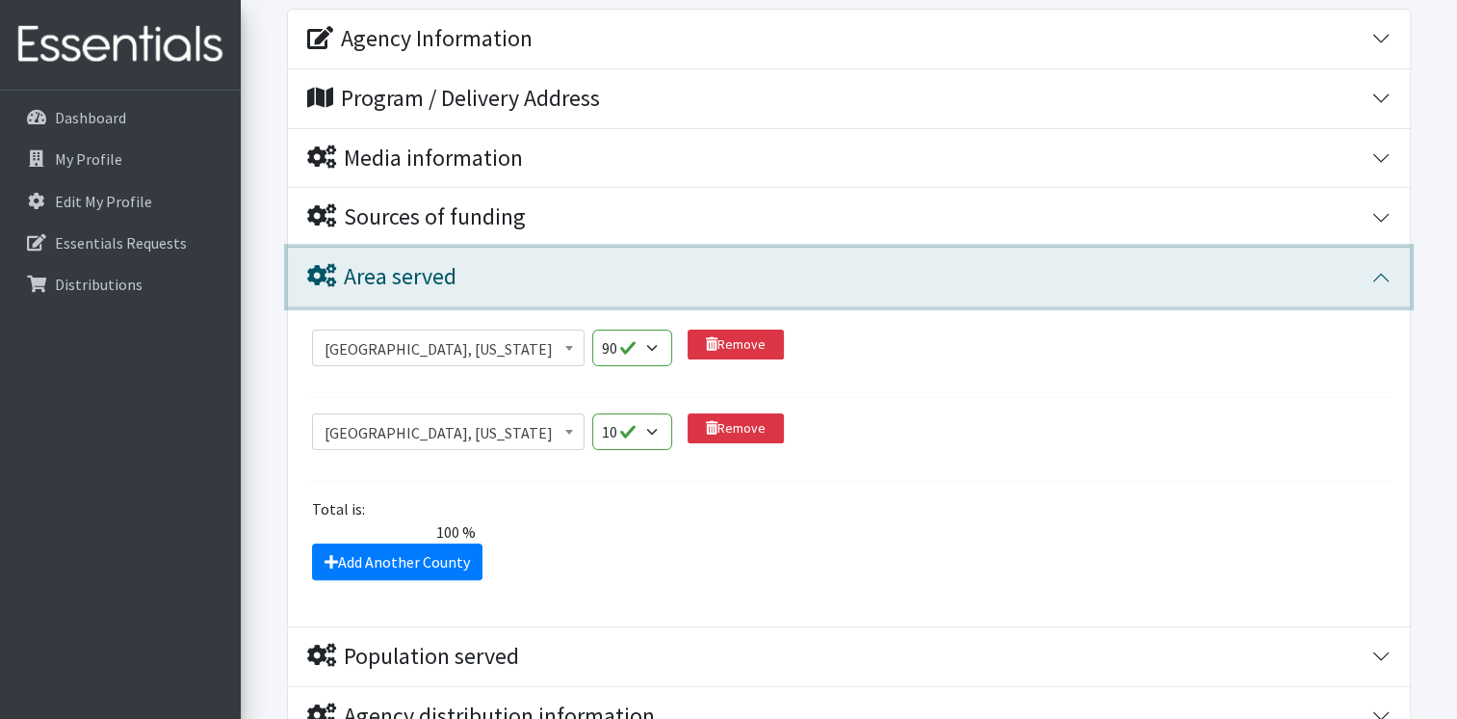
click at [314, 266] on icon "button" at bounding box center [321, 275] width 29 height 23
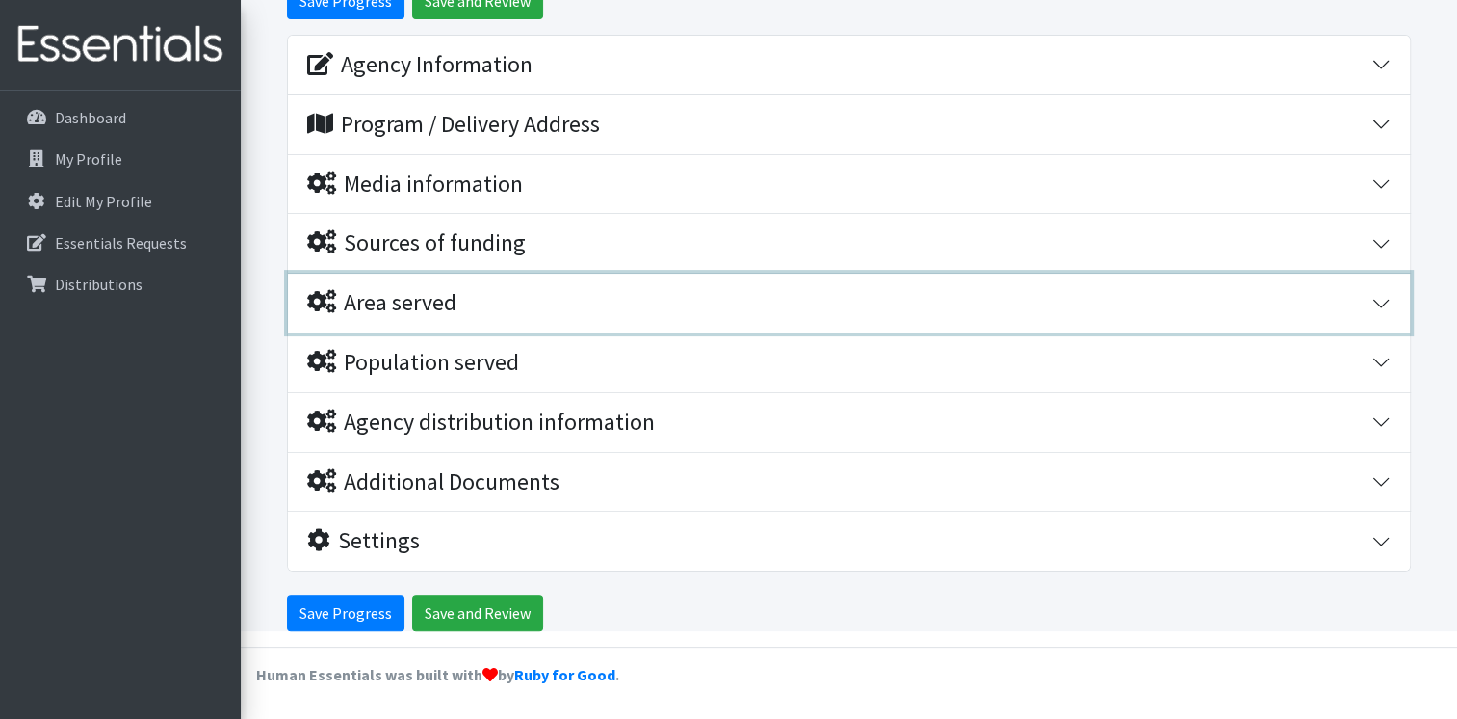
scroll to position [322, 0]
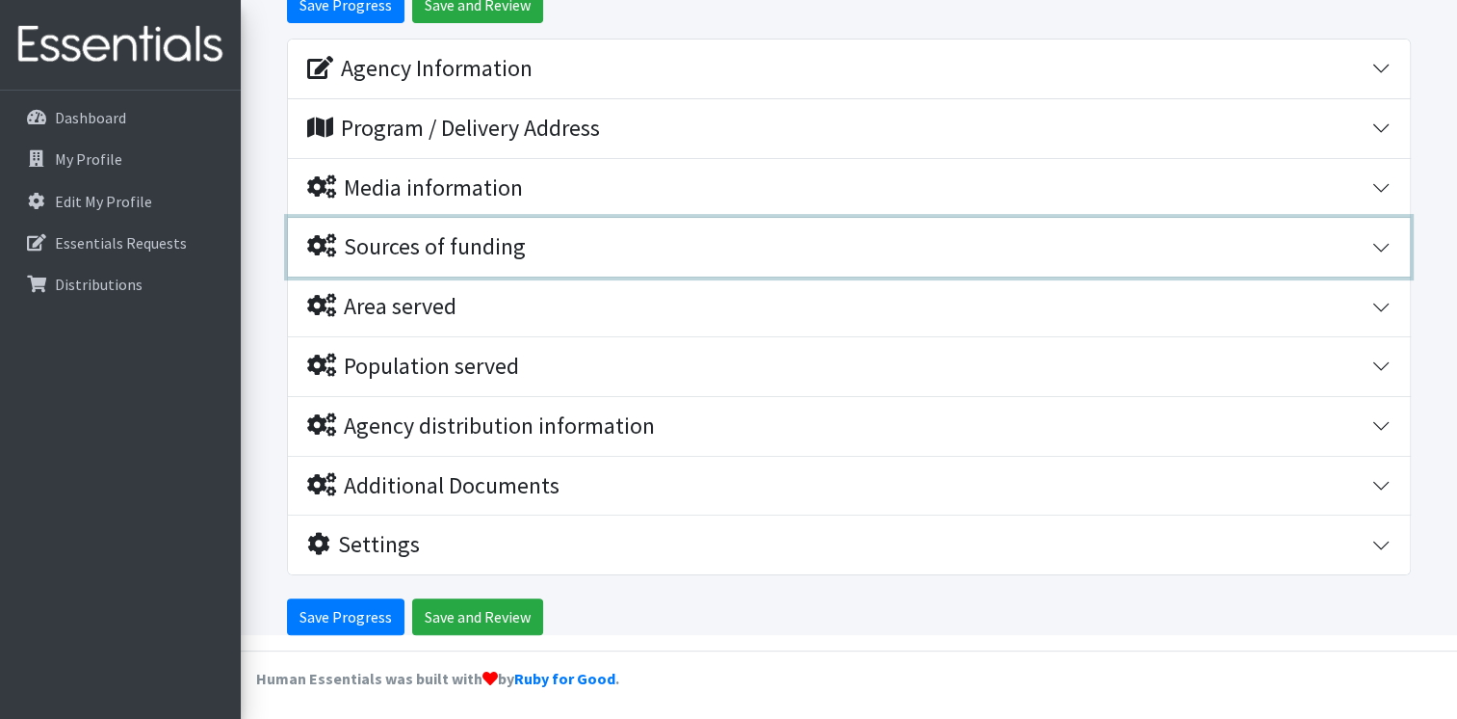
click at [316, 240] on icon "button" at bounding box center [321, 245] width 29 height 23
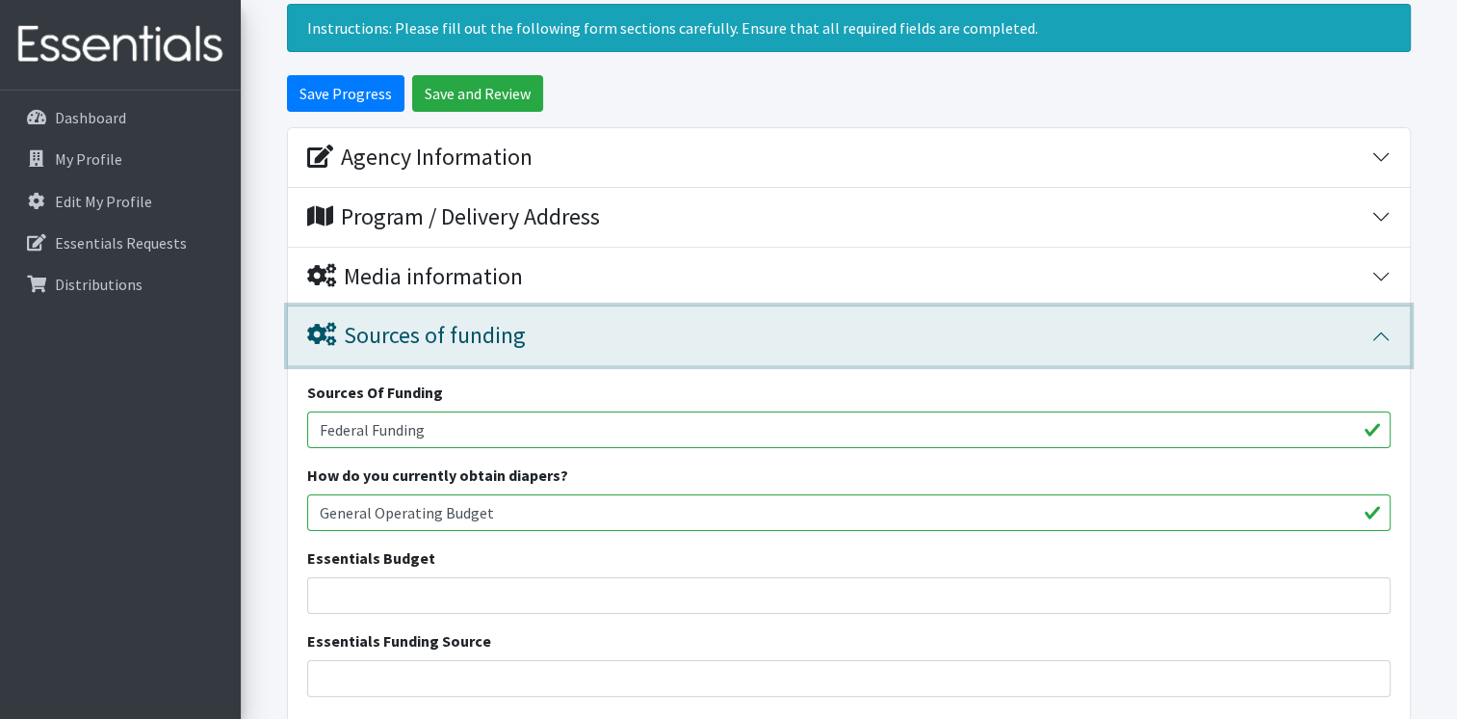
scroll to position [225, 0]
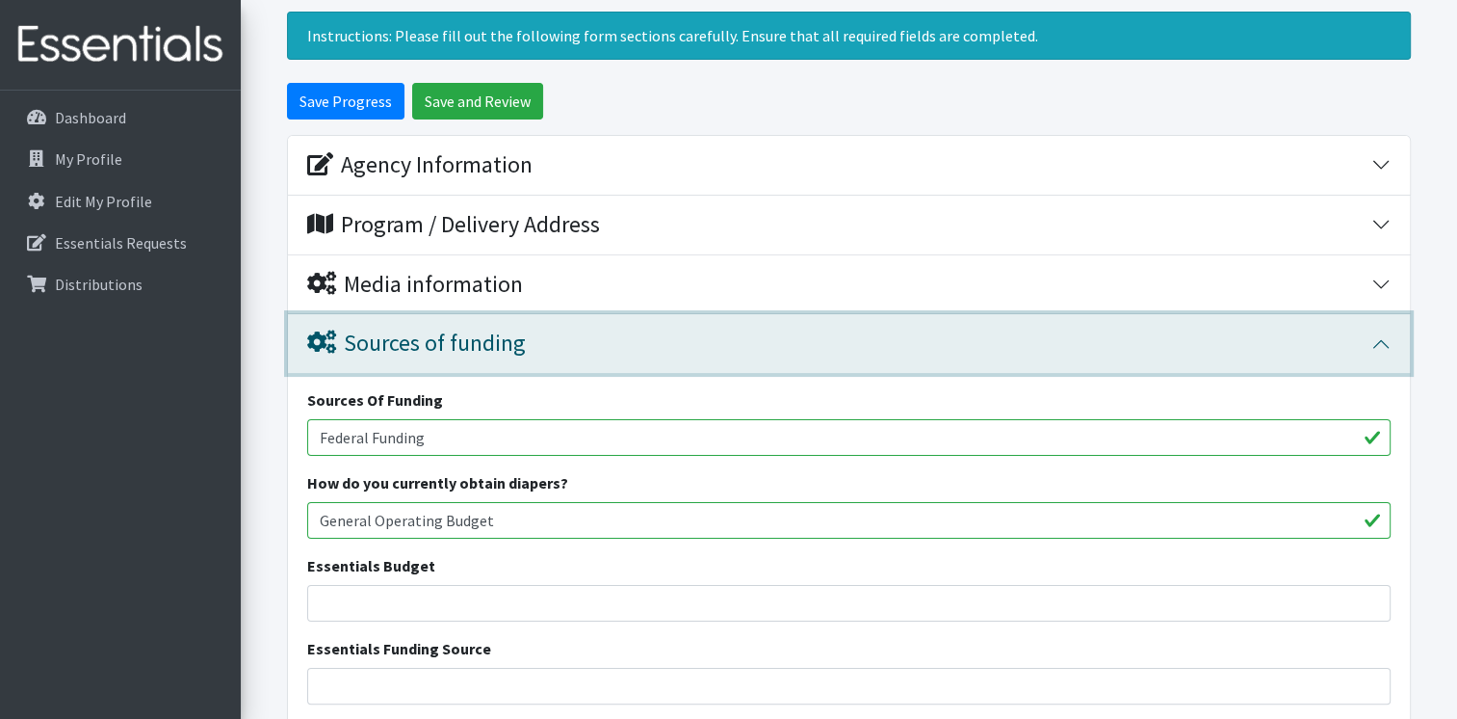
click at [320, 339] on icon "button" at bounding box center [321, 341] width 29 height 23
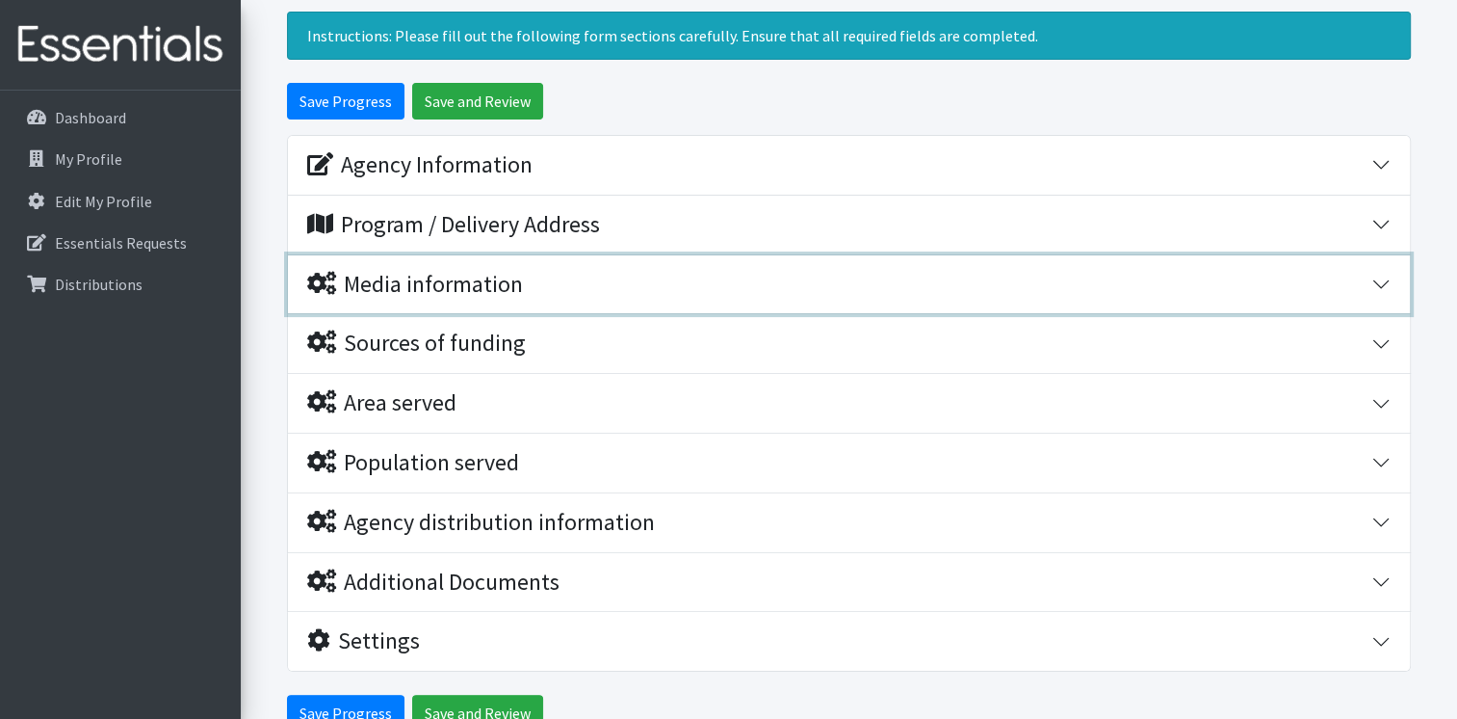
click at [317, 281] on icon "button" at bounding box center [321, 283] width 29 height 23
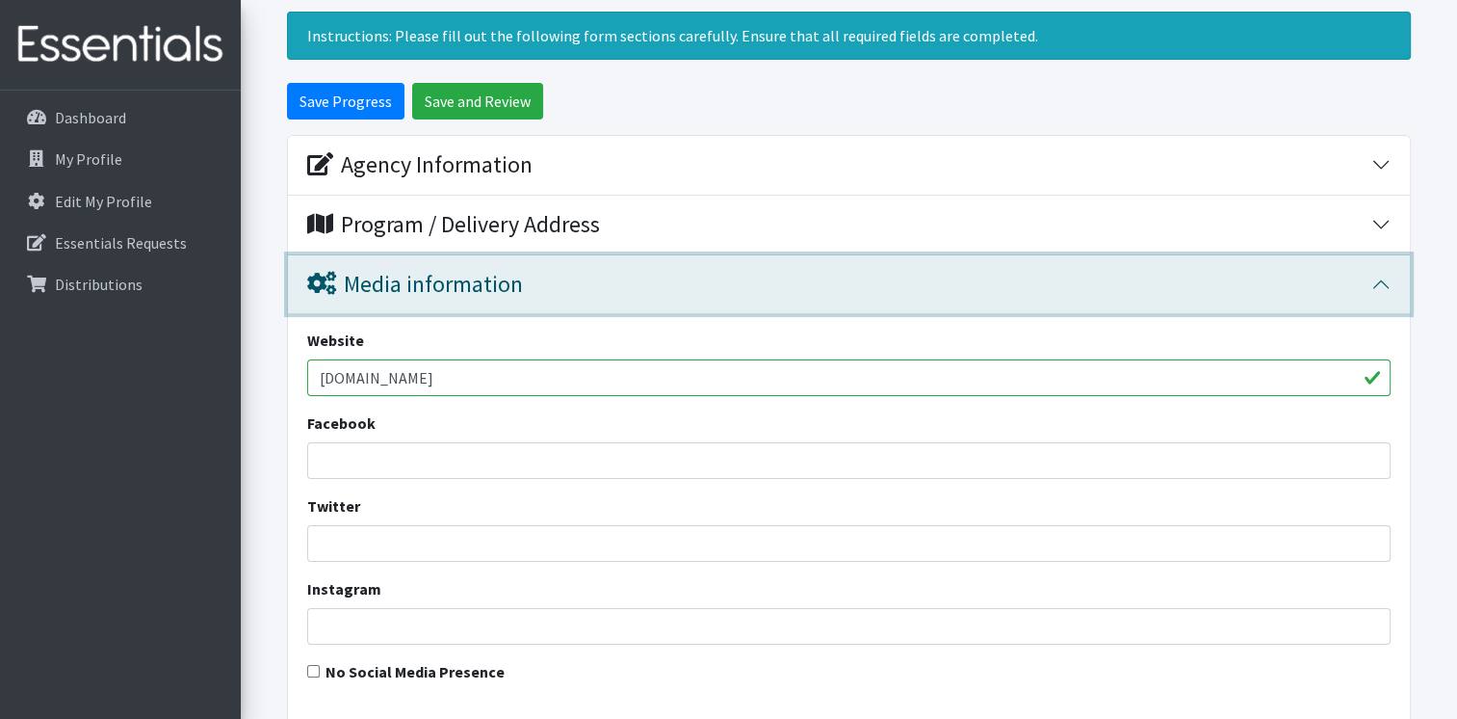
click at [314, 279] on icon "button" at bounding box center [321, 283] width 29 height 23
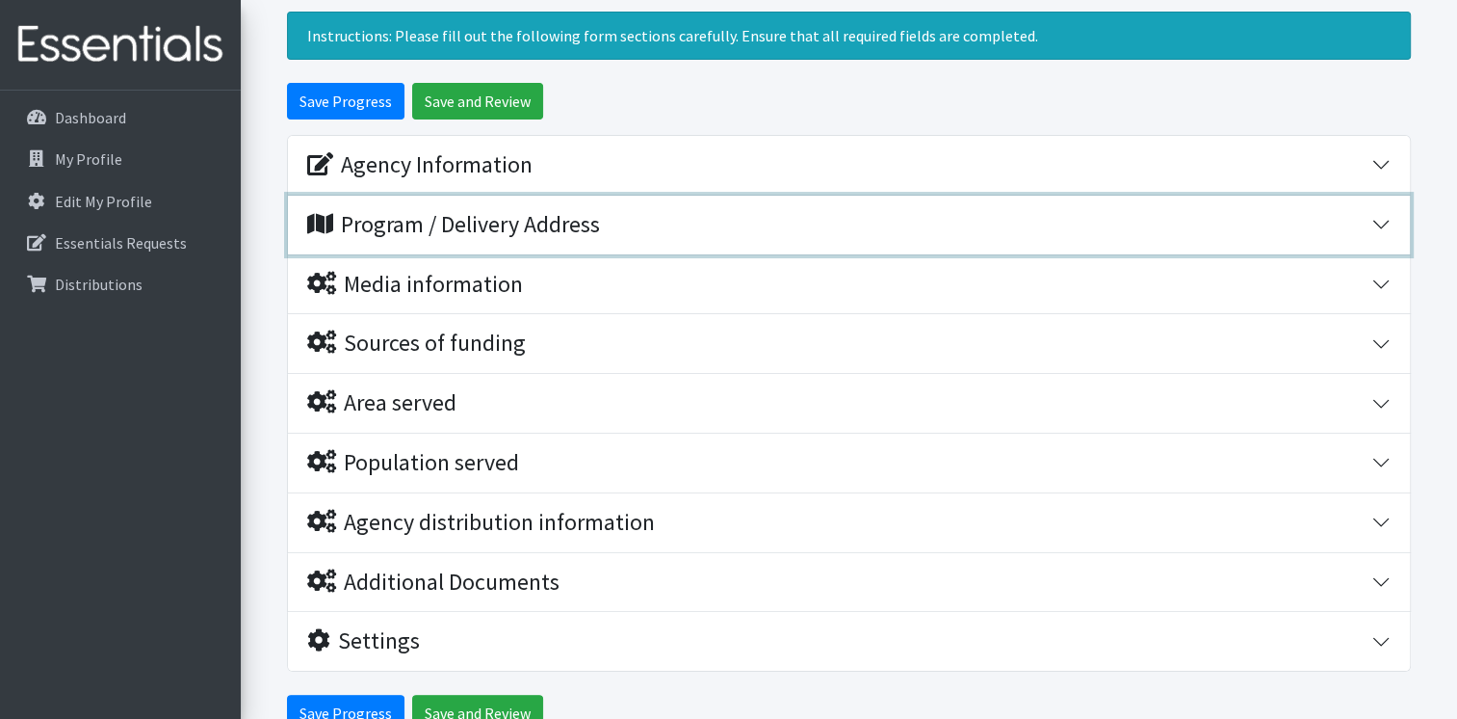
click at [327, 225] on icon "button" at bounding box center [320, 223] width 26 height 23
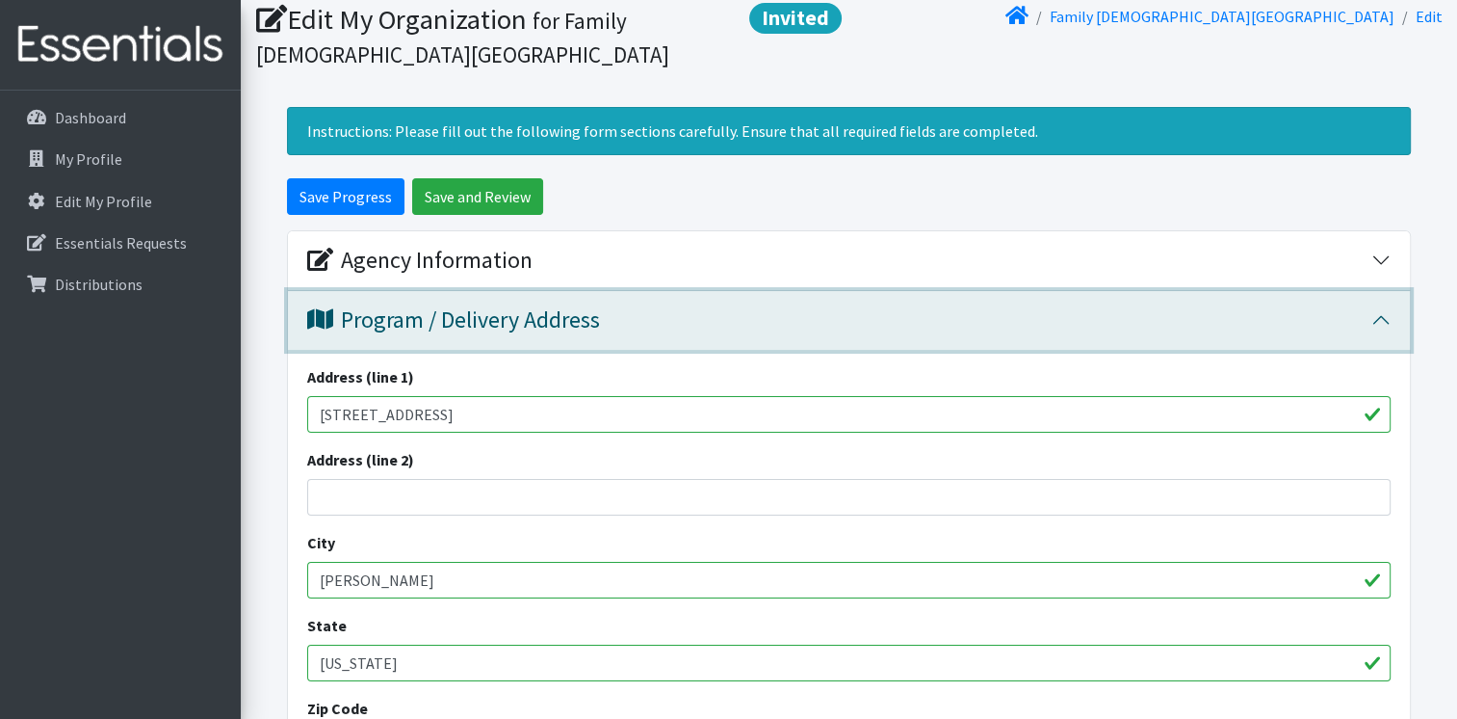
scroll to position [129, 0]
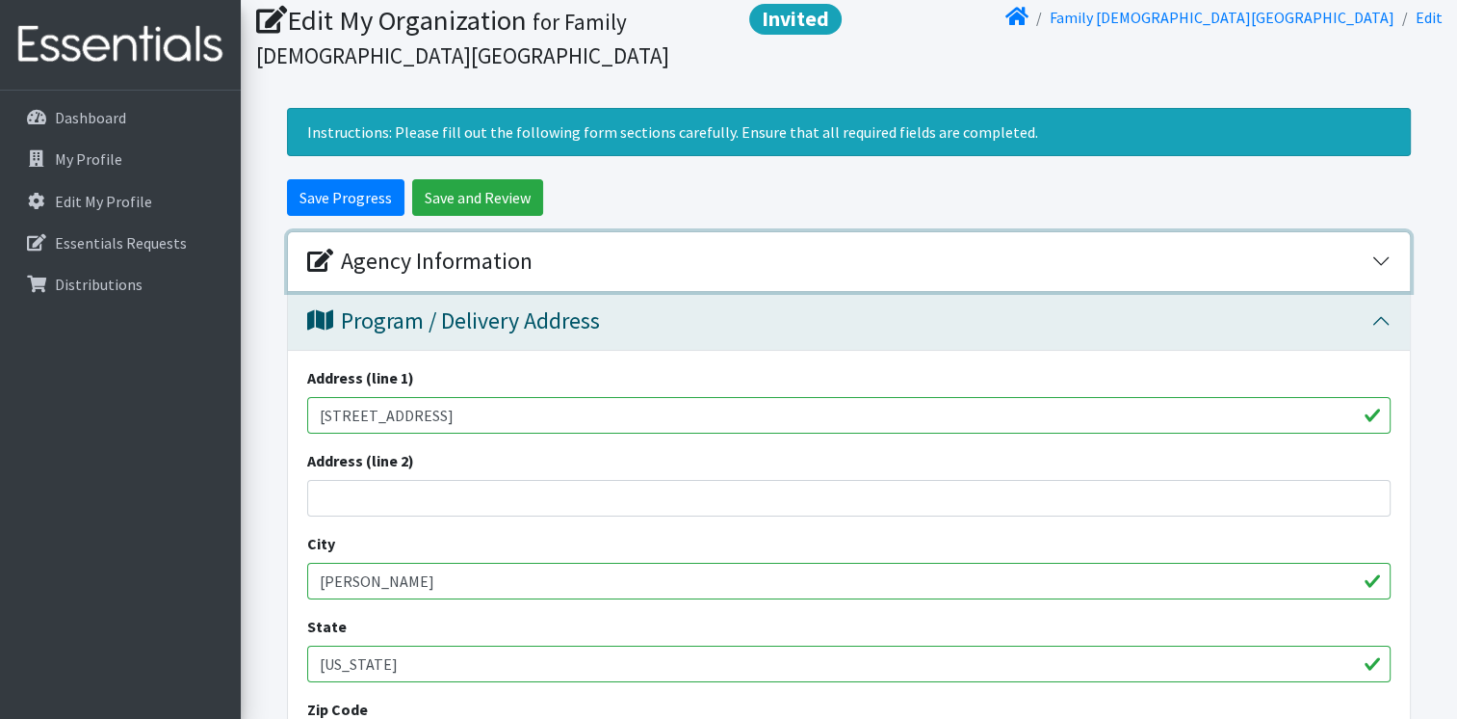
click at [320, 259] on icon "button" at bounding box center [320, 259] width 26 height 23
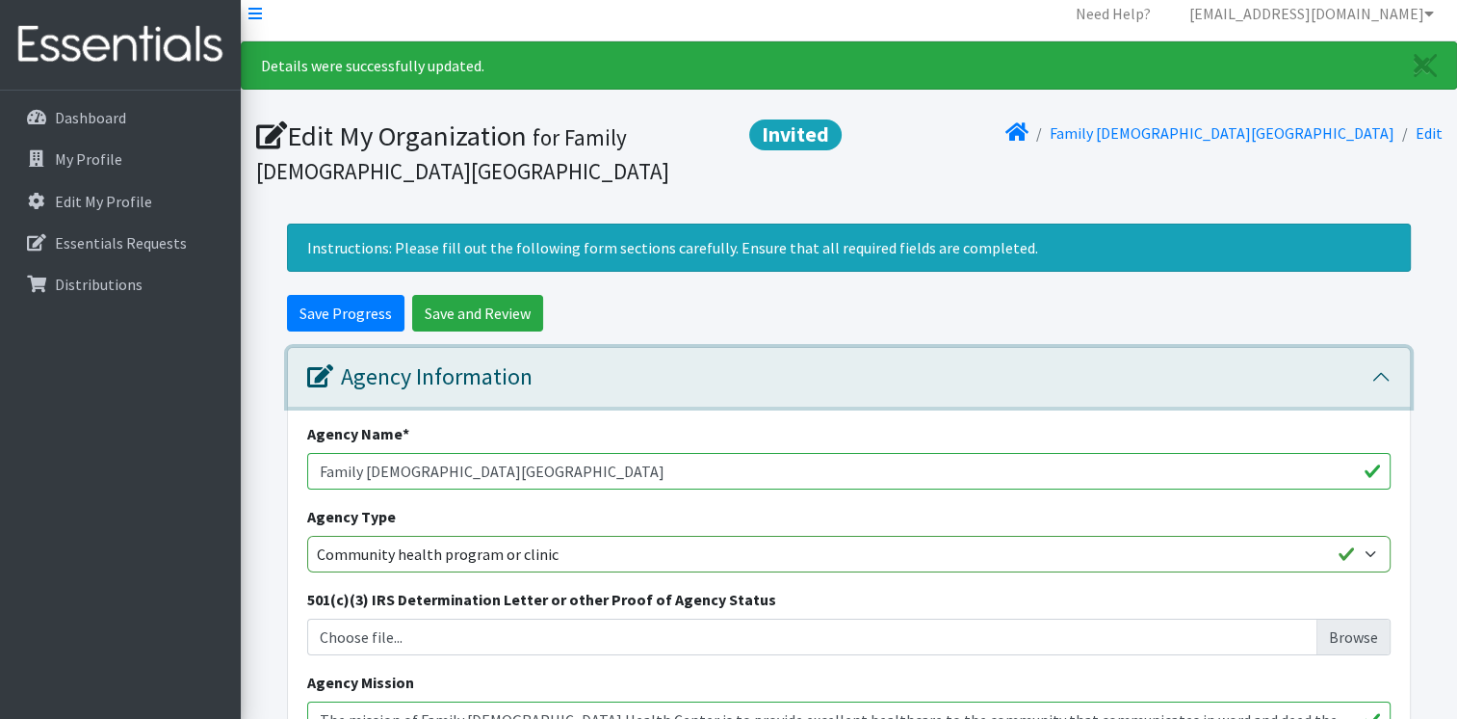
scroll to position [0, 0]
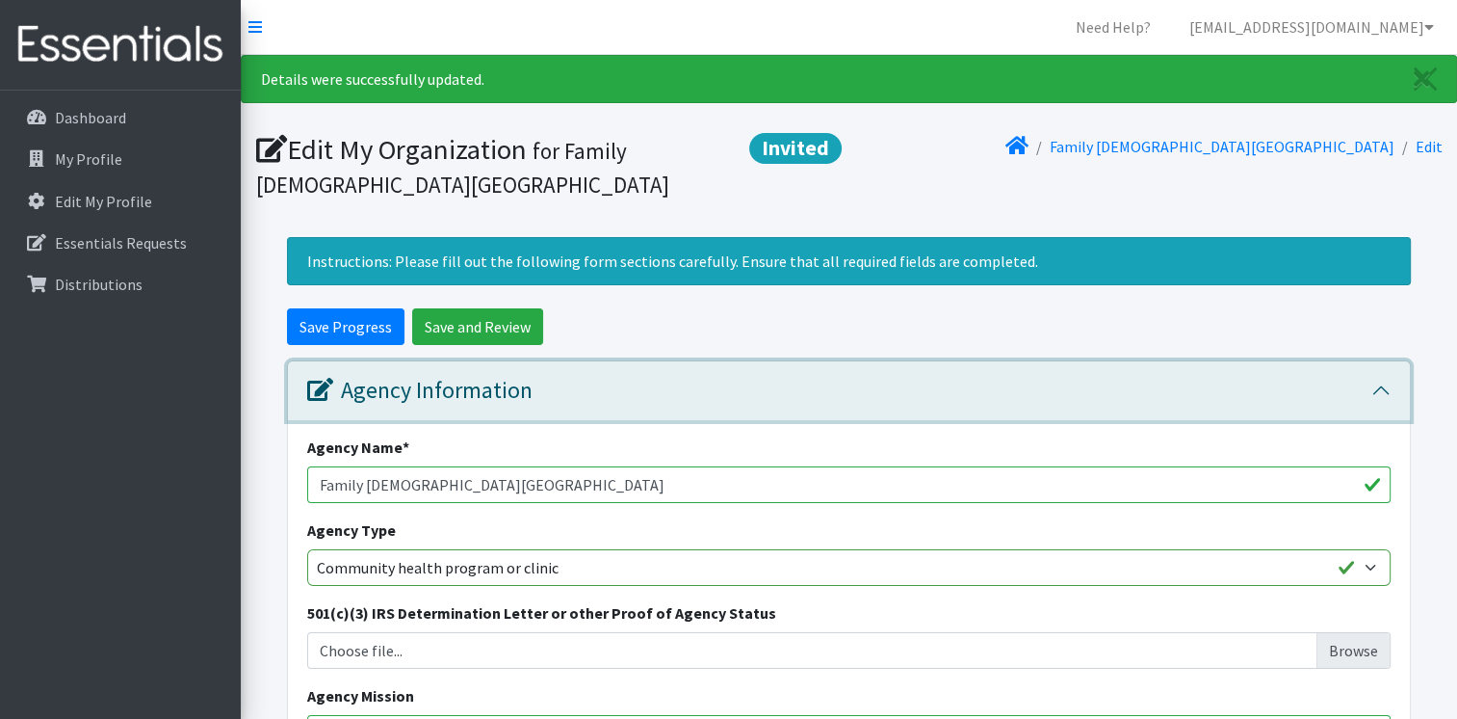
click at [319, 382] on icon "button" at bounding box center [320, 389] width 26 height 23
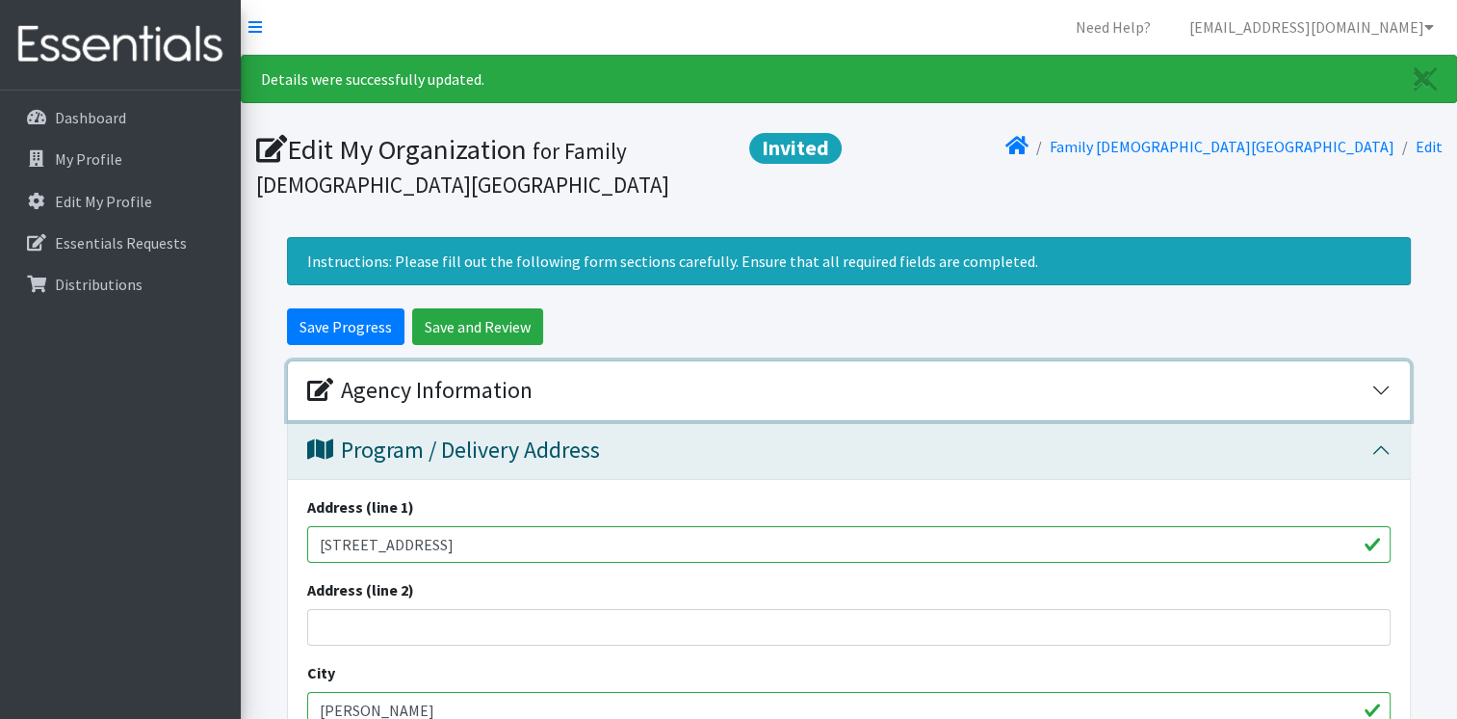
click at [317, 383] on icon "button" at bounding box center [320, 389] width 26 height 23
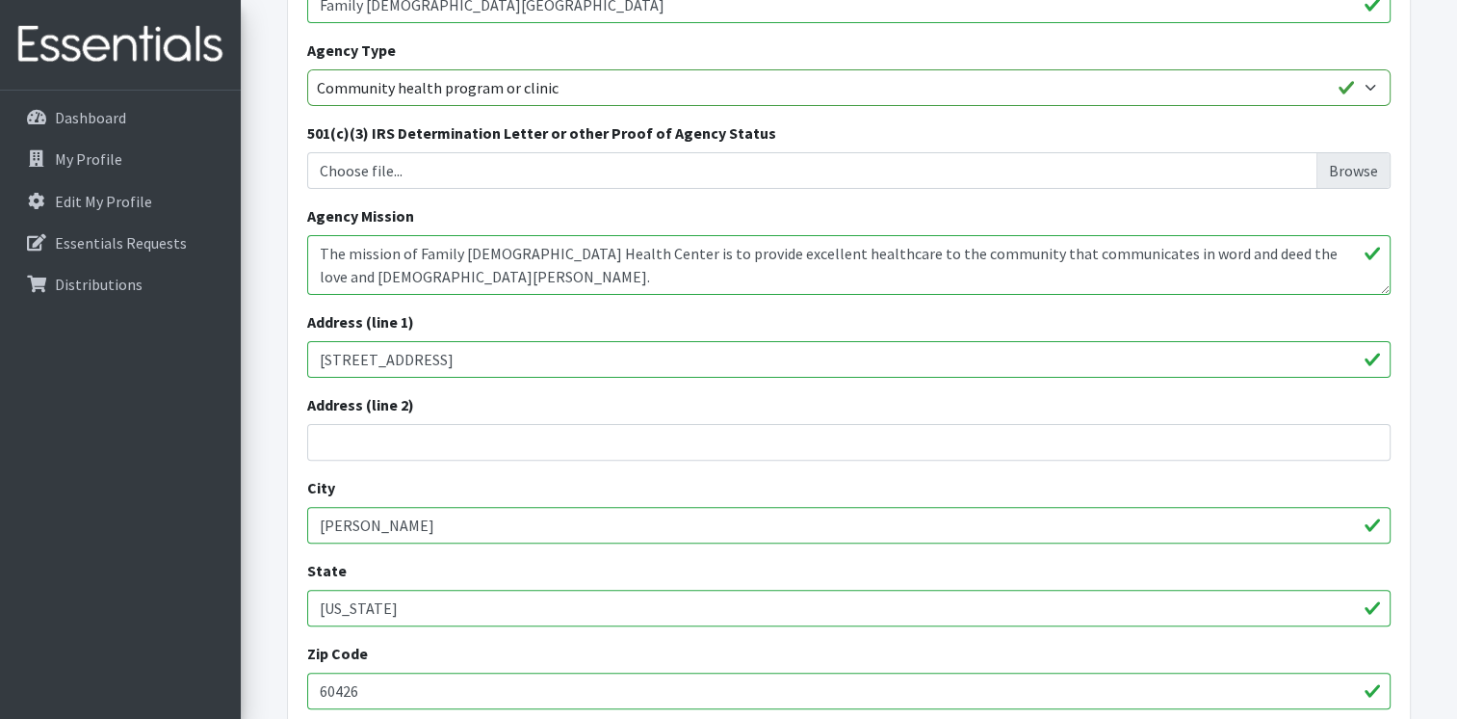
scroll to position [482, 0]
click at [1354, 170] on input "Choose file..." at bounding box center [849, 168] width 1069 height 37
type input "C:\fakepath\FCHC IRS DETERMINATION LETTER.pdf"
click at [507, 168] on input "FCHC IRS DETERMINATION LETTER.pdf" at bounding box center [849, 168] width 1069 height 37
click at [409, 168] on input "Choose file..." at bounding box center [849, 168] width 1069 height 37
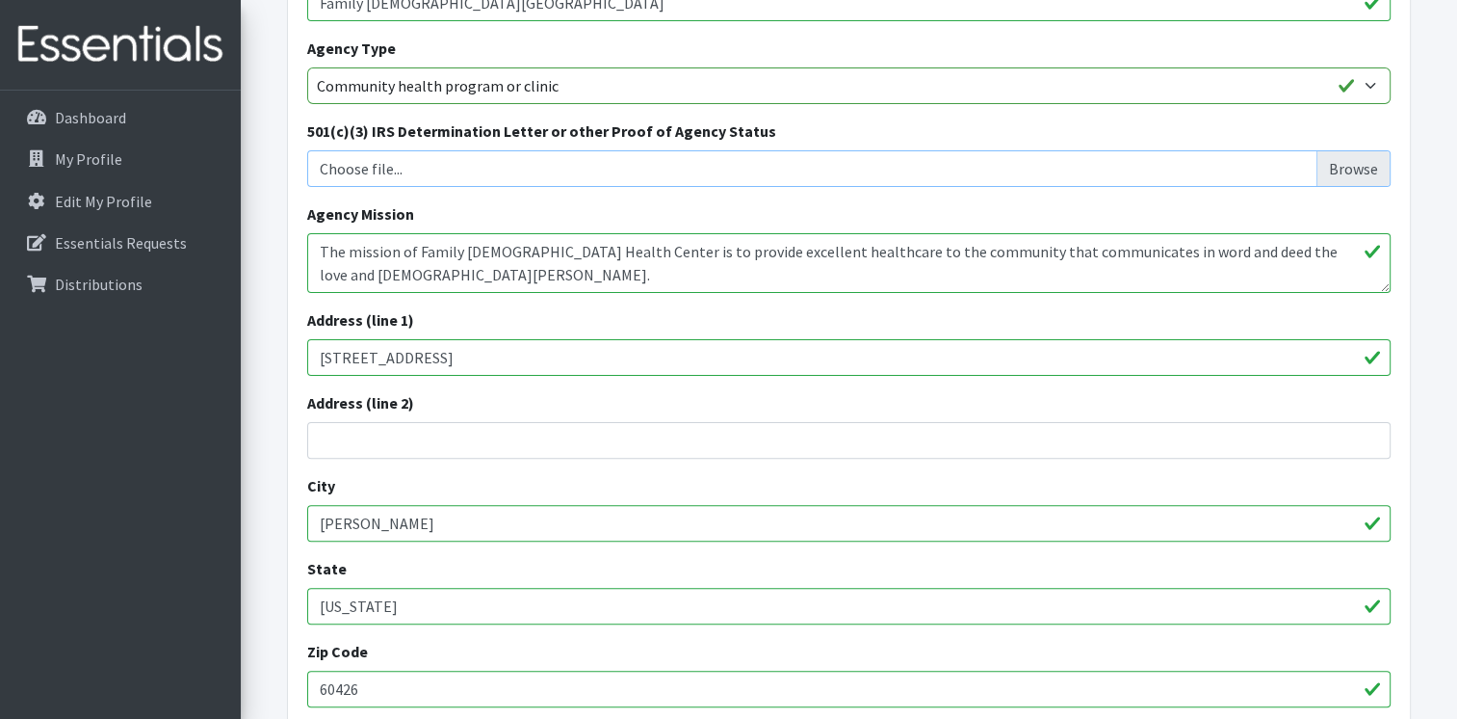
type input "C:\fakepath\FCHC IRS DETERMINATION LETTER.pdf"
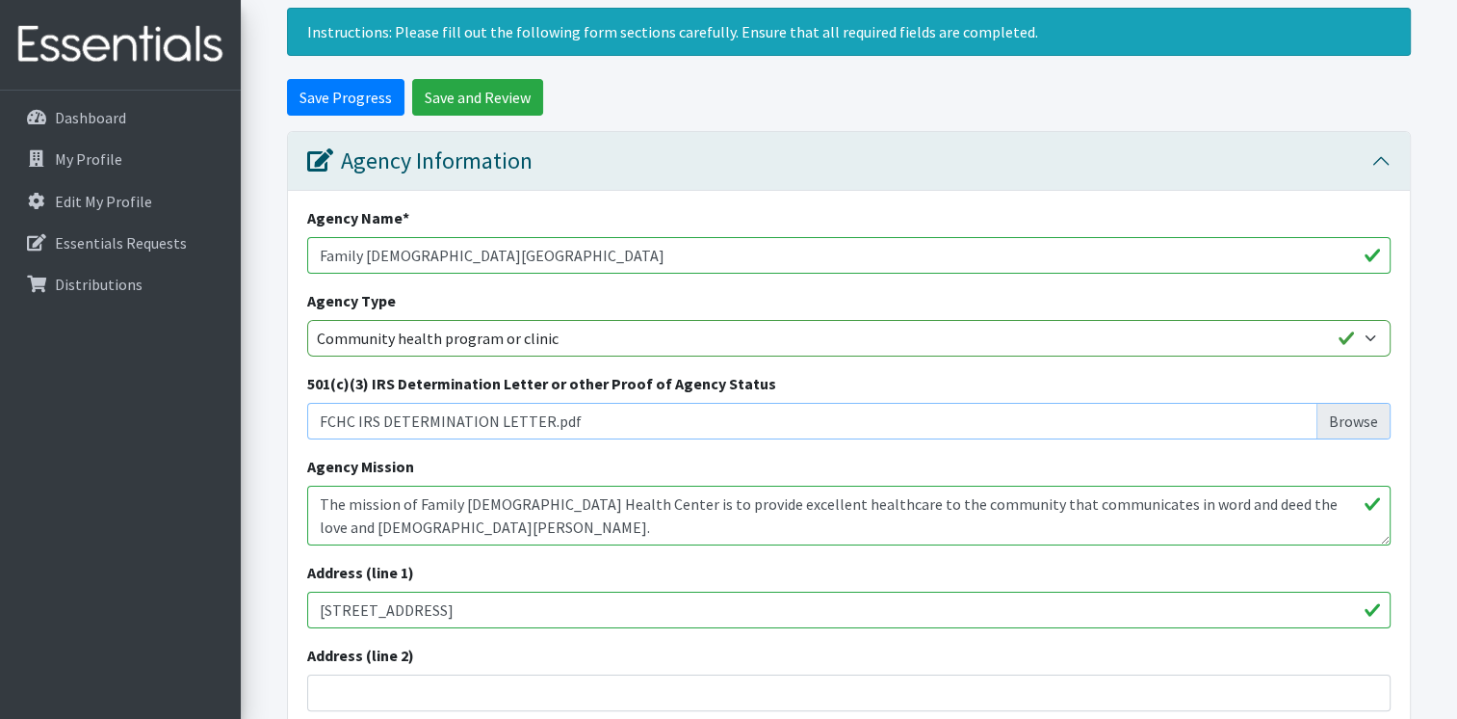
scroll to position [0, 0]
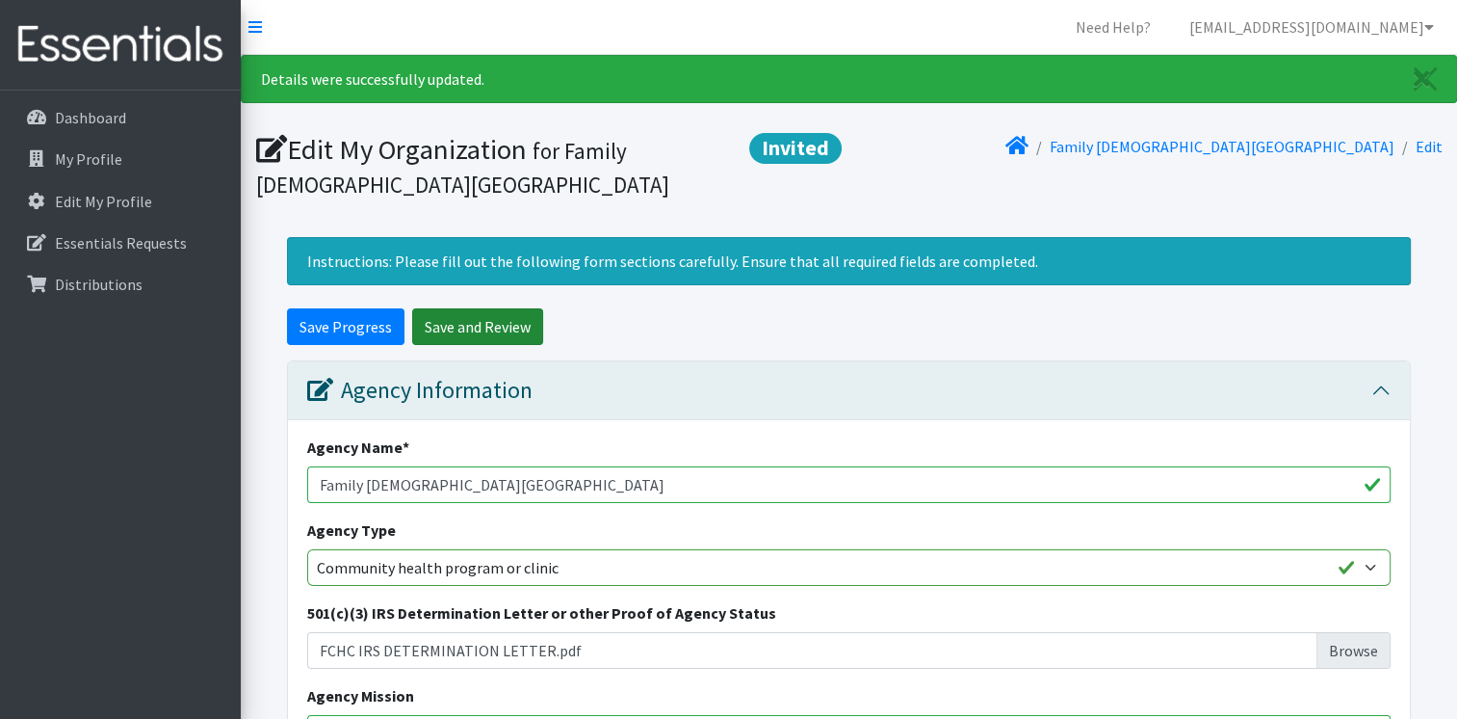
click at [458, 322] on input "Save and Review" at bounding box center [477, 326] width 131 height 37
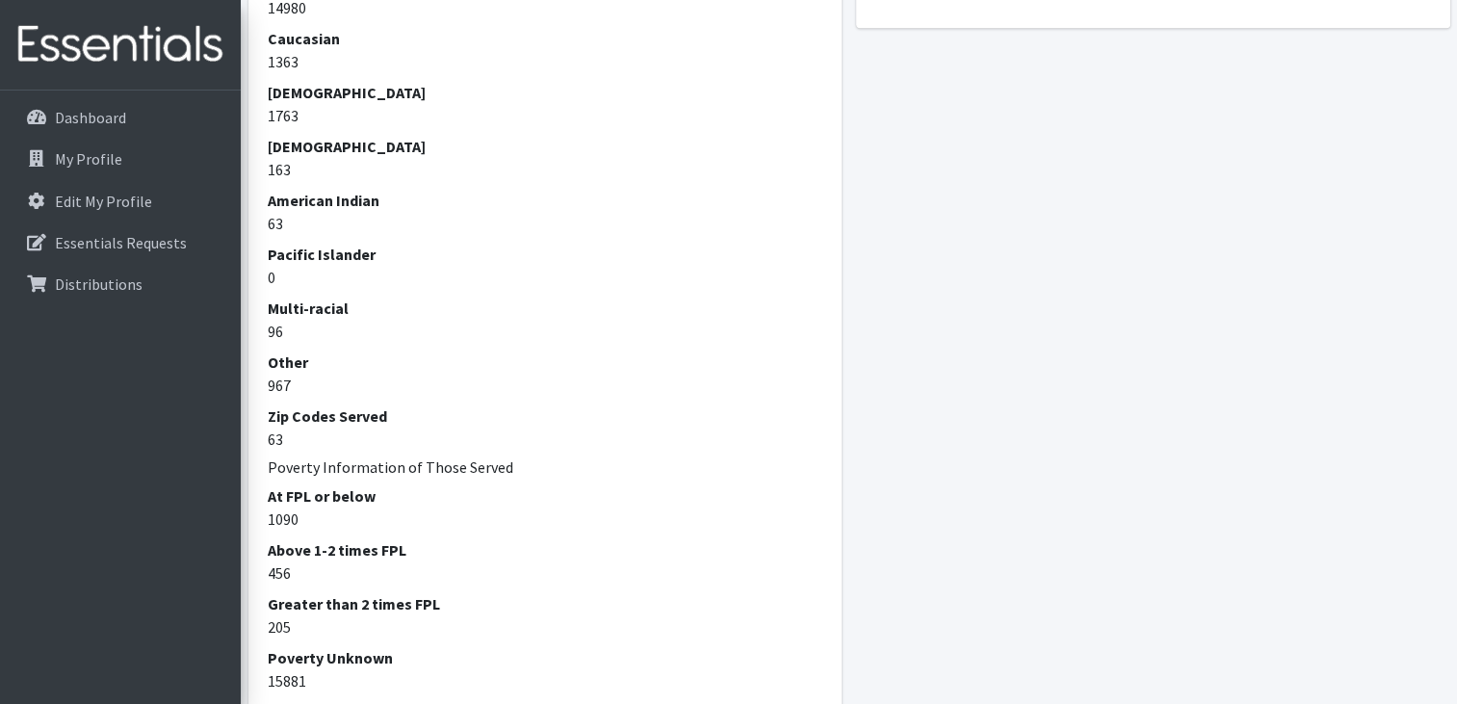
scroll to position [1757, 0]
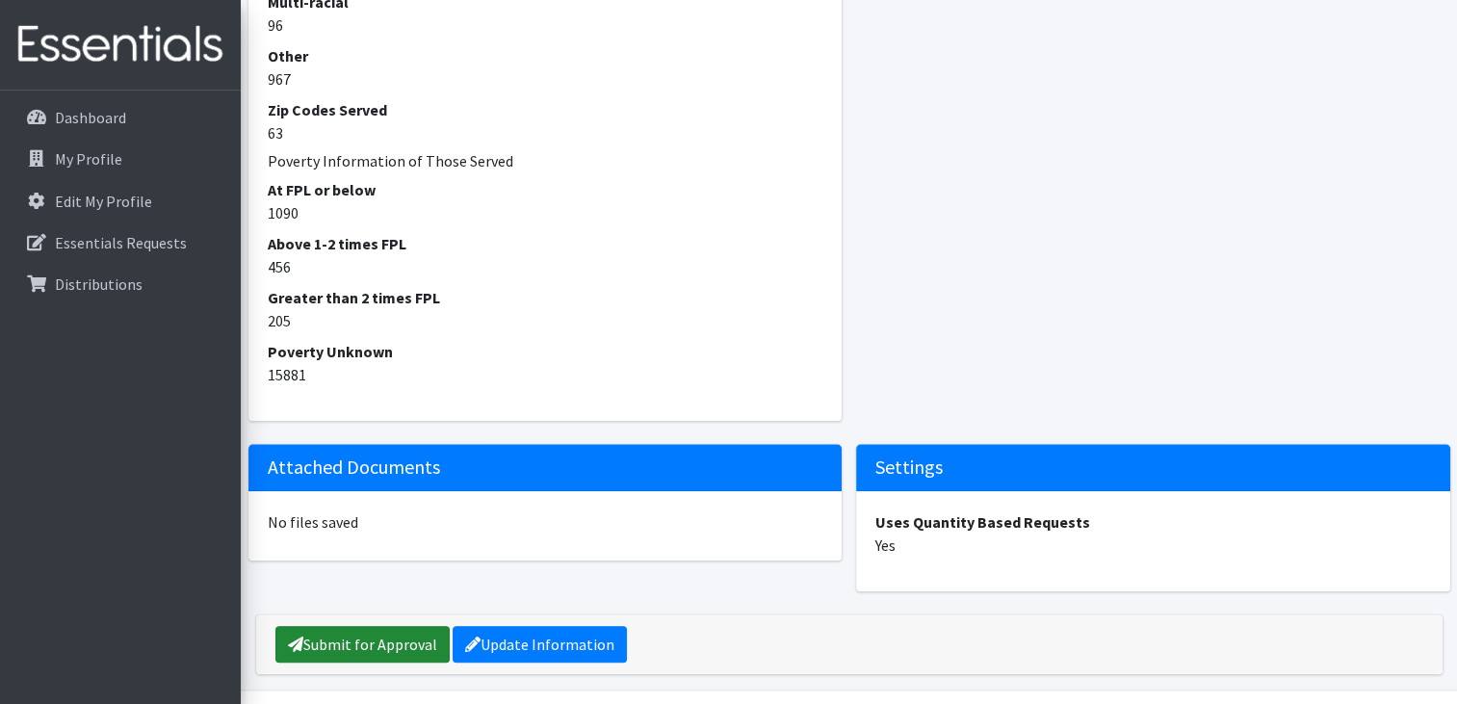
click at [366, 626] on link "Submit for Approval" at bounding box center [362, 644] width 174 height 37
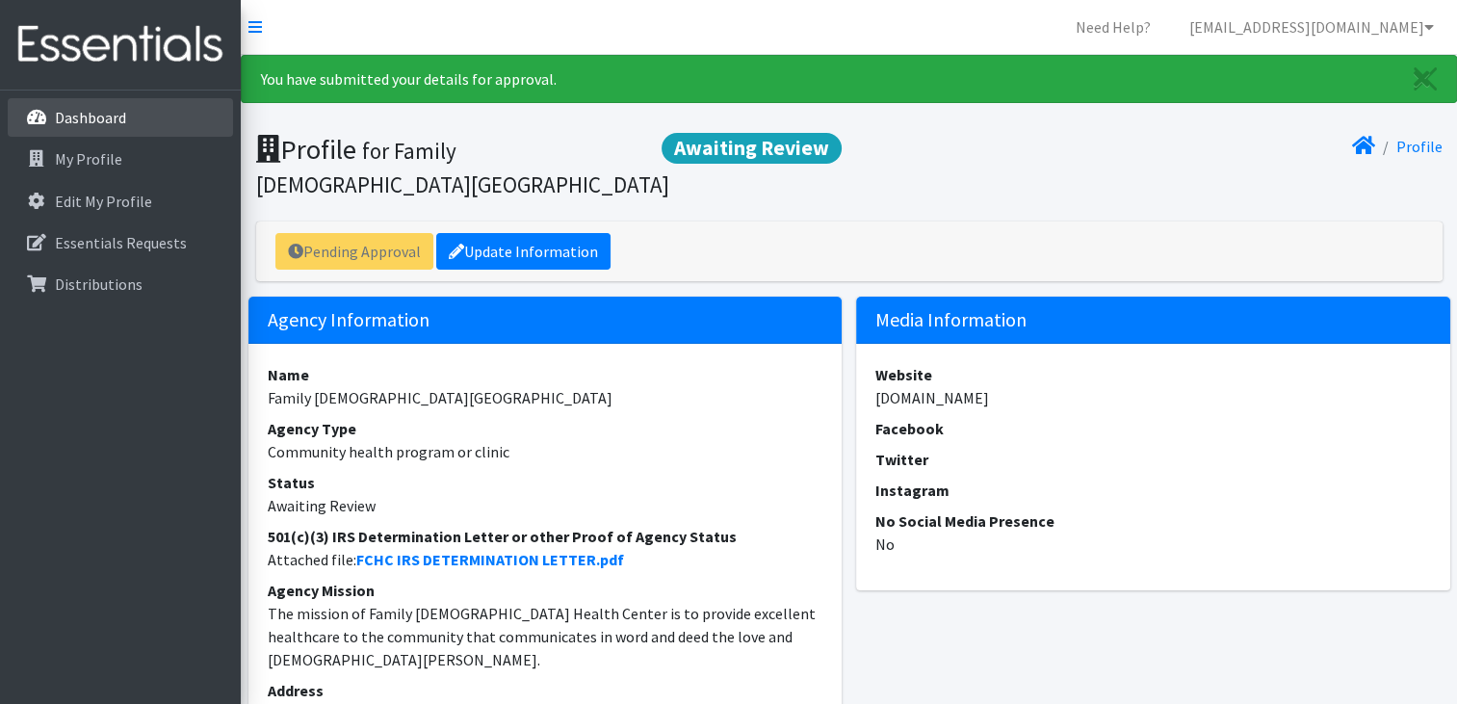
click at [100, 120] on p "Dashboard" at bounding box center [90, 117] width 71 height 19
